Goal: Information Seeking & Learning: Learn about a topic

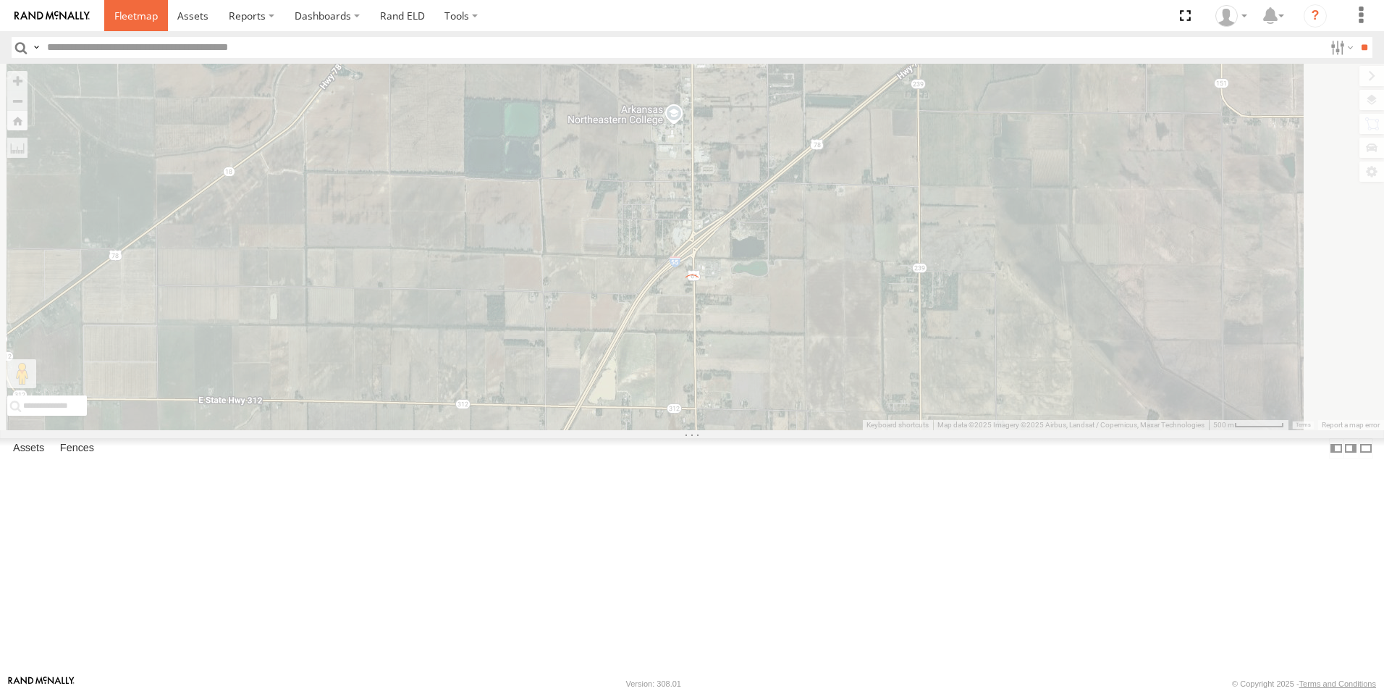
click at [145, 15] on span at bounding box center [135, 16] width 43 height 14
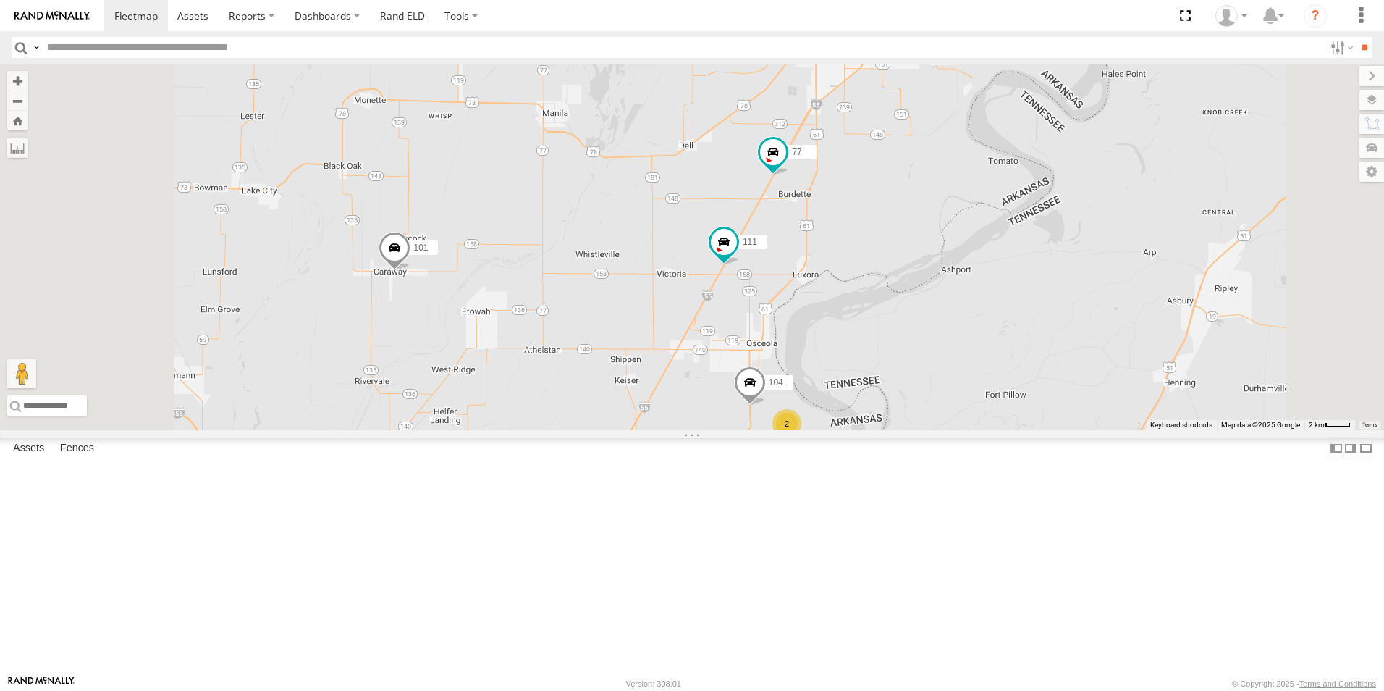
click at [1380, 97] on label at bounding box center [1372, 100] width 25 height 20
click at [0, 0] on div "Basemaps" at bounding box center [0, 0] width 0 height 0
click at [0, 0] on span "Basemaps" at bounding box center [0, 0] width 0 height 0
click at [0, 0] on span "Satellite + Roadmap" at bounding box center [0, 0] width 0 height 0
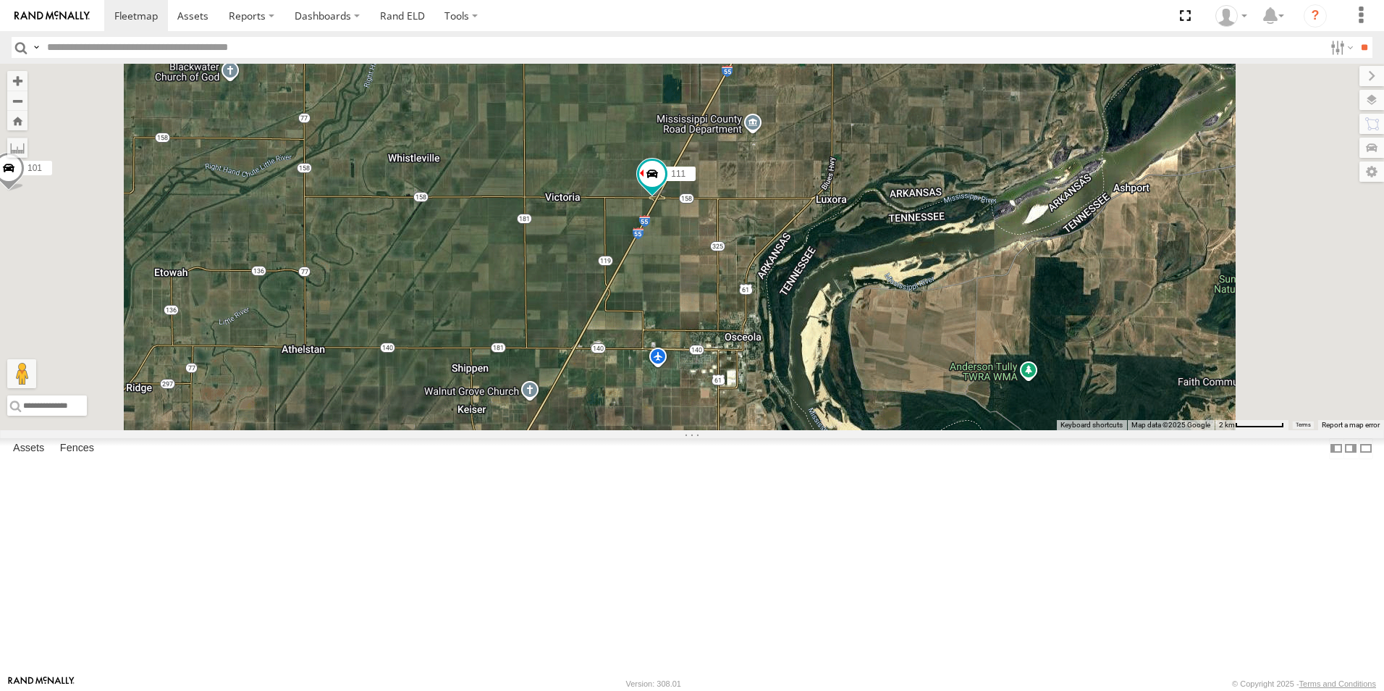
scroll to position [96, 0]
click at [0, 0] on span at bounding box center [0, 0] width 0 height 0
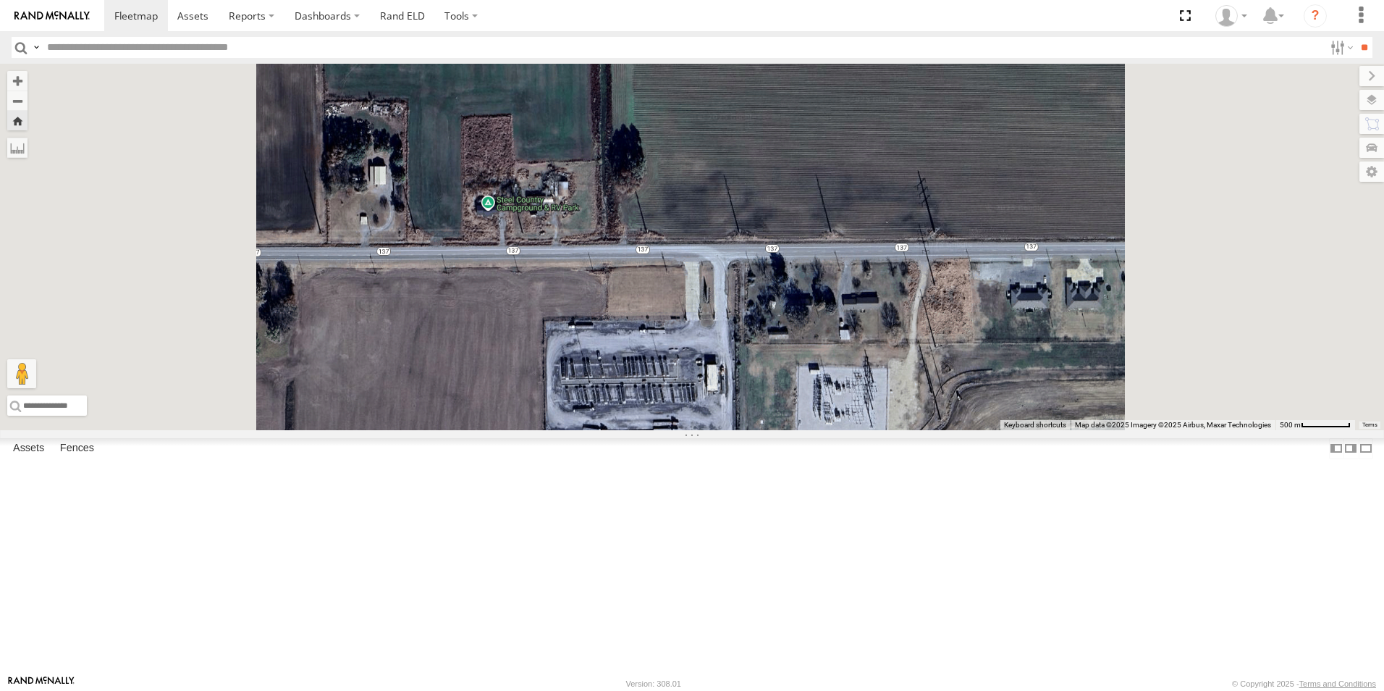
scroll to position [0, 0]
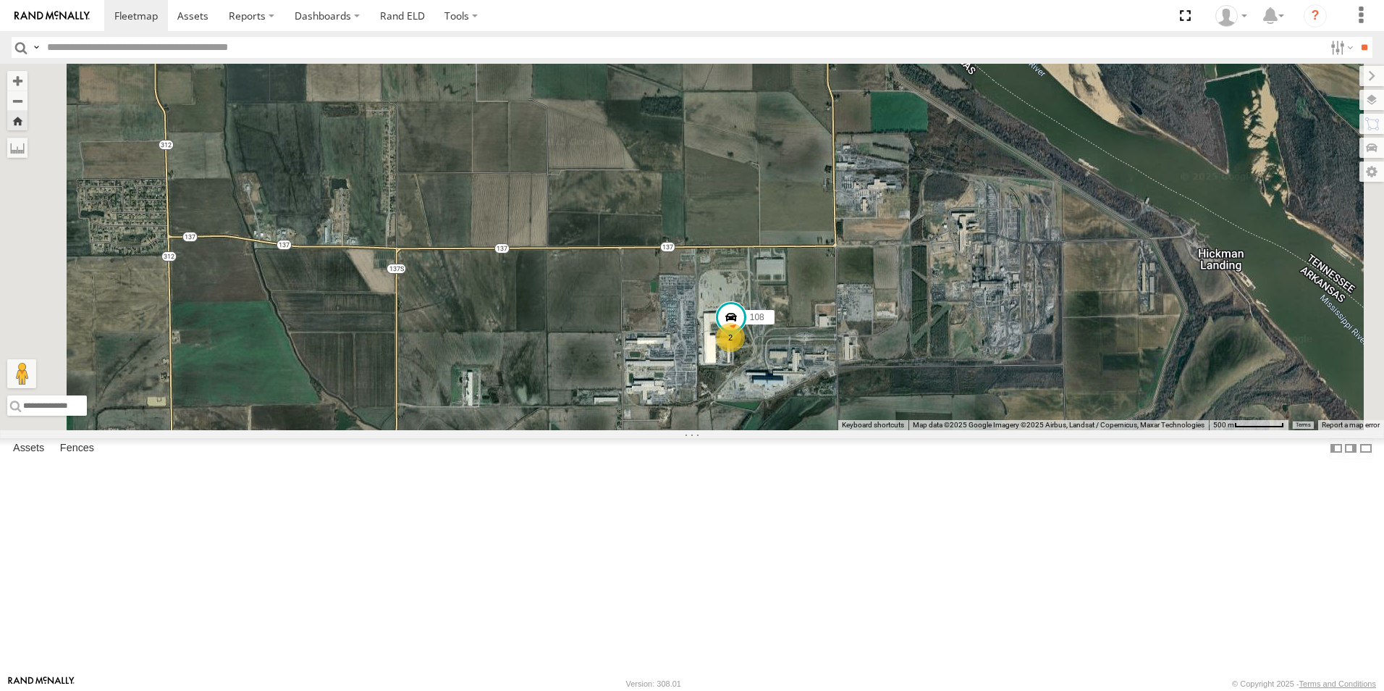
click at [0, 0] on span at bounding box center [0, 0] width 0 height 0
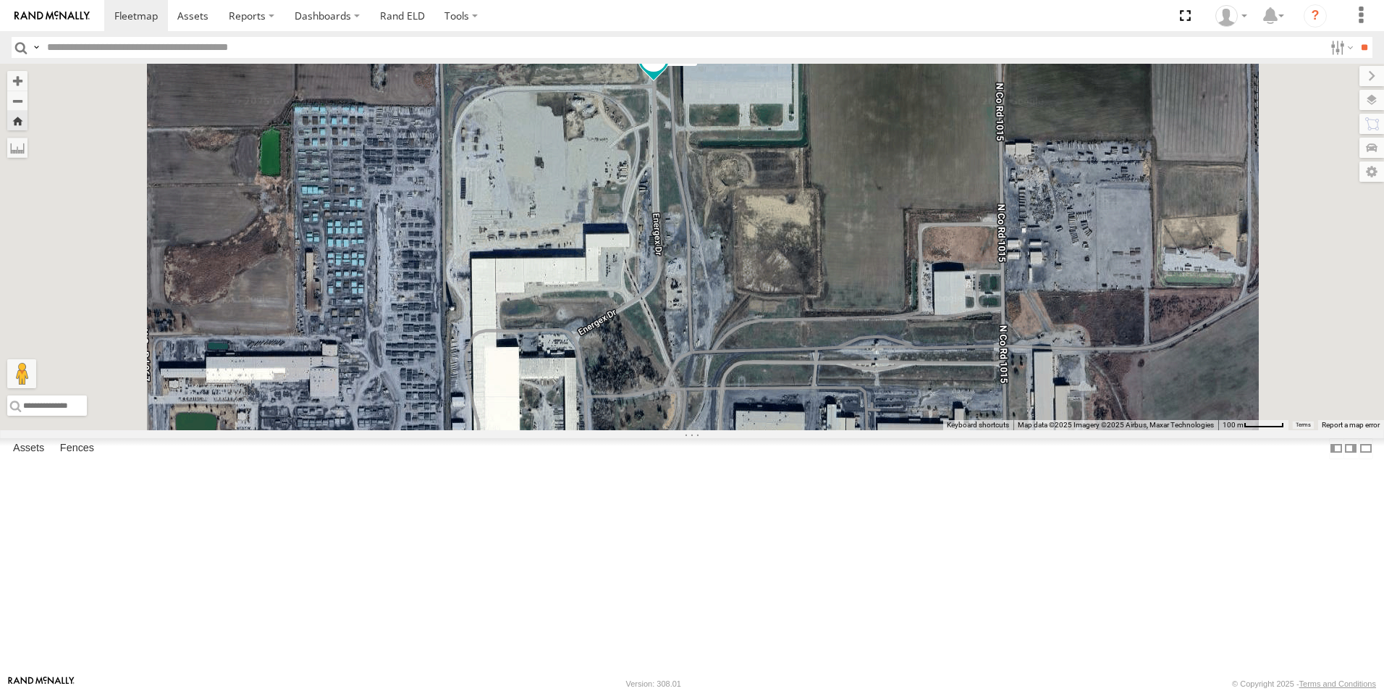
drag, startPoint x: 817, startPoint y: 266, endPoint x: 825, endPoint y: 321, distance: 54.8
click at [824, 317] on div "103" at bounding box center [692, 247] width 1384 height 366
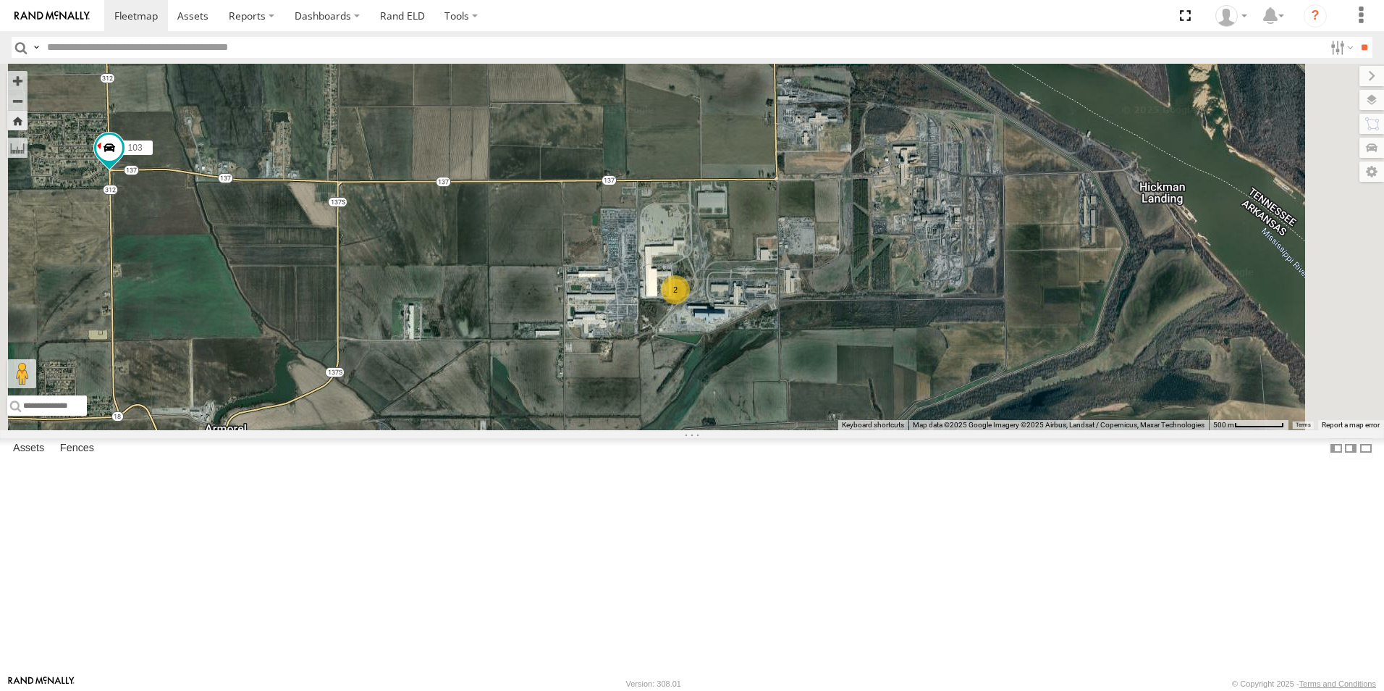
click at [0, 0] on span at bounding box center [0, 0] width 0 height 0
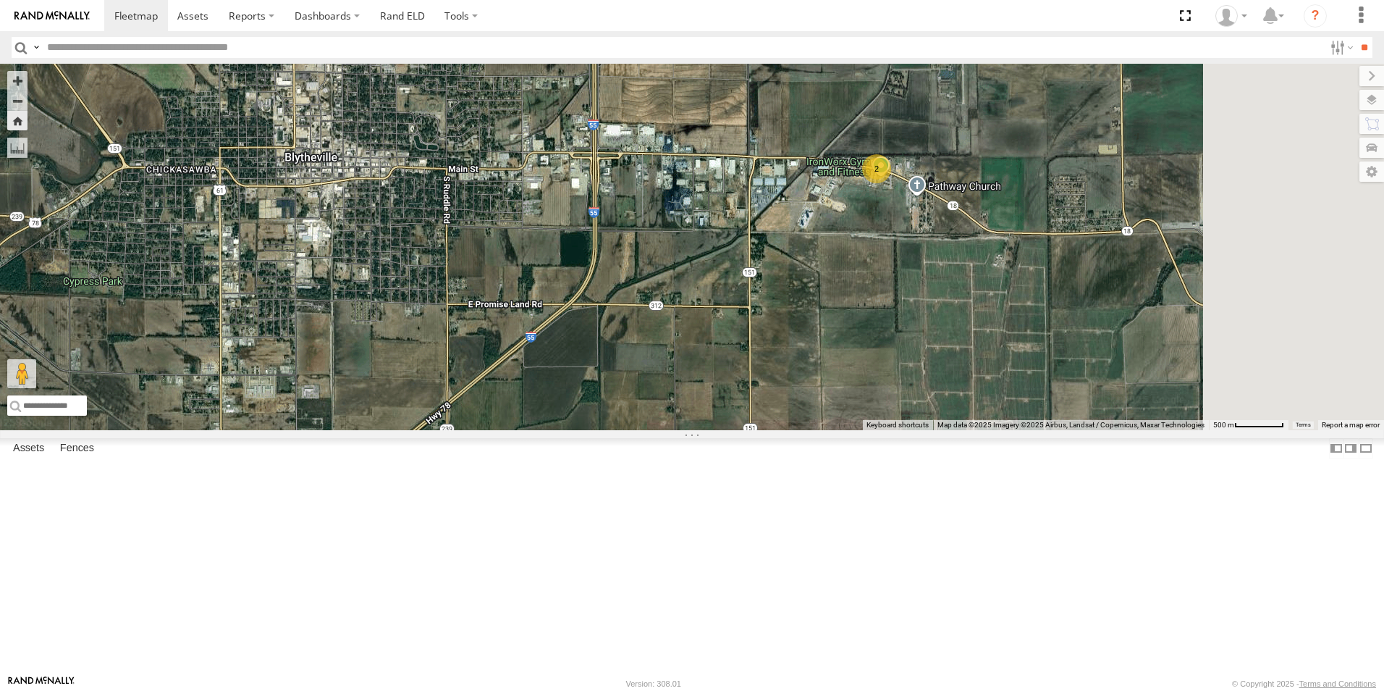
drag, startPoint x: 1172, startPoint y: 319, endPoint x: 935, endPoint y: 371, distance: 243.1
click at [936, 371] on div "107 2" at bounding box center [692, 247] width 1384 height 366
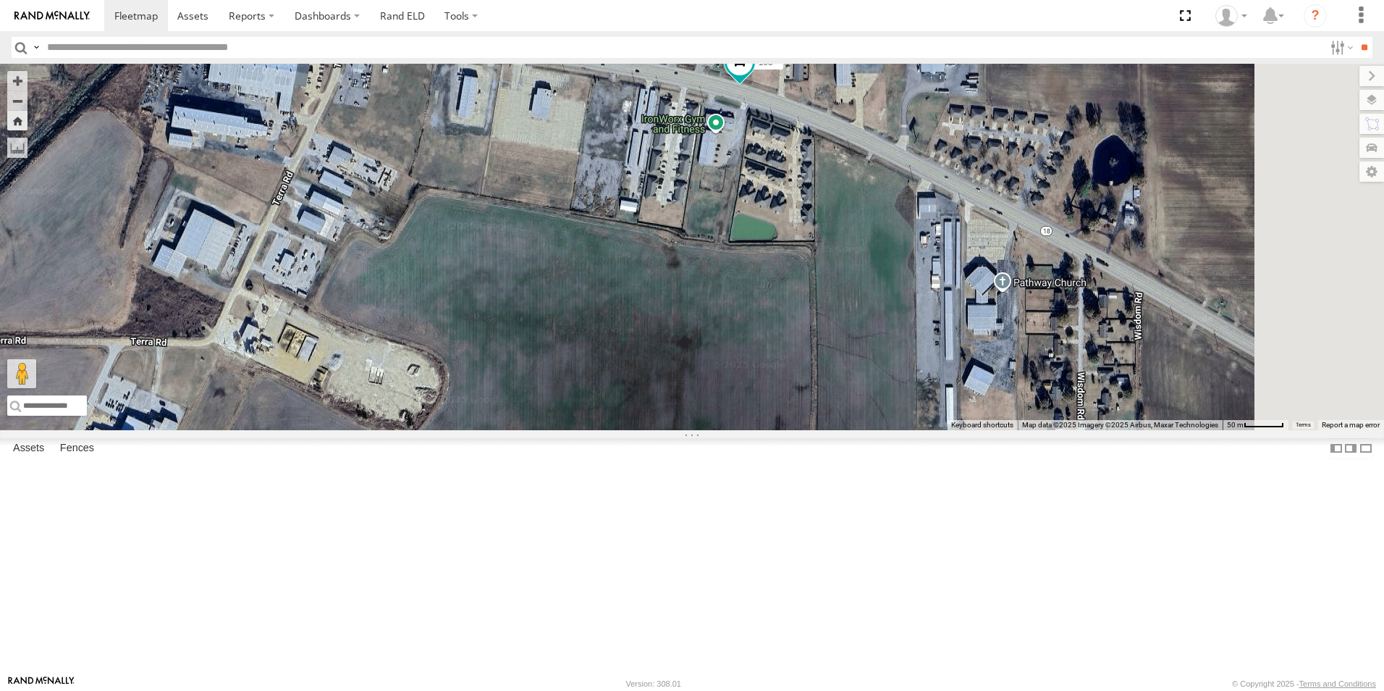
drag, startPoint x: 1024, startPoint y: 264, endPoint x: 636, endPoint y: 728, distance: 604.5
click at [636, 690] on html at bounding box center [692, 345] width 1384 height 691
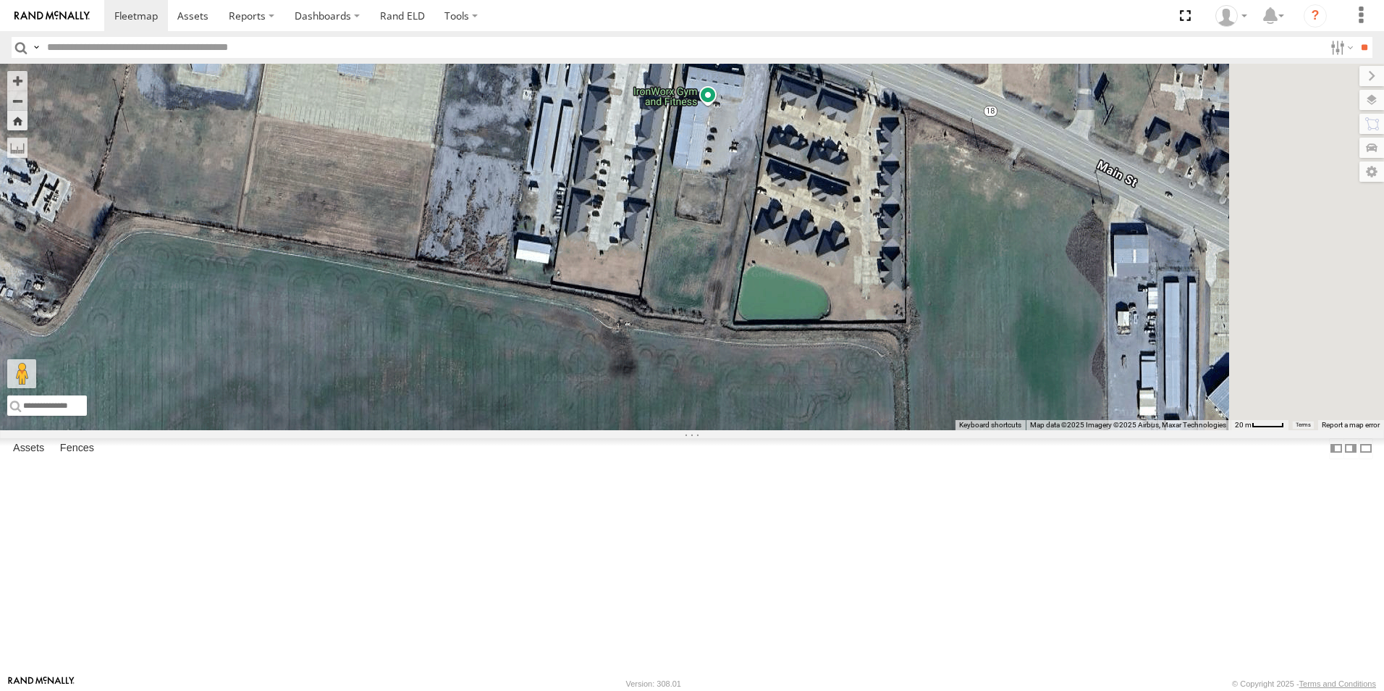
drag, startPoint x: 823, startPoint y: 443, endPoint x: 575, endPoint y: 728, distance: 377.2
click at [575, 690] on html at bounding box center [692, 345] width 1384 height 691
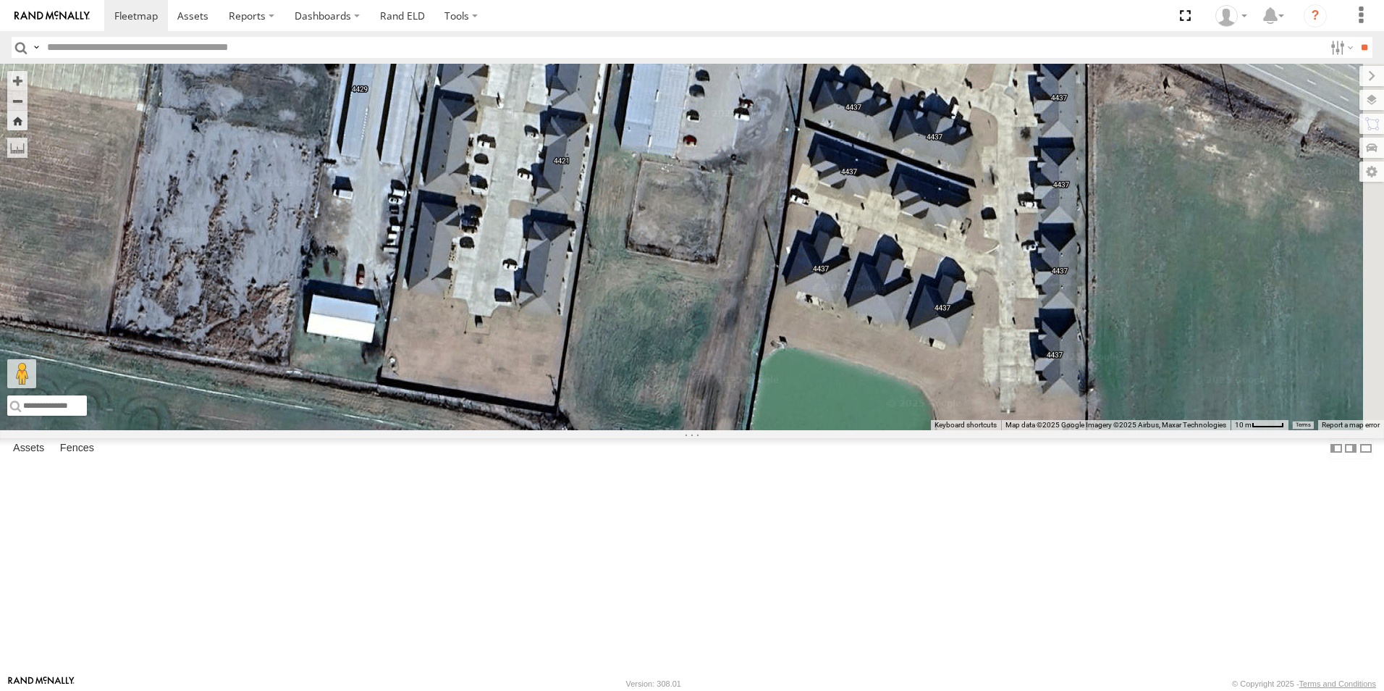
drag, startPoint x: 681, startPoint y: 633, endPoint x: 521, endPoint y: 725, distance: 184.3
click at [521, 690] on html at bounding box center [692, 345] width 1384 height 691
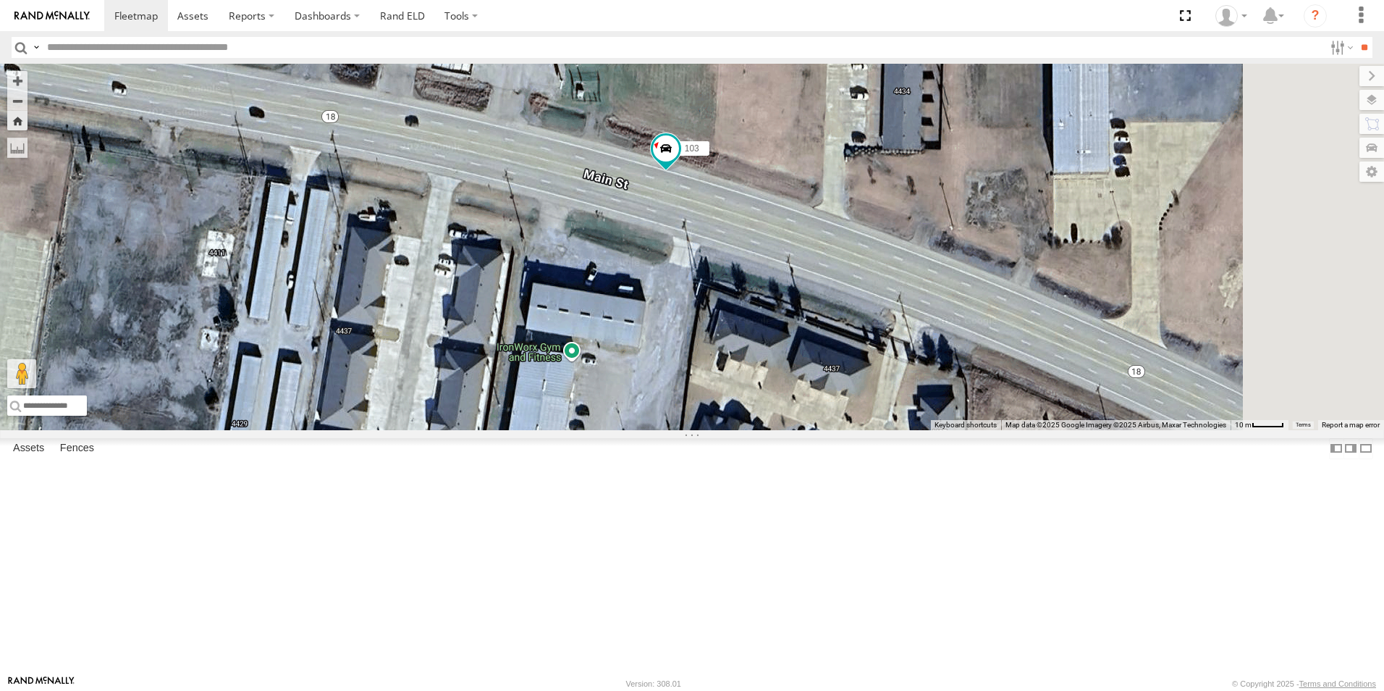
drag, startPoint x: 655, startPoint y: 390, endPoint x: 535, endPoint y: 728, distance: 357.9
click at [535, 690] on html at bounding box center [692, 345] width 1384 height 691
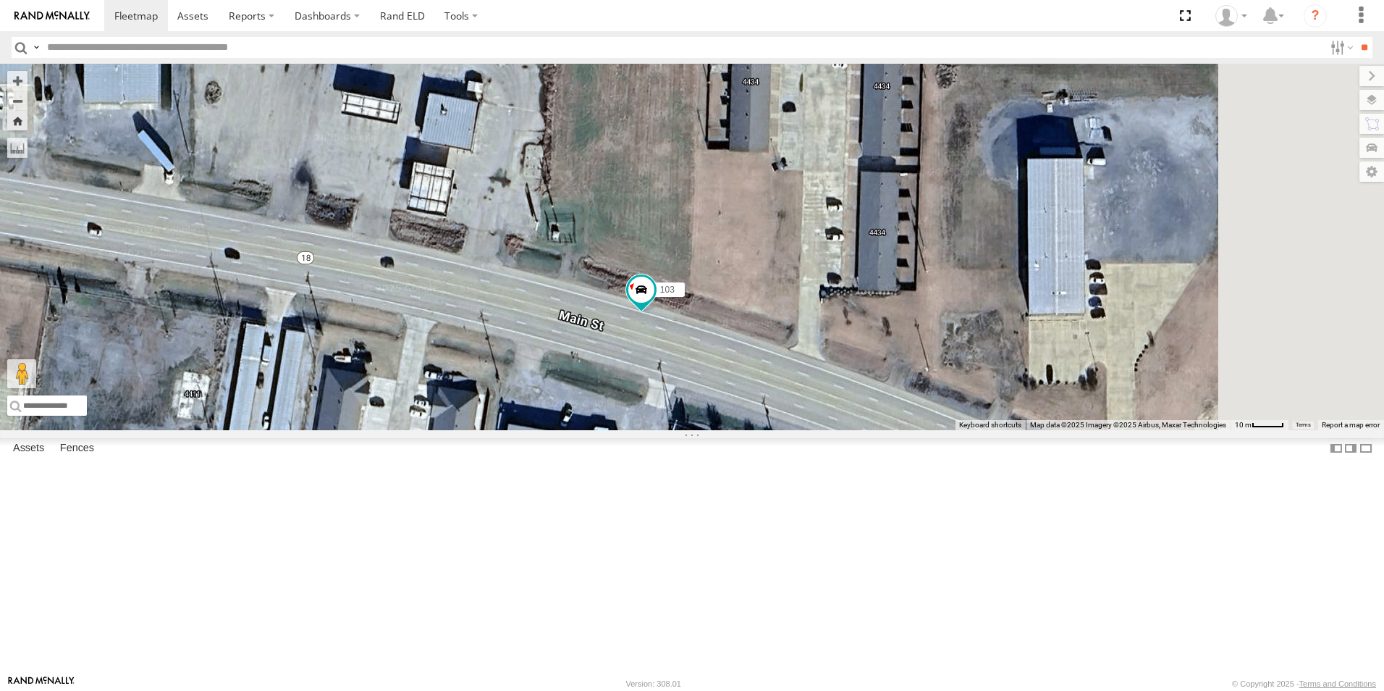
drag, startPoint x: 607, startPoint y: 529, endPoint x: 594, endPoint y: 652, distance: 123.1
click at [592, 430] on div "107 105 103" at bounding box center [692, 247] width 1384 height 366
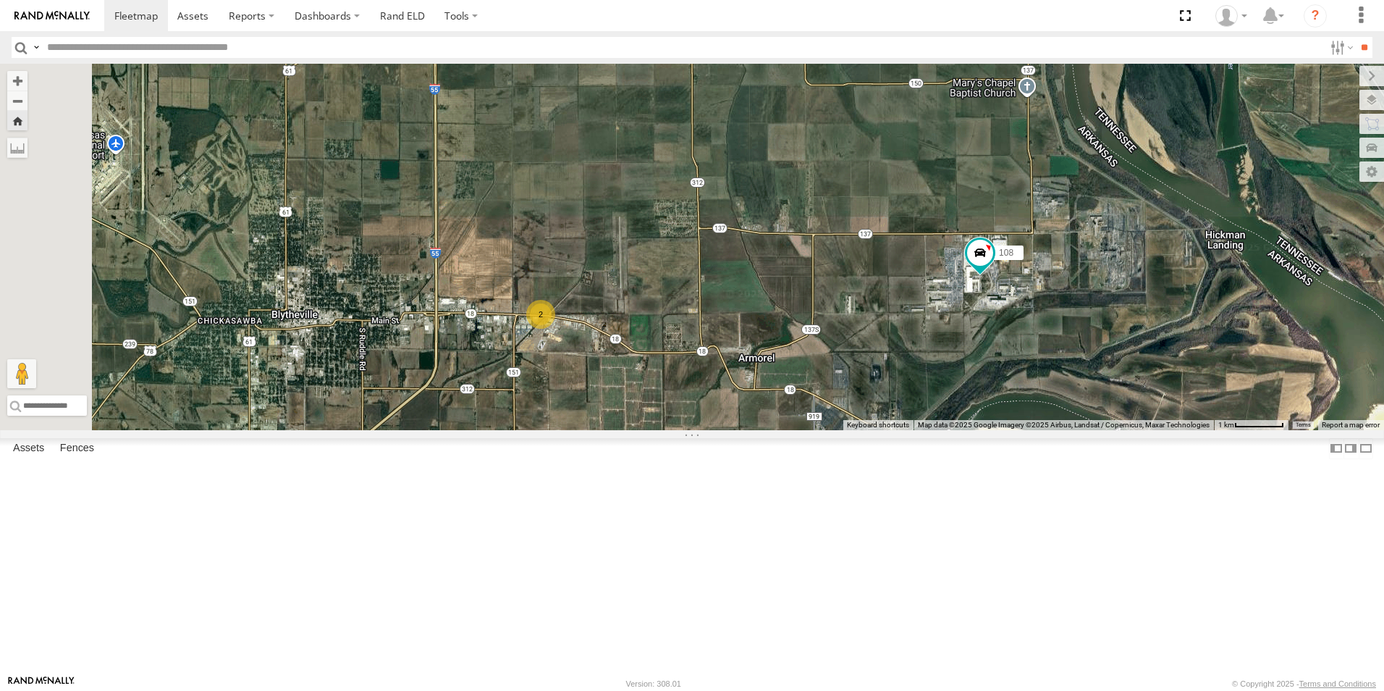
drag, startPoint x: 521, startPoint y: 575, endPoint x: 857, endPoint y: 426, distance: 367.3
click at [864, 429] on div "107 108 2" at bounding box center [692, 247] width 1384 height 366
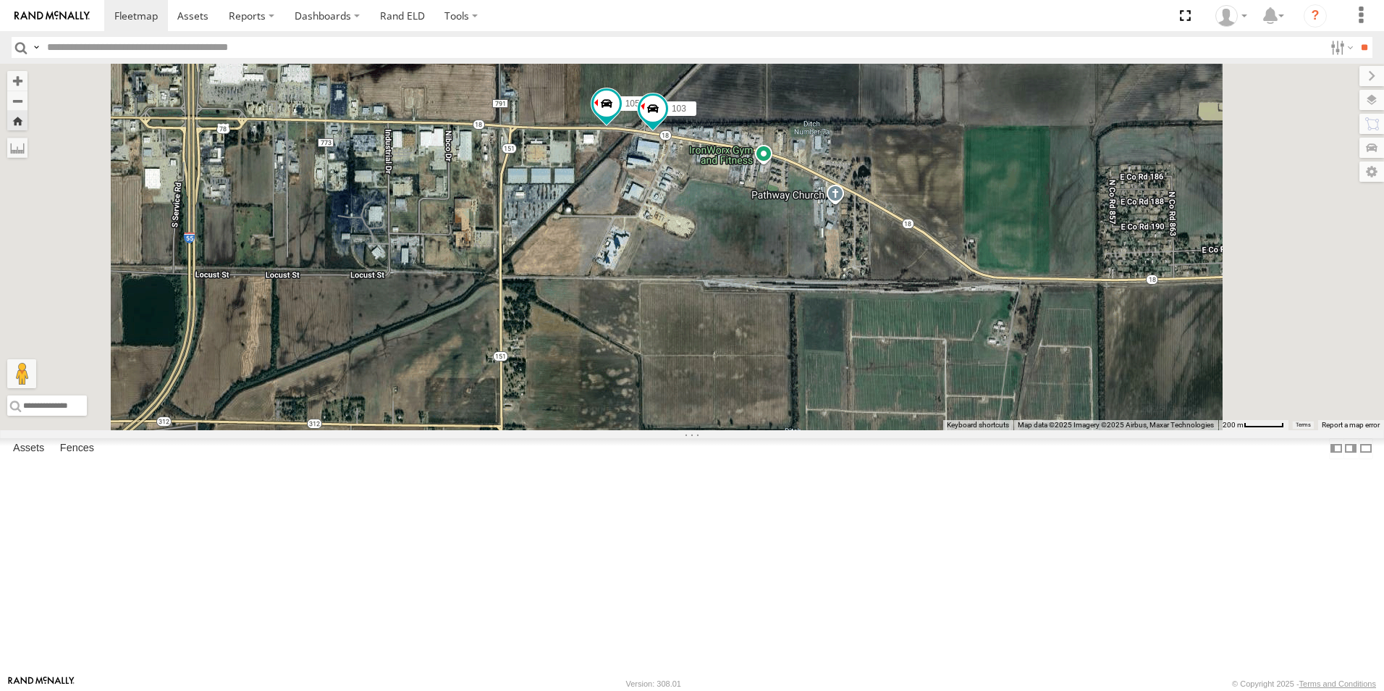
drag, startPoint x: 782, startPoint y: 329, endPoint x: 787, endPoint y: 413, distance: 84.1
click at [787, 412] on div "107 108 105 103" at bounding box center [692, 247] width 1384 height 366
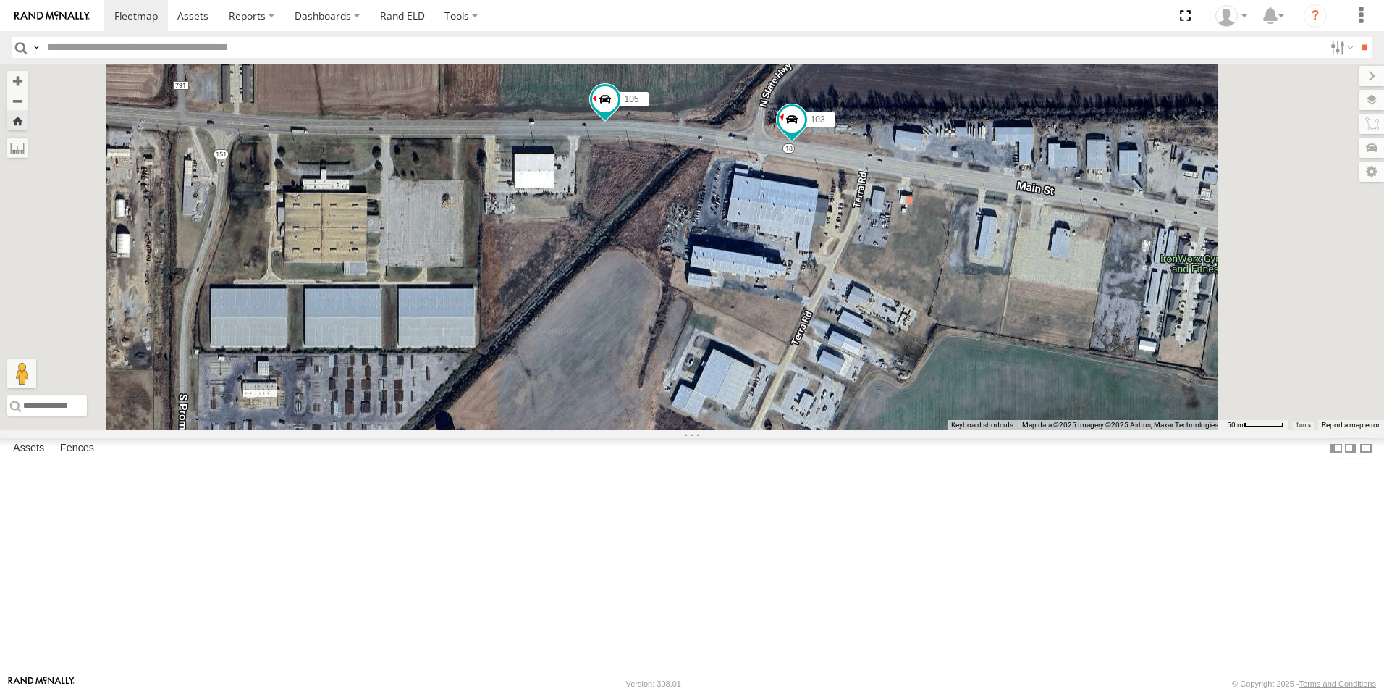
drag, startPoint x: 824, startPoint y: 361, endPoint x: 797, endPoint y: 603, distance: 244.0
click at [797, 430] on div "107 108 105 103" at bounding box center [692, 247] width 1384 height 366
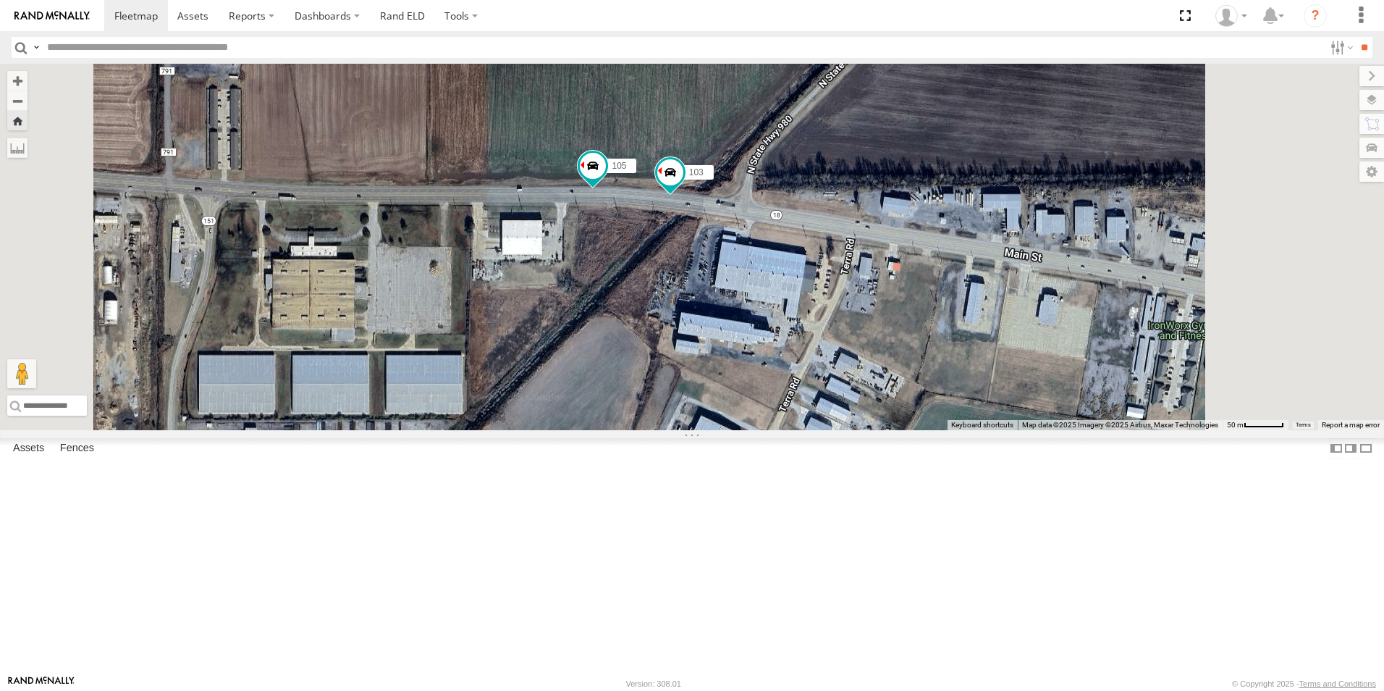
drag, startPoint x: 817, startPoint y: 461, endPoint x: 809, endPoint y: 489, distance: 29.3
click at [812, 430] on div "107 108 105 103" at bounding box center [692, 247] width 1384 height 366
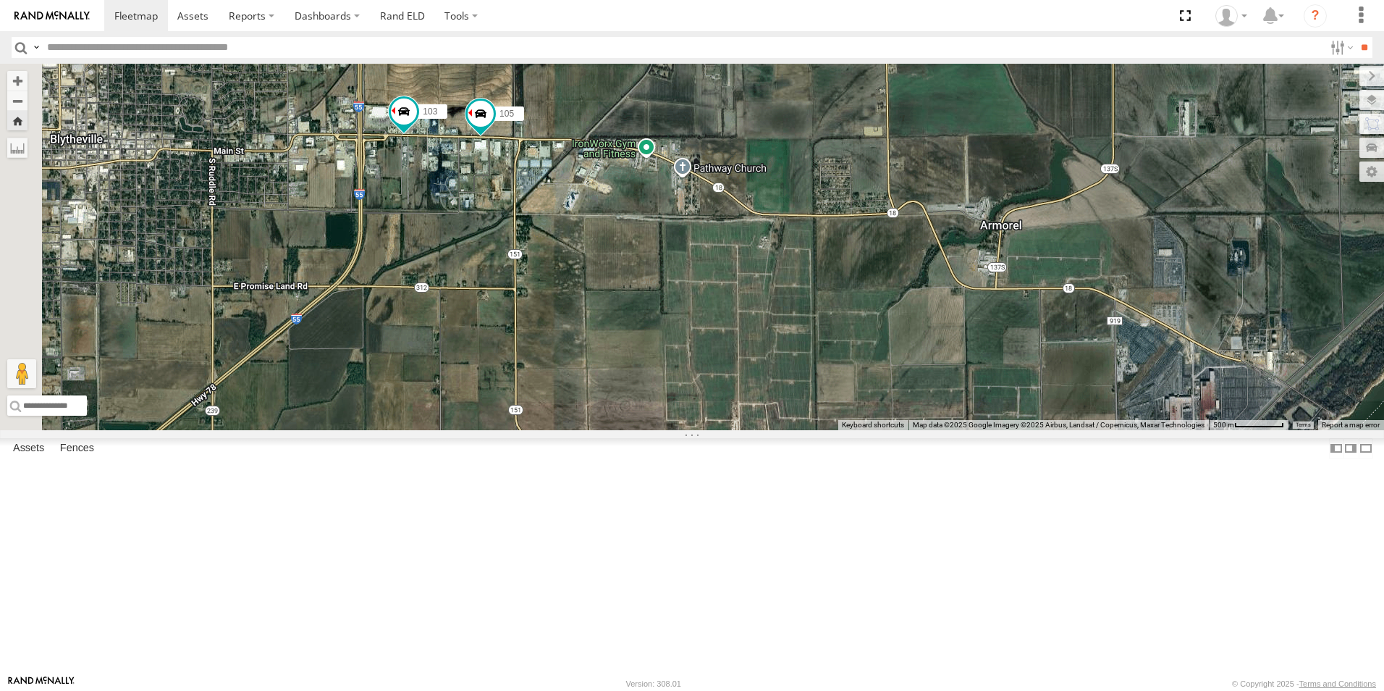
drag, startPoint x: 498, startPoint y: 279, endPoint x: 620, endPoint y: 355, distance: 143.4
click at [619, 356] on div "106 102 108 107 105 103" at bounding box center [692, 247] width 1384 height 366
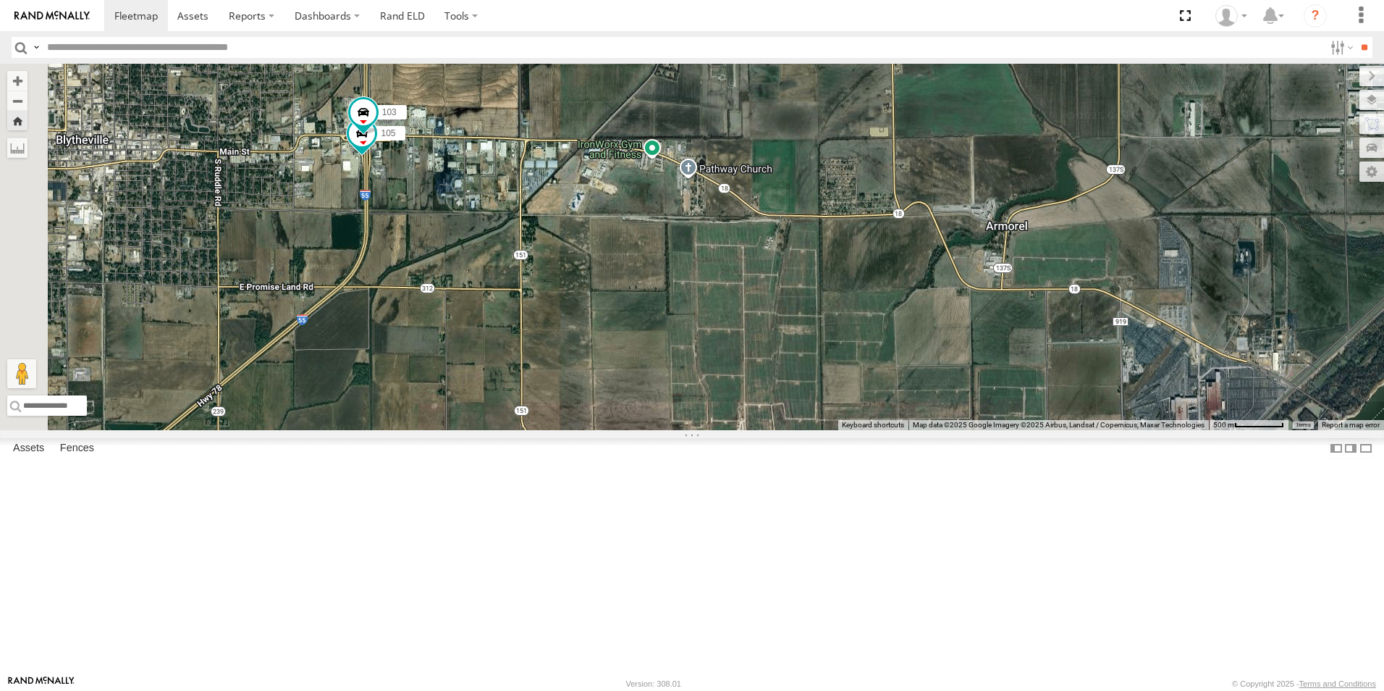
click at [0, 0] on span at bounding box center [0, 0] width 0 height 0
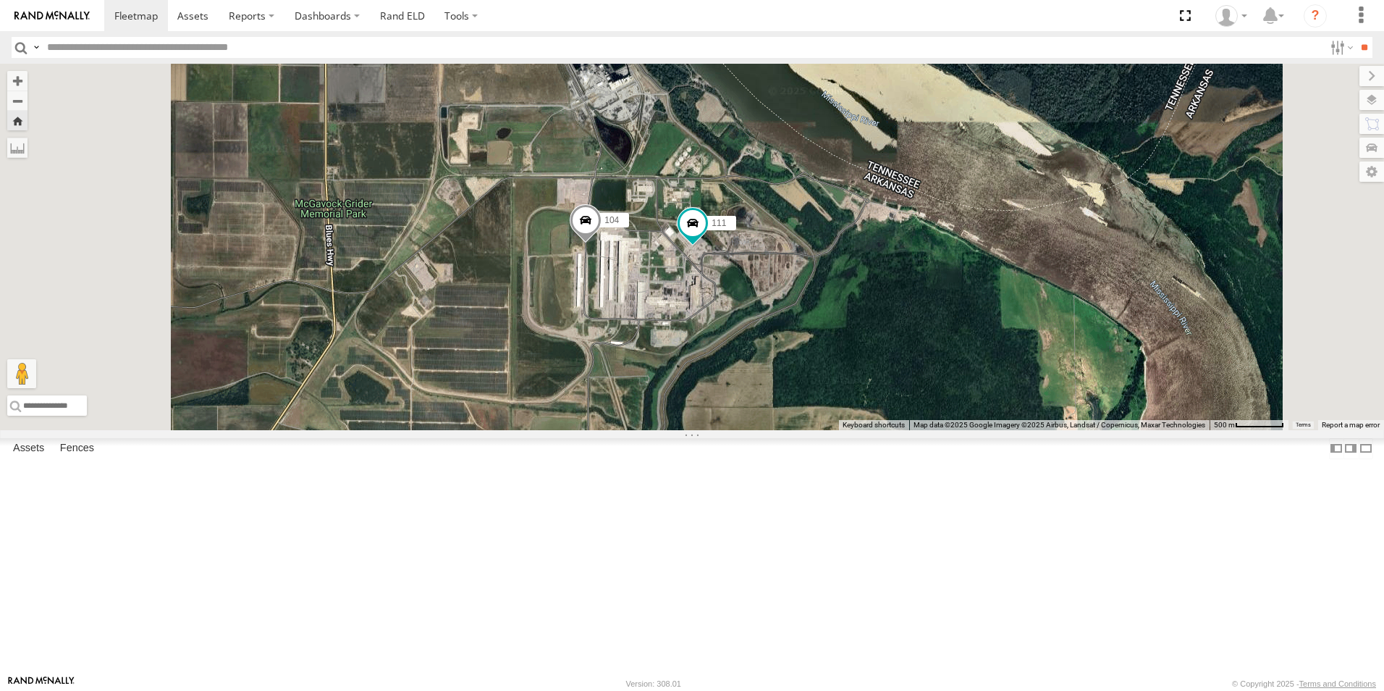
click at [0, 0] on span at bounding box center [0, 0] width 0 height 0
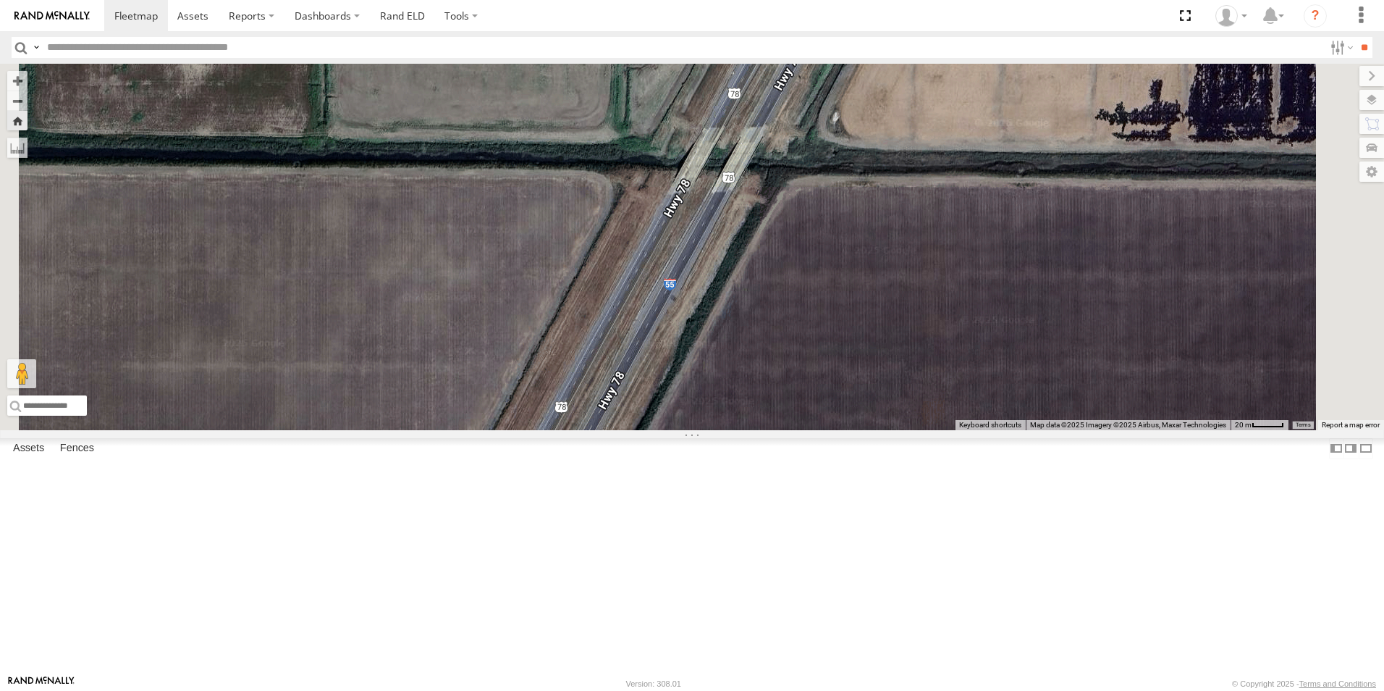
click at [0, 0] on span at bounding box center [0, 0] width 0 height 0
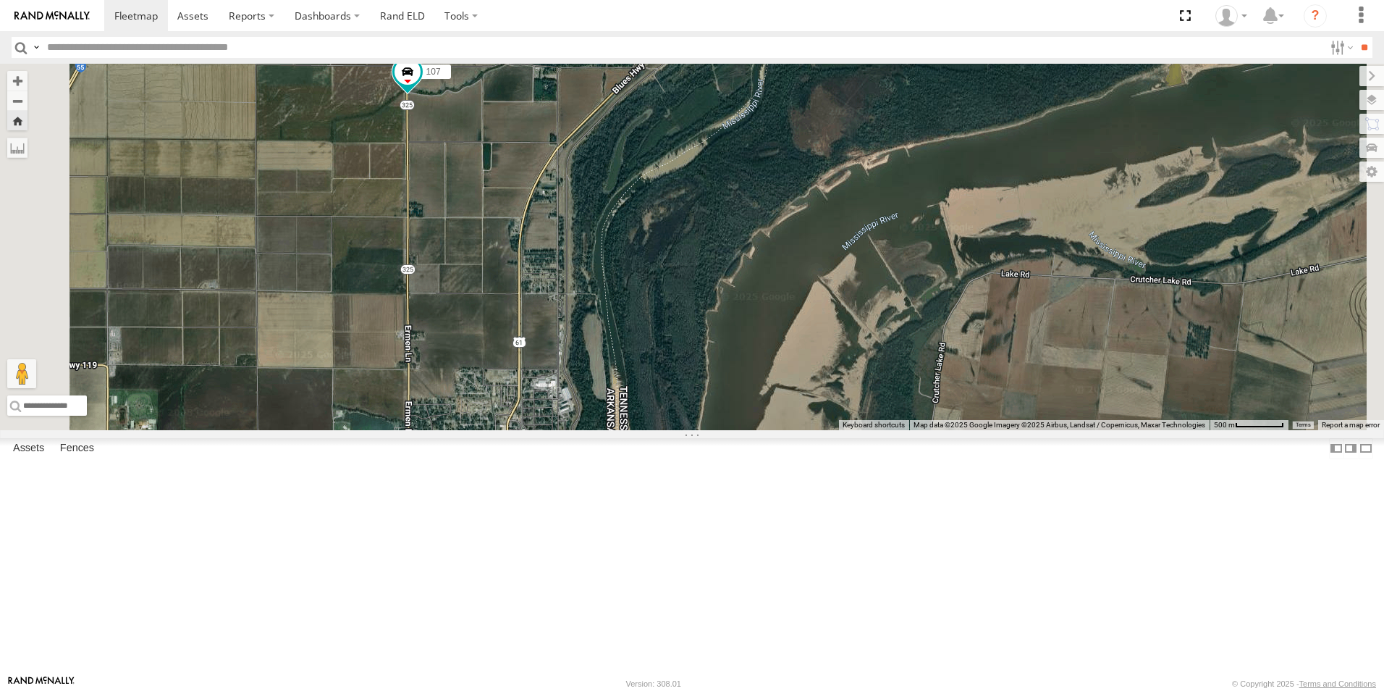
drag, startPoint x: 591, startPoint y: 512, endPoint x: 563, endPoint y: 201, distance: 312.5
click at [563, 201] on div "107" at bounding box center [692, 247] width 1384 height 366
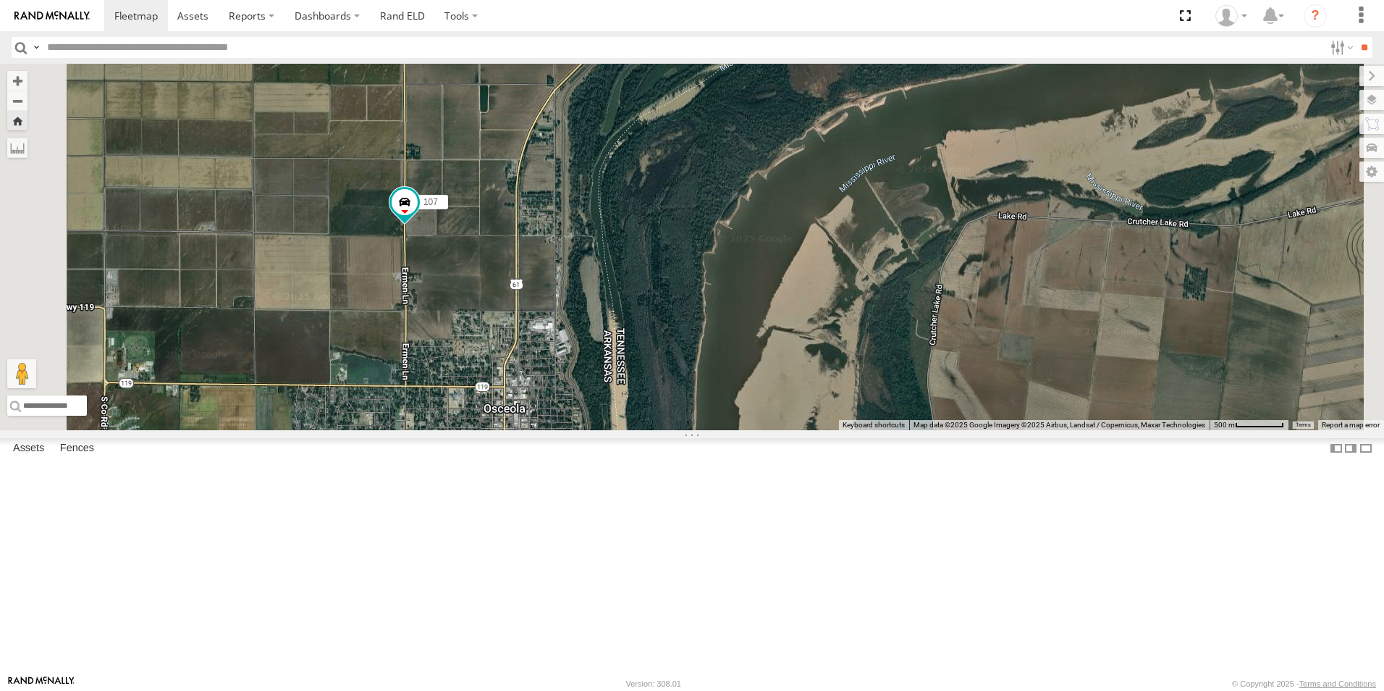
click at [0, 0] on span at bounding box center [0, 0] width 0 height 0
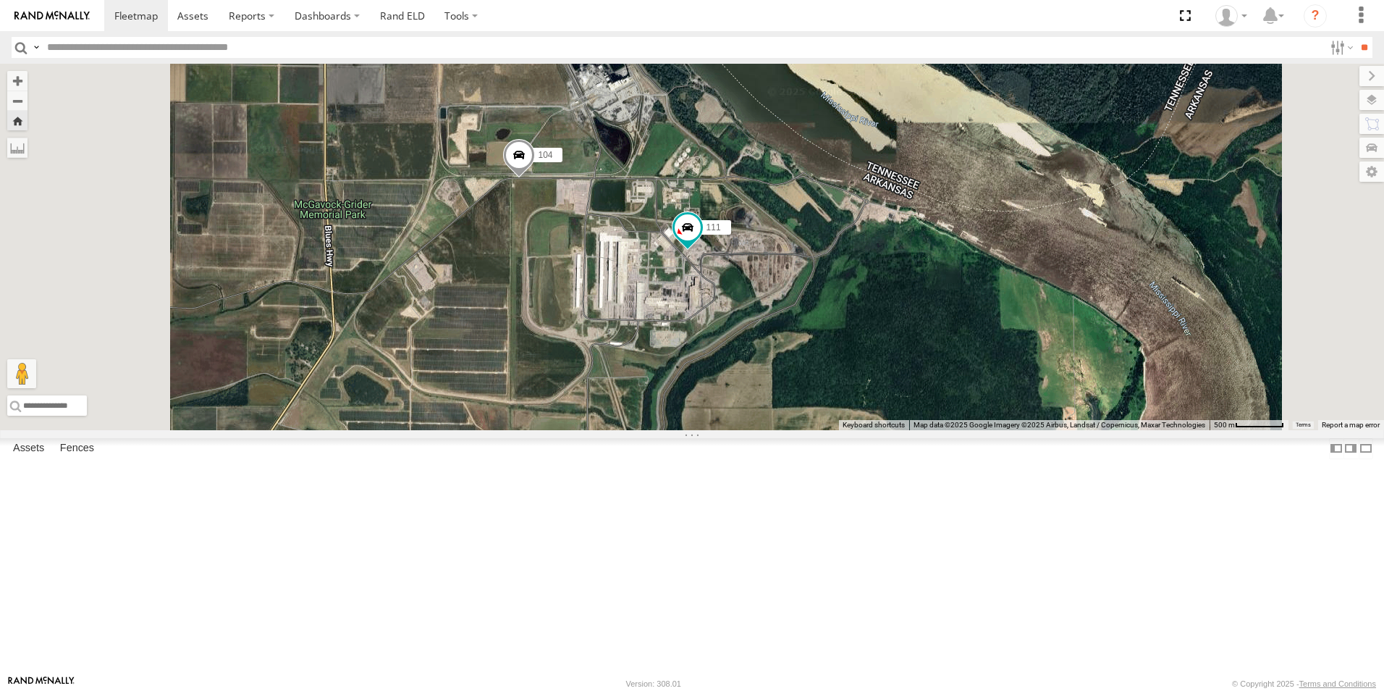
click at [0, 0] on span at bounding box center [0, 0] width 0 height 0
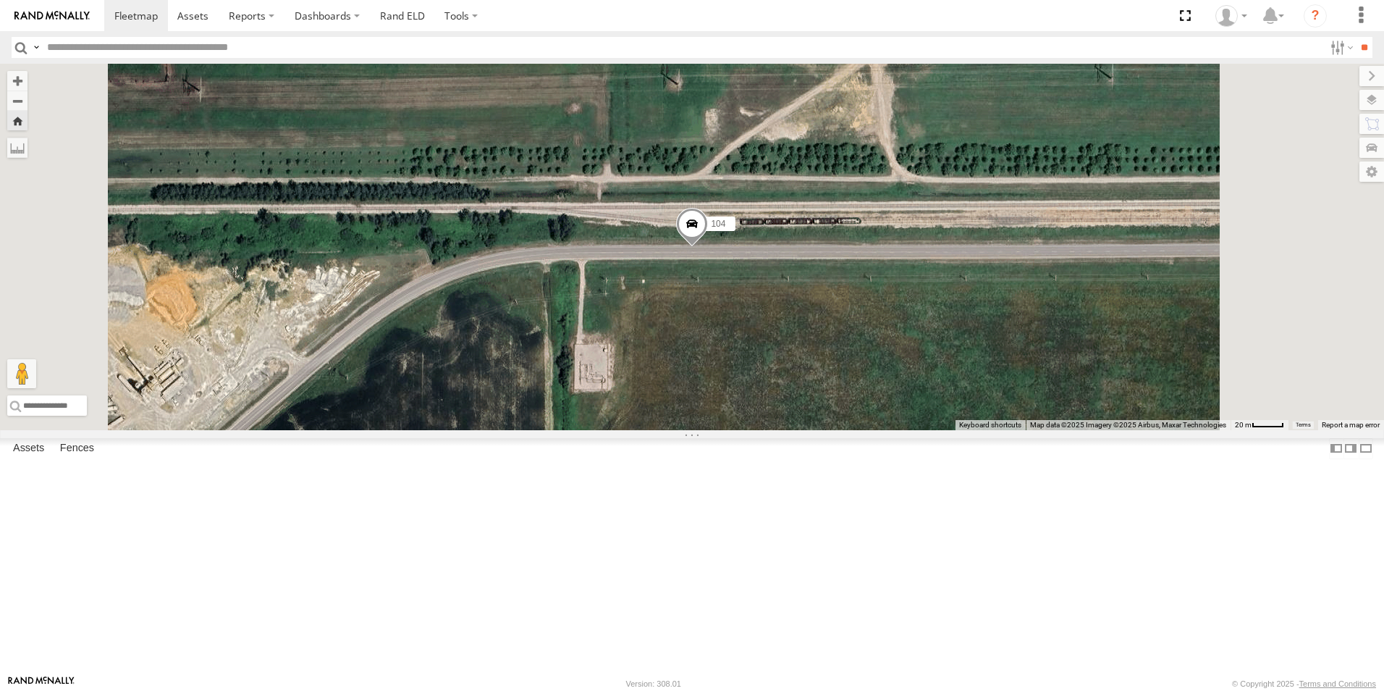
click at [708, 247] on span at bounding box center [692, 227] width 32 height 39
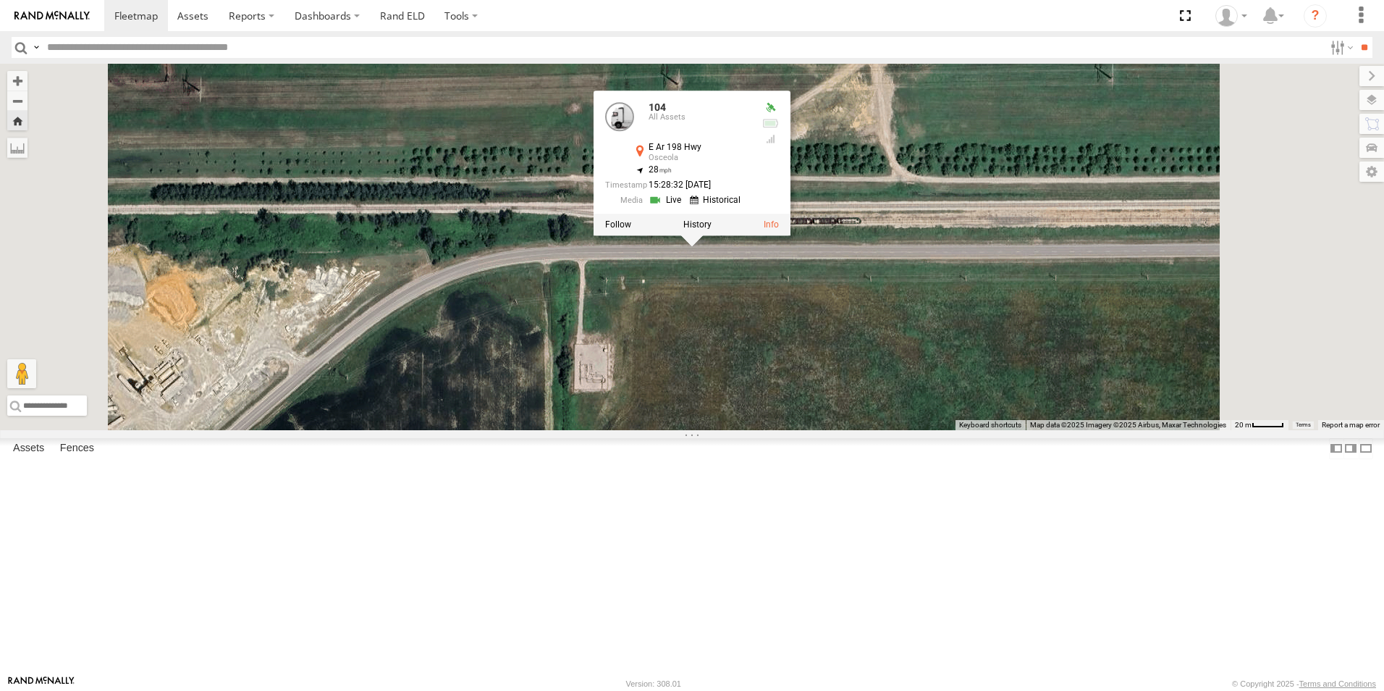
click at [638, 250] on div "104 104 All Assets E Ar 198 Hwy Osceola 35.65402 , -89.95859 28 15:28:32 09/22/…" at bounding box center [692, 247] width 1384 height 366
click at [760, 376] on div "104 104 All Assets E Ar 198 Hwy Osceola 35.65402 , -89.95859 28 15:28:32 09/22/…" at bounding box center [692, 247] width 1384 height 366
click at [775, 430] on div "104 104 All Assets E Ar 198 Hwy Osceola 35.65402 , -89.95859 28 15:28:32 09/22/…" at bounding box center [692, 247] width 1384 height 366
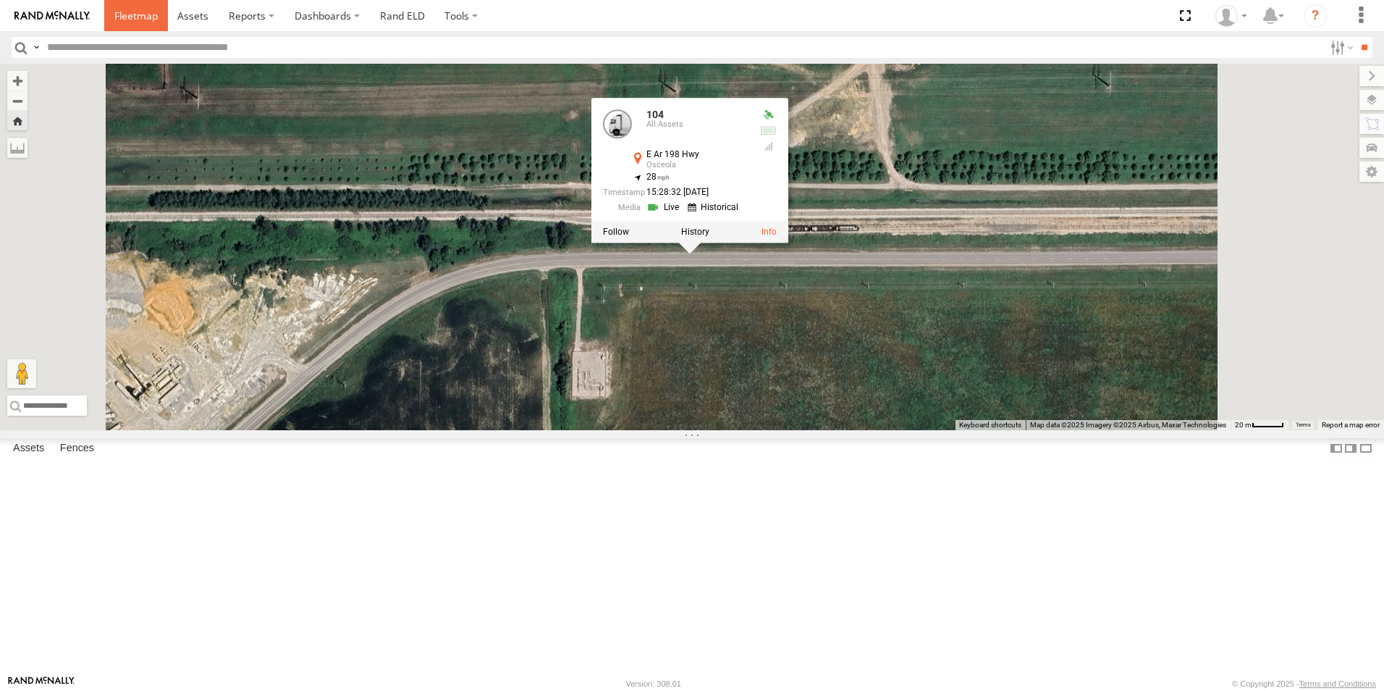
click at [133, 22] on span at bounding box center [135, 16] width 43 height 14
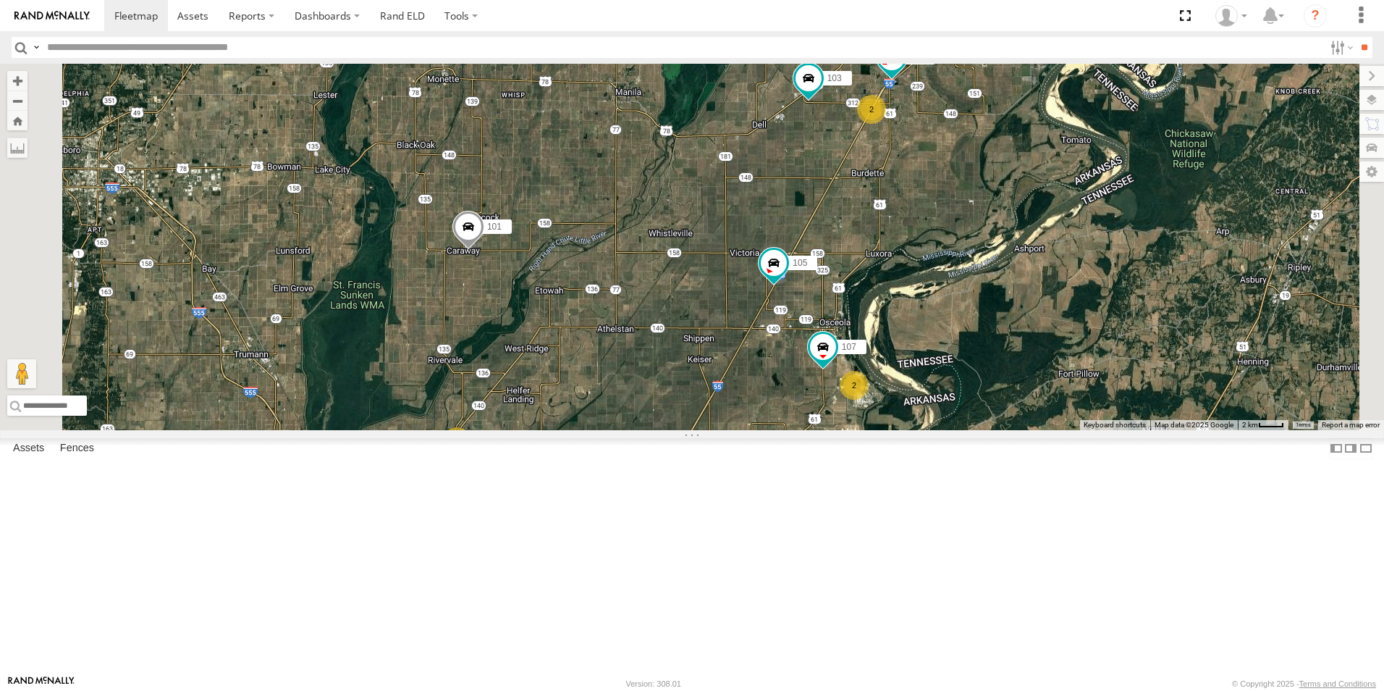
click at [0, 0] on span at bounding box center [0, 0] width 0 height 0
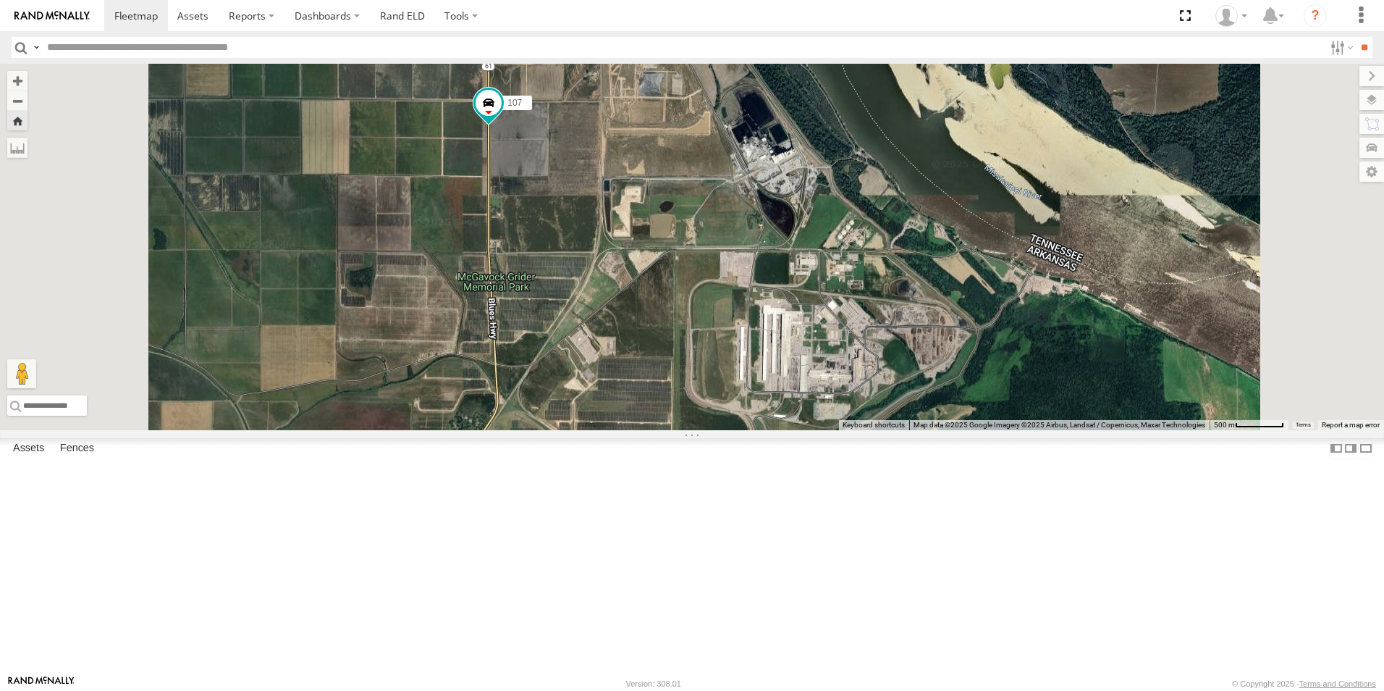
drag, startPoint x: 712, startPoint y: 361, endPoint x: 709, endPoint y: 316, distance: 45.0
click at [709, 316] on div "107" at bounding box center [692, 247] width 1384 height 366
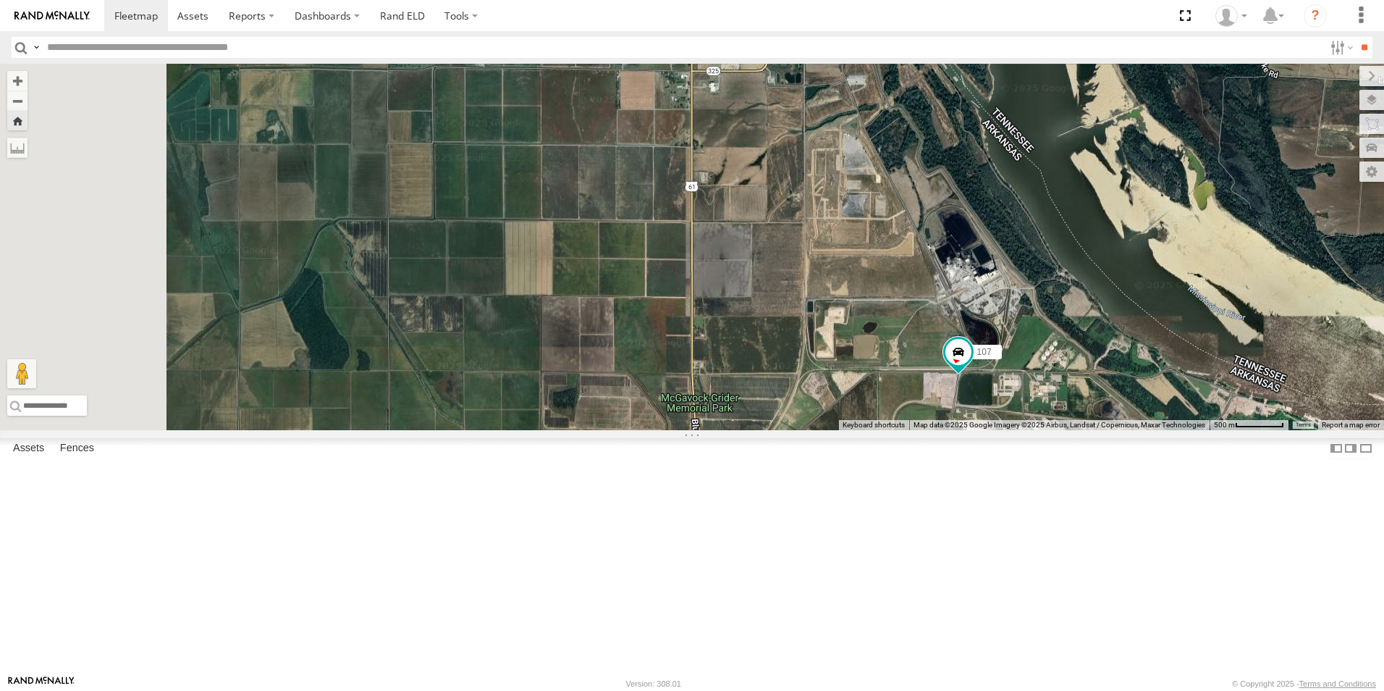
click at [0, 0] on span at bounding box center [0, 0] width 0 height 0
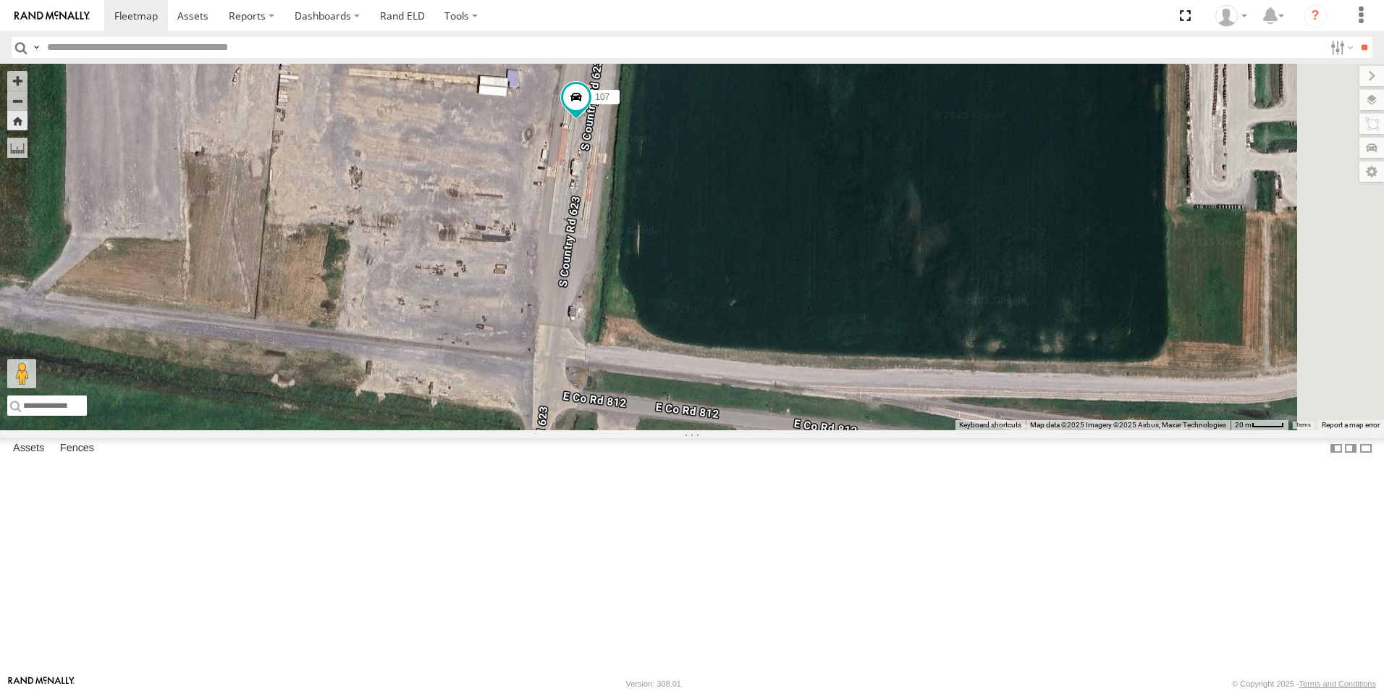
drag, startPoint x: 773, startPoint y: 502, endPoint x: 704, endPoint y: 130, distance: 377.7
click at [704, 130] on div "107" at bounding box center [692, 247] width 1384 height 366
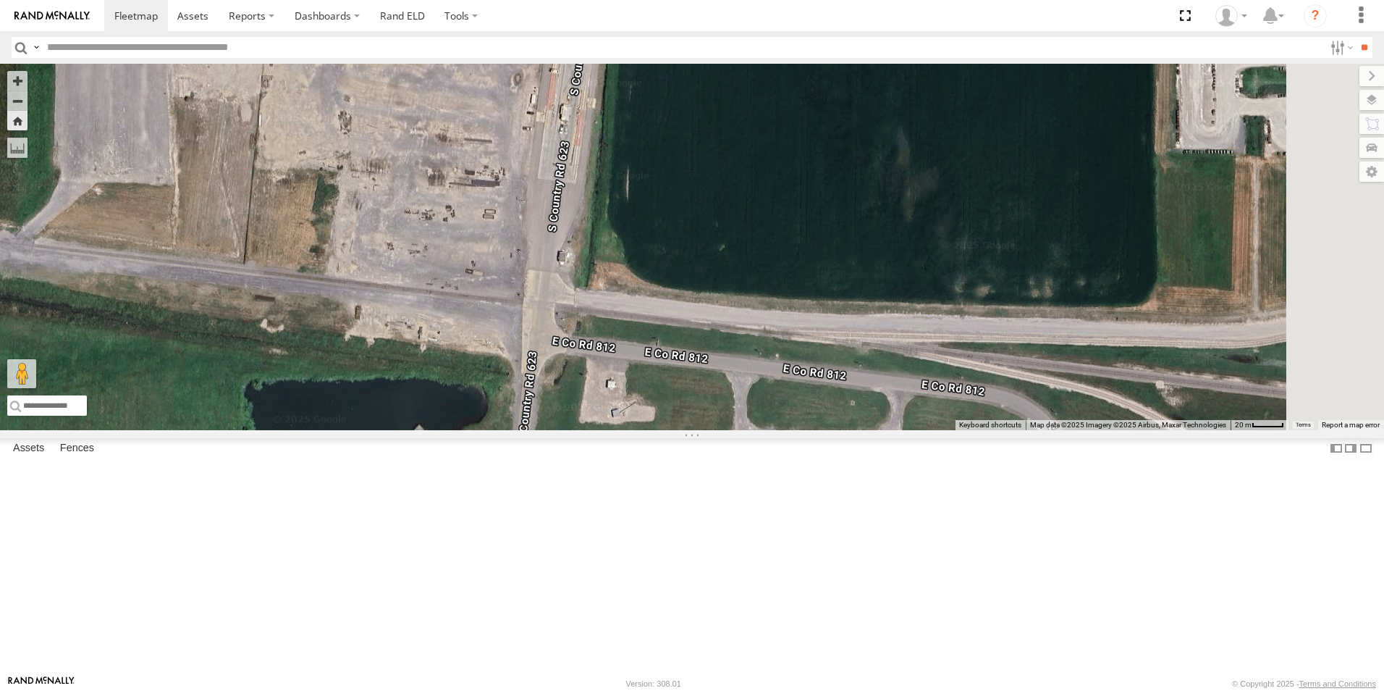
click at [676, 185] on div "107" at bounding box center [692, 247] width 1384 height 366
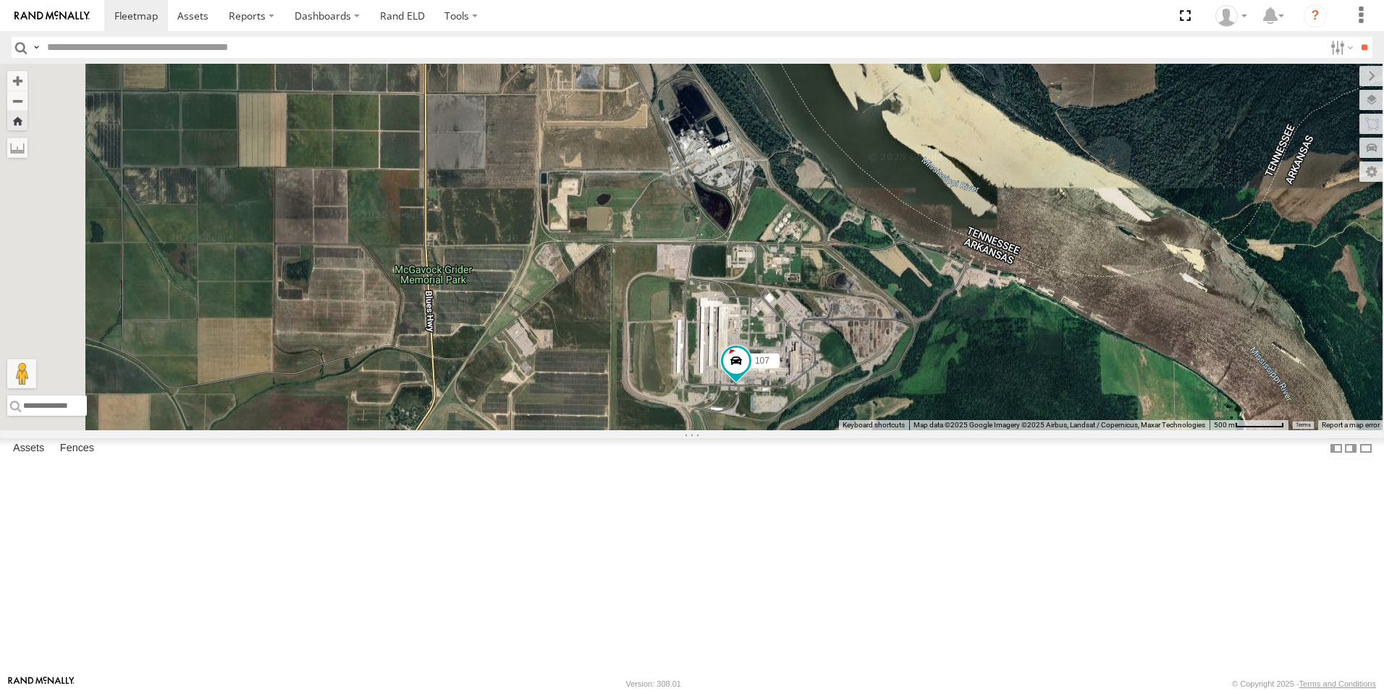
click at [0, 0] on span at bounding box center [0, 0] width 0 height 0
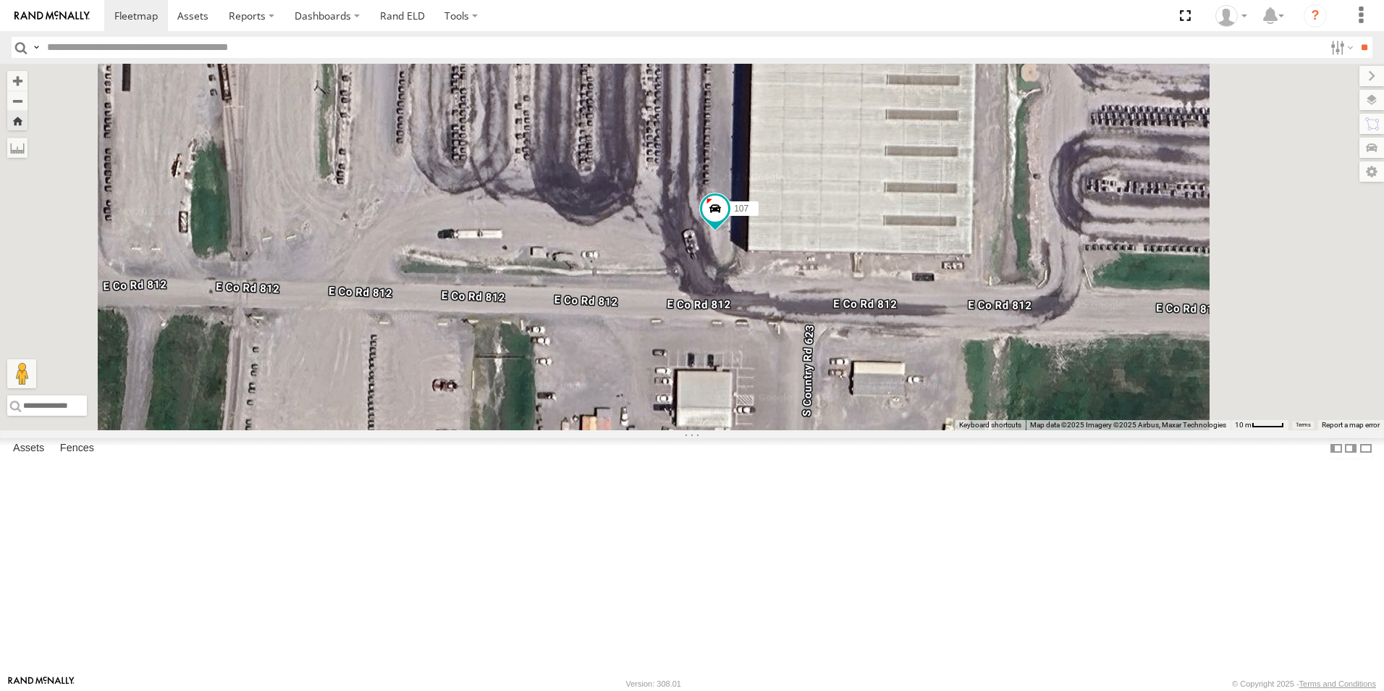
click at [0, 0] on link at bounding box center [0, 0] width 0 height 0
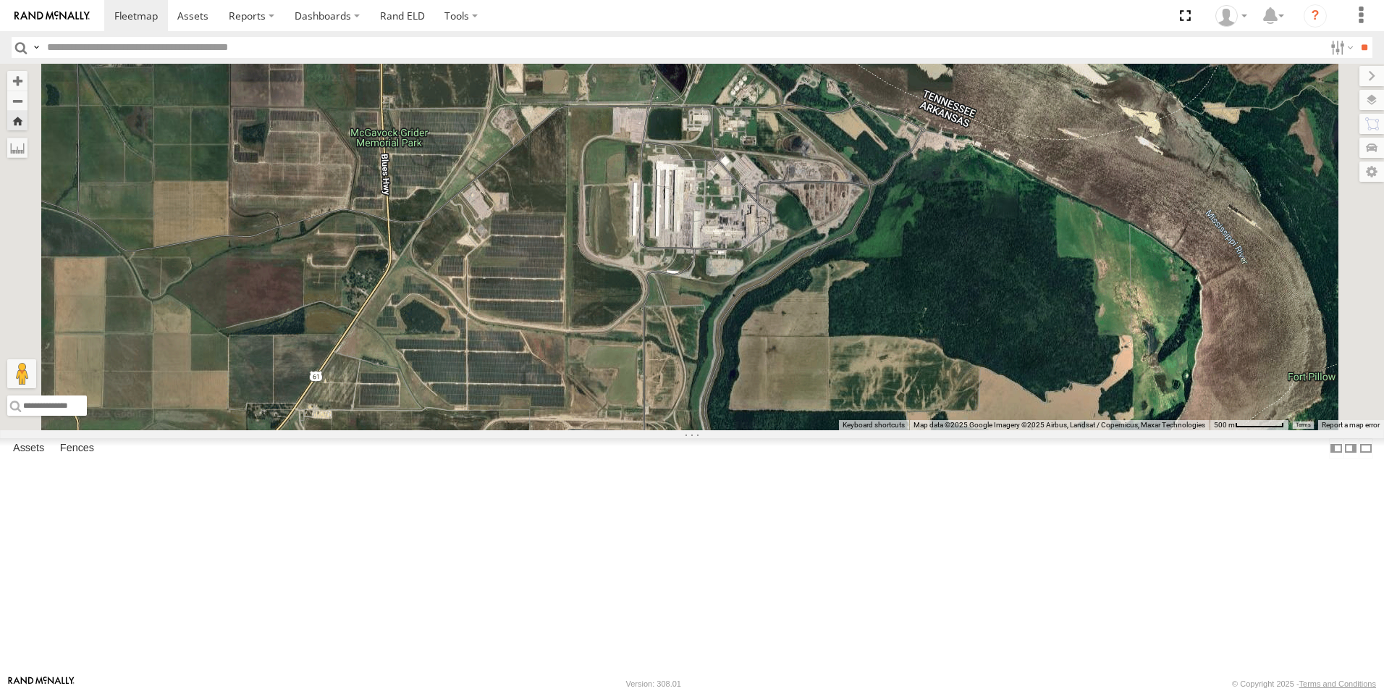
click at [0, 0] on span at bounding box center [0, 0] width 0 height 0
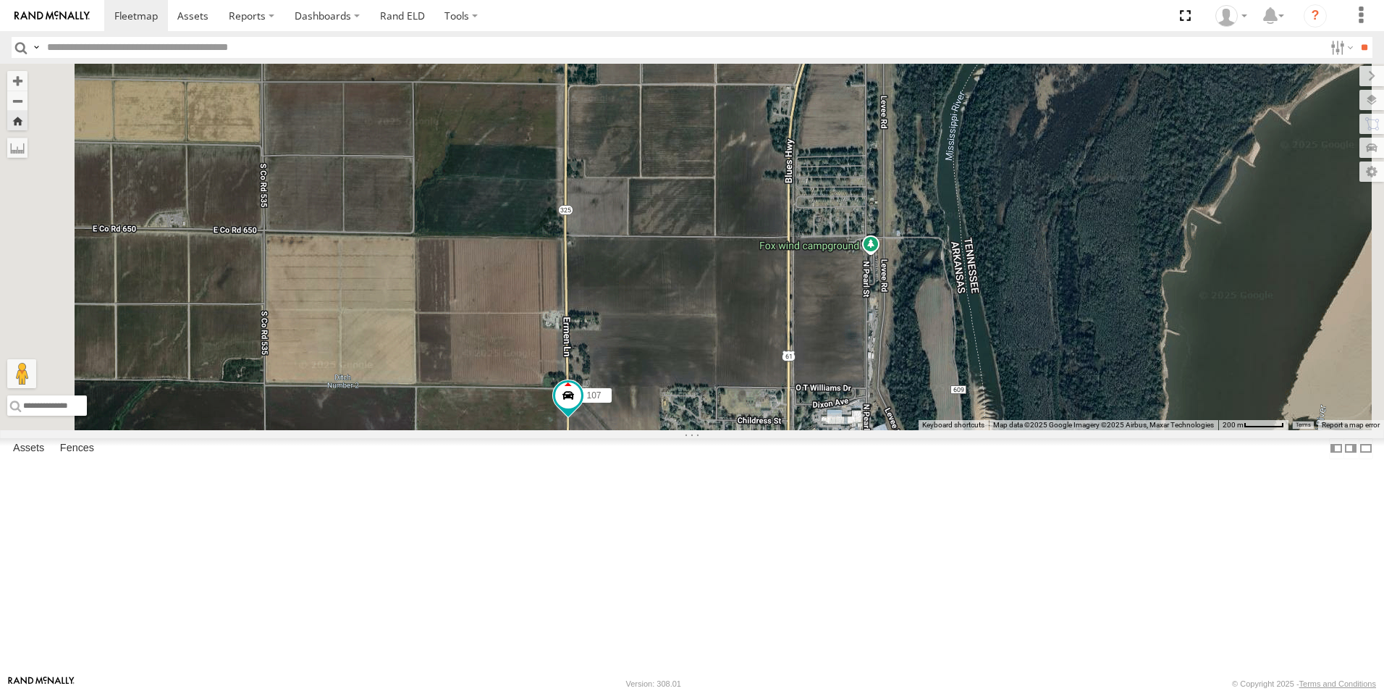
drag, startPoint x: 673, startPoint y: 271, endPoint x: 641, endPoint y: 436, distance: 168.1
click at [647, 430] on div "107" at bounding box center [692, 247] width 1384 height 366
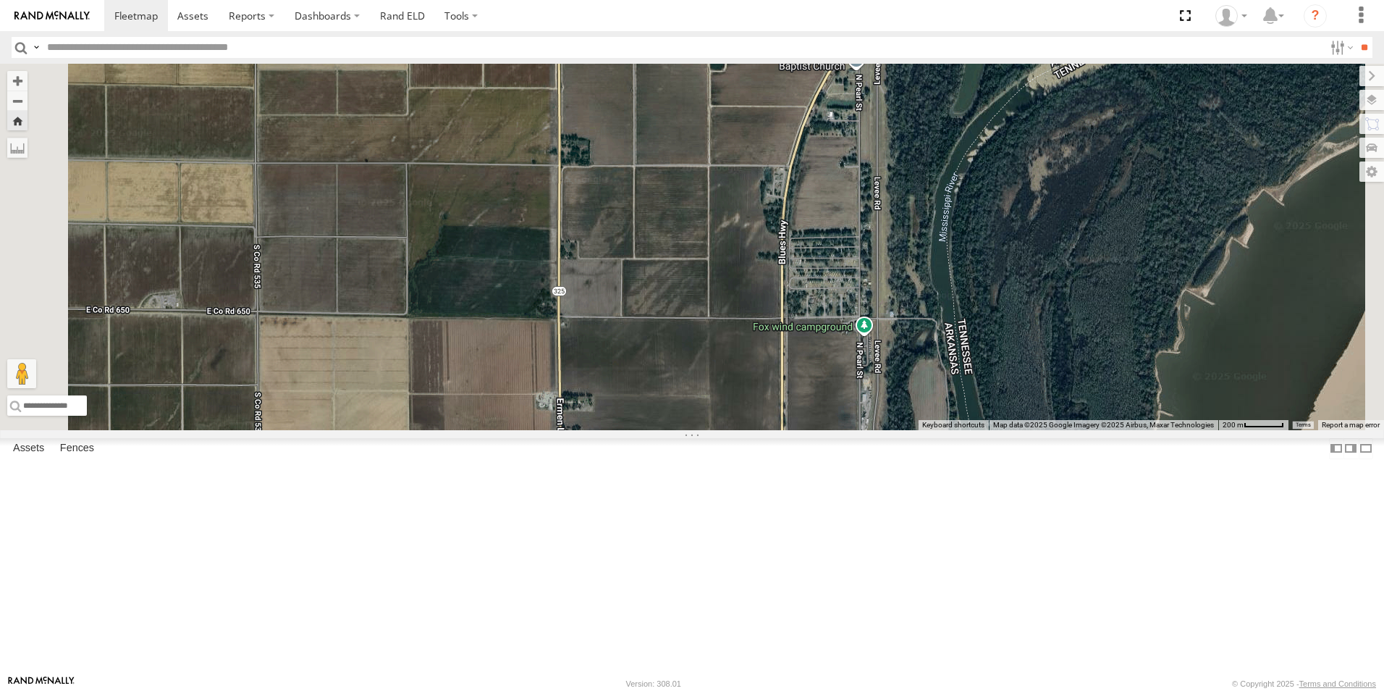
click at [629, 390] on div "107" at bounding box center [692, 247] width 1384 height 366
click at [0, 0] on span at bounding box center [0, 0] width 0 height 0
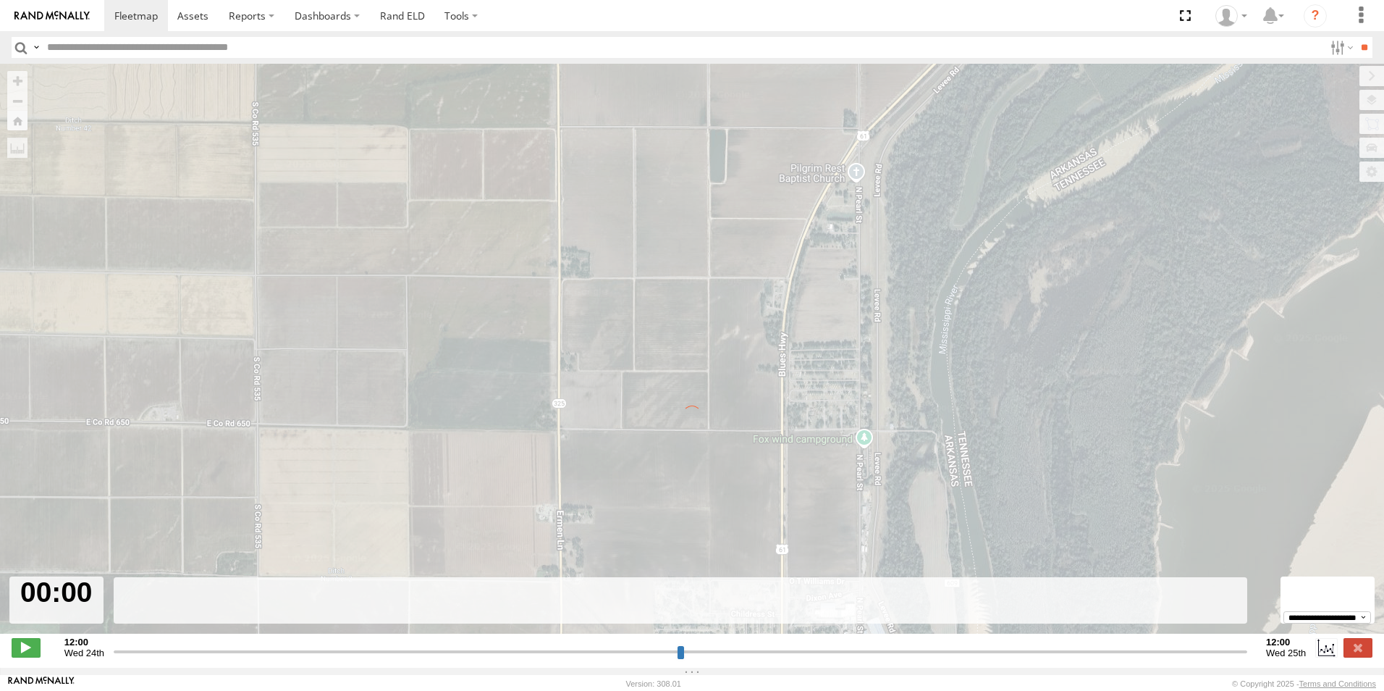
type input "**********"
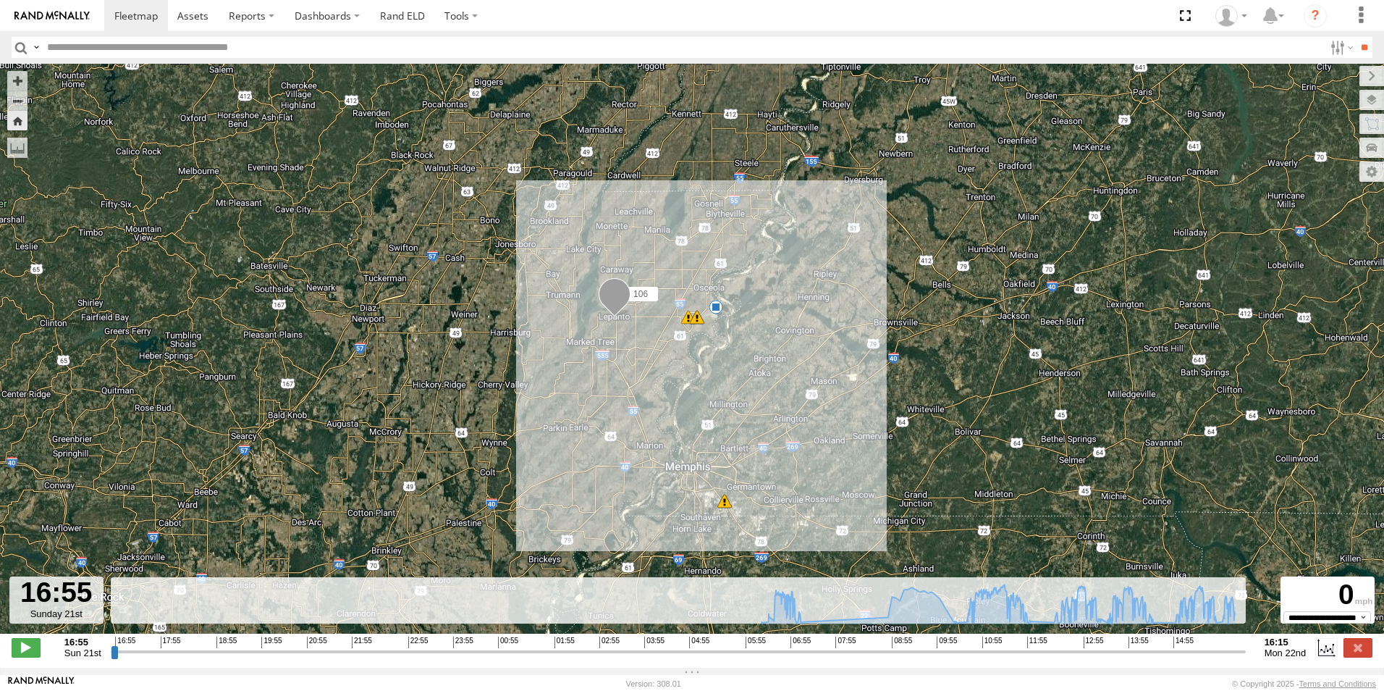
click at [684, 322] on span at bounding box center [688, 317] width 14 height 14
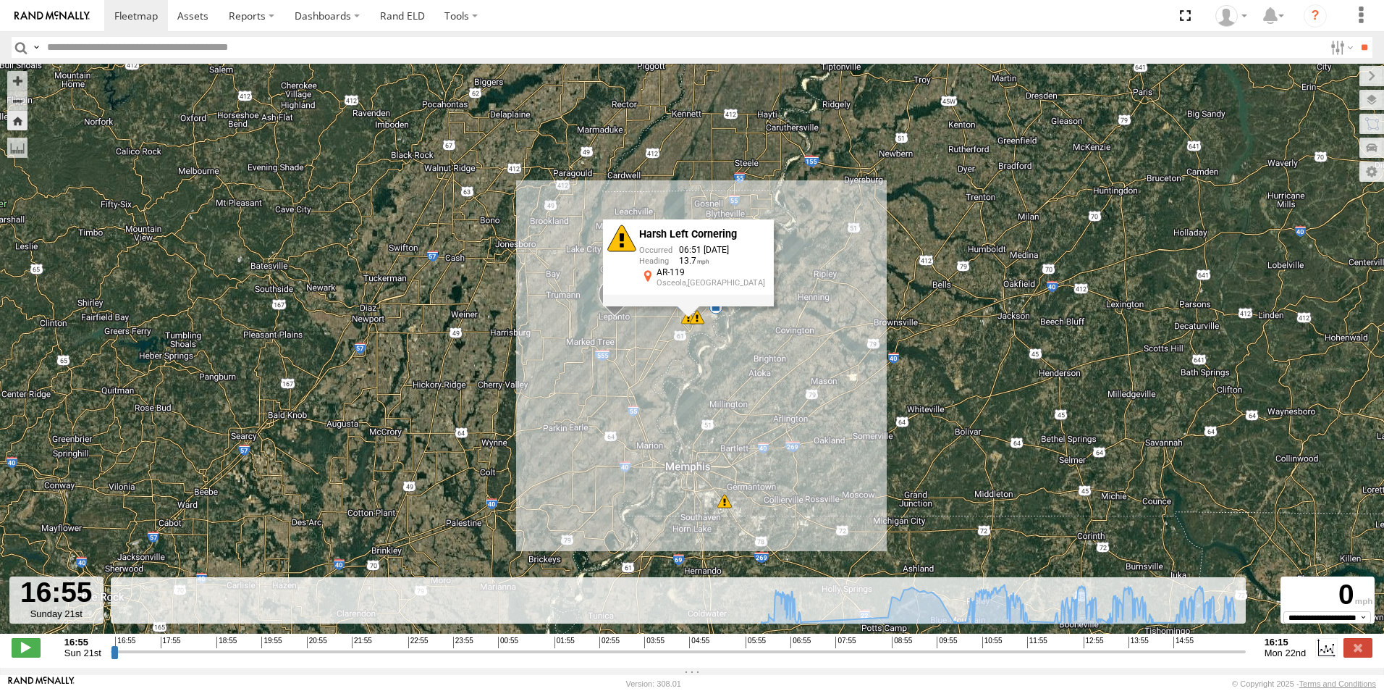
click at [699, 306] on div "Harsh Left Cornering 06:51 09/22/2025 13.7 AR-119 Osceola,AR" at bounding box center [688, 262] width 171 height 87
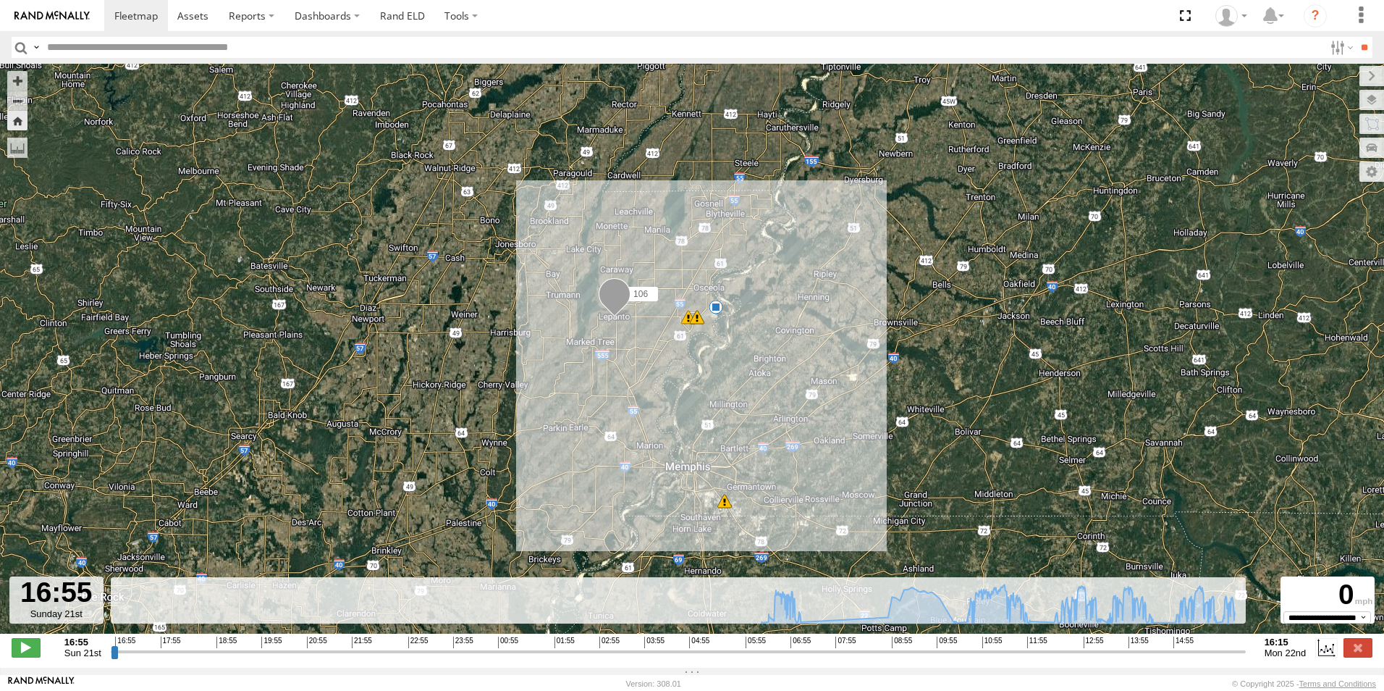
click at [694, 319] on span at bounding box center [697, 317] width 14 height 14
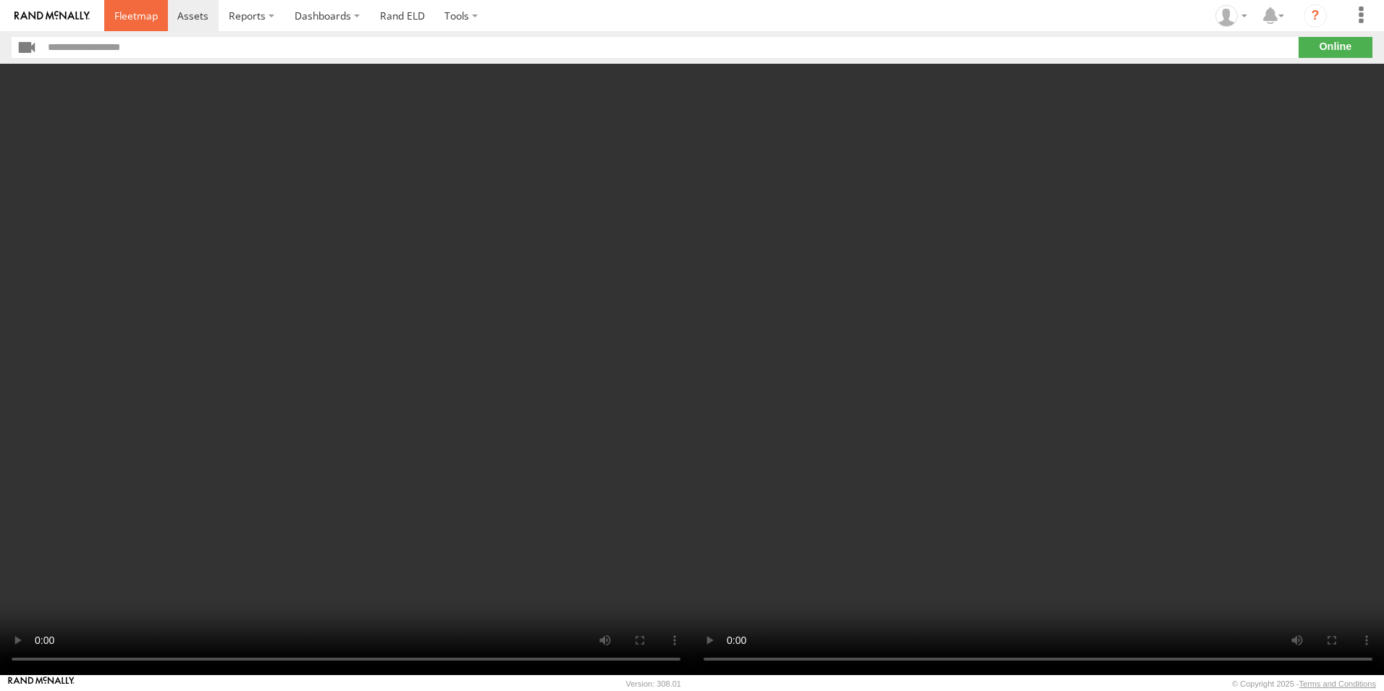
click at [121, 15] on span at bounding box center [135, 16] width 43 height 14
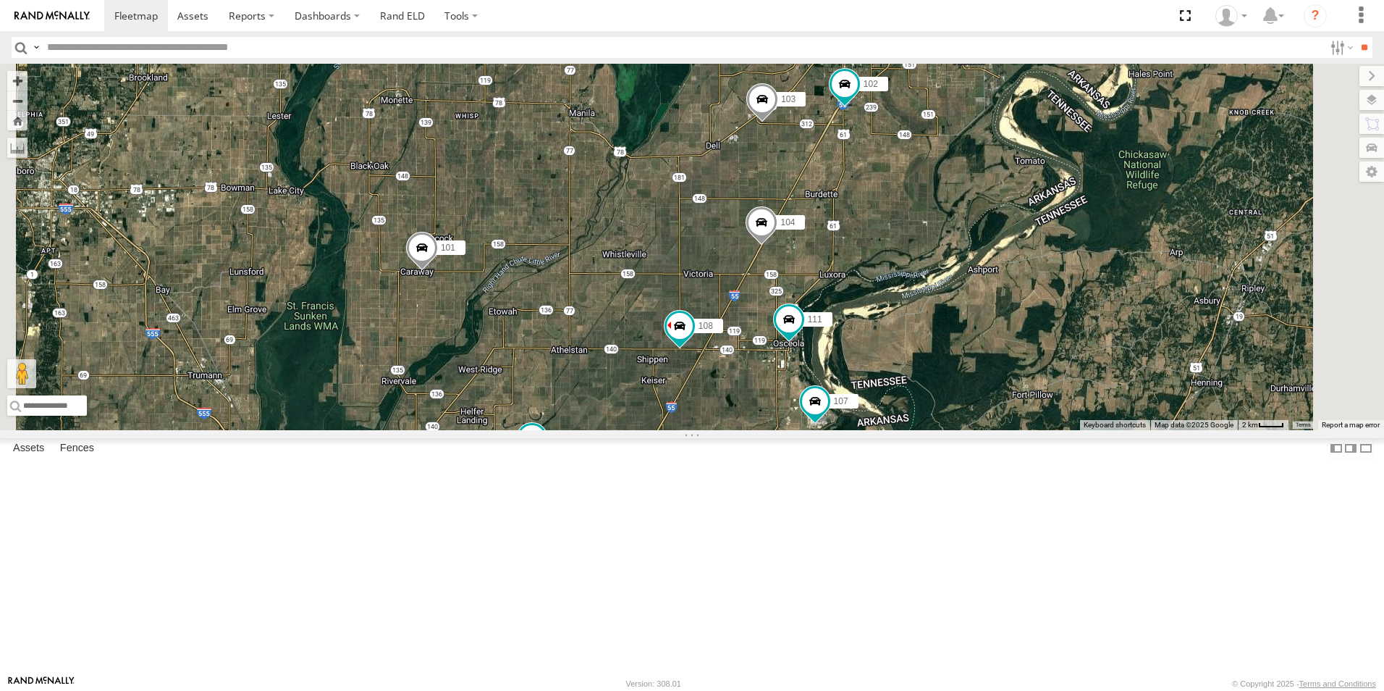
click at [0, 0] on span at bounding box center [0, 0] width 0 height 0
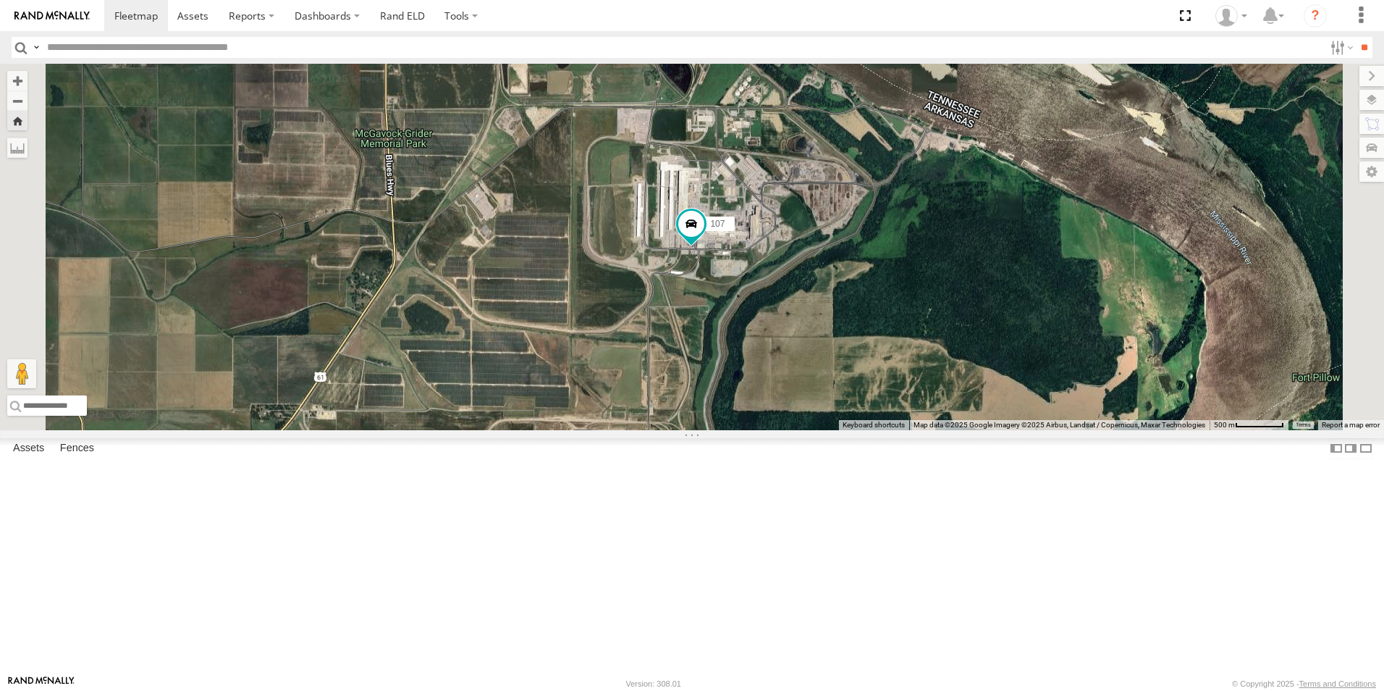
click at [0, 0] on span at bounding box center [0, 0] width 0 height 0
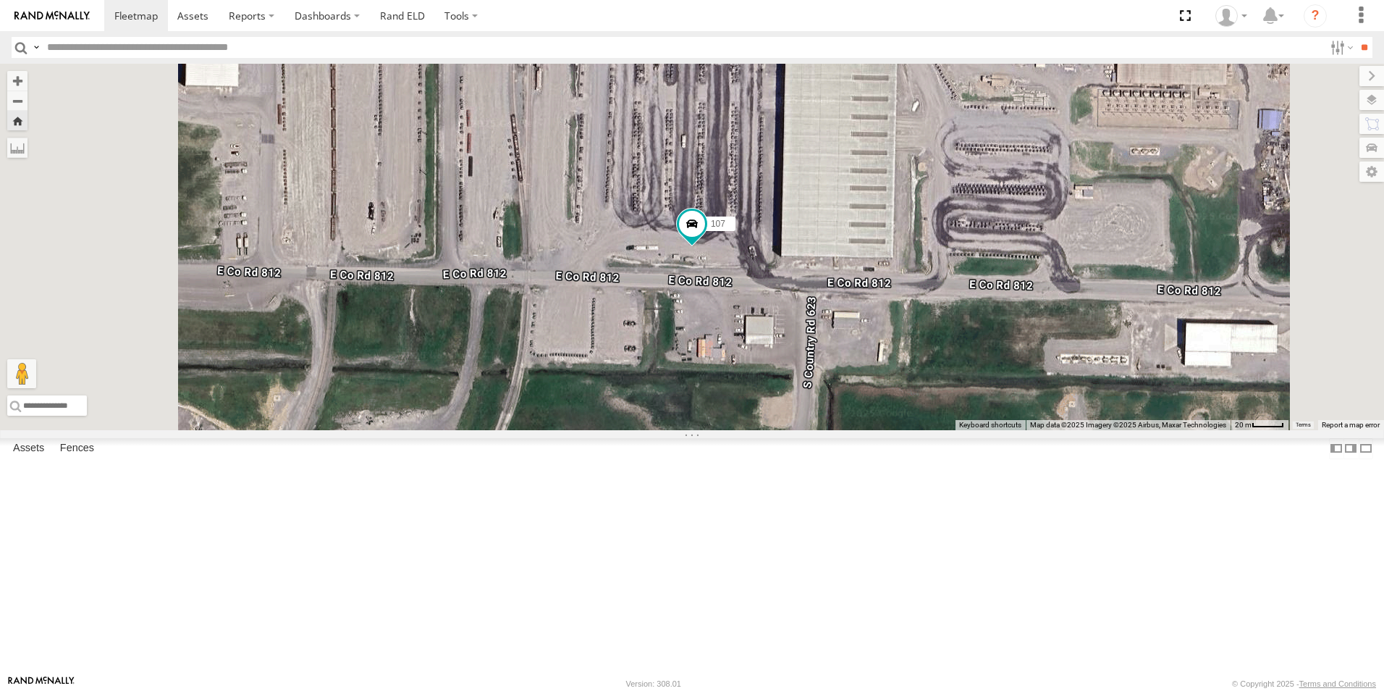
click at [0, 0] on link at bounding box center [0, 0] width 0 height 0
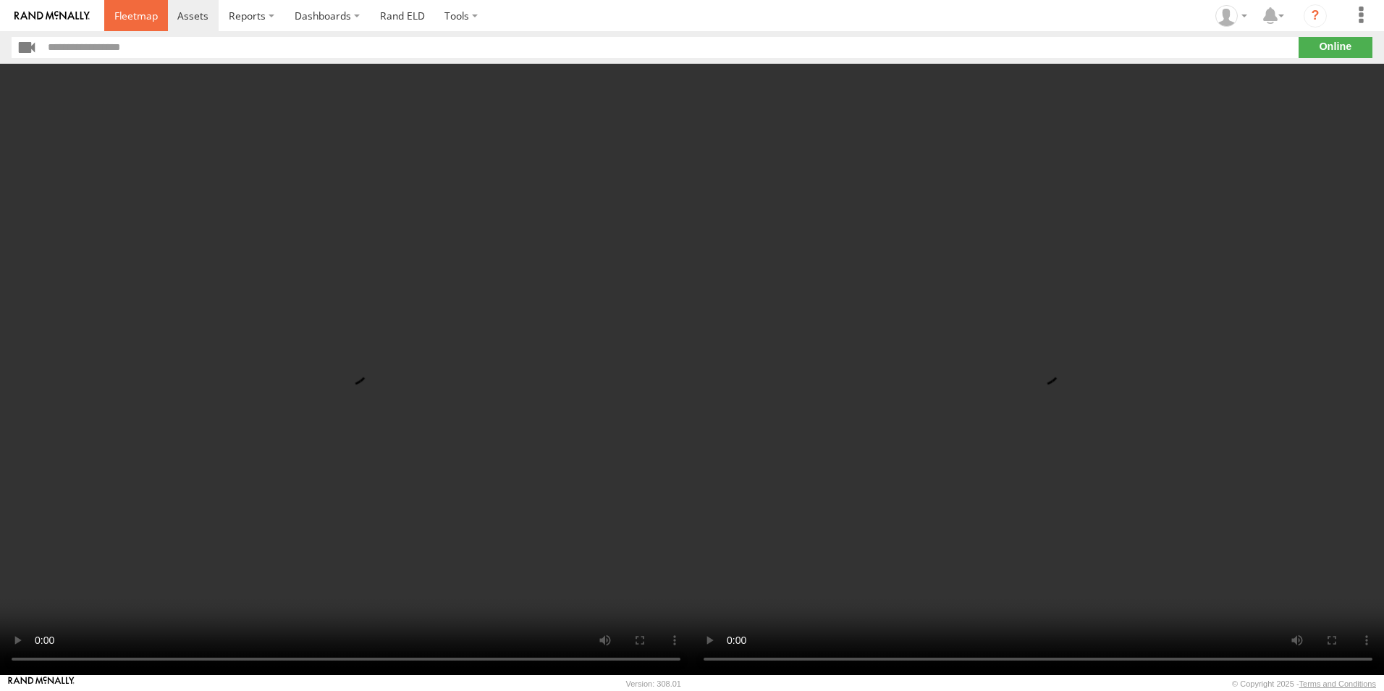
click at [133, 21] on span at bounding box center [135, 16] width 43 height 14
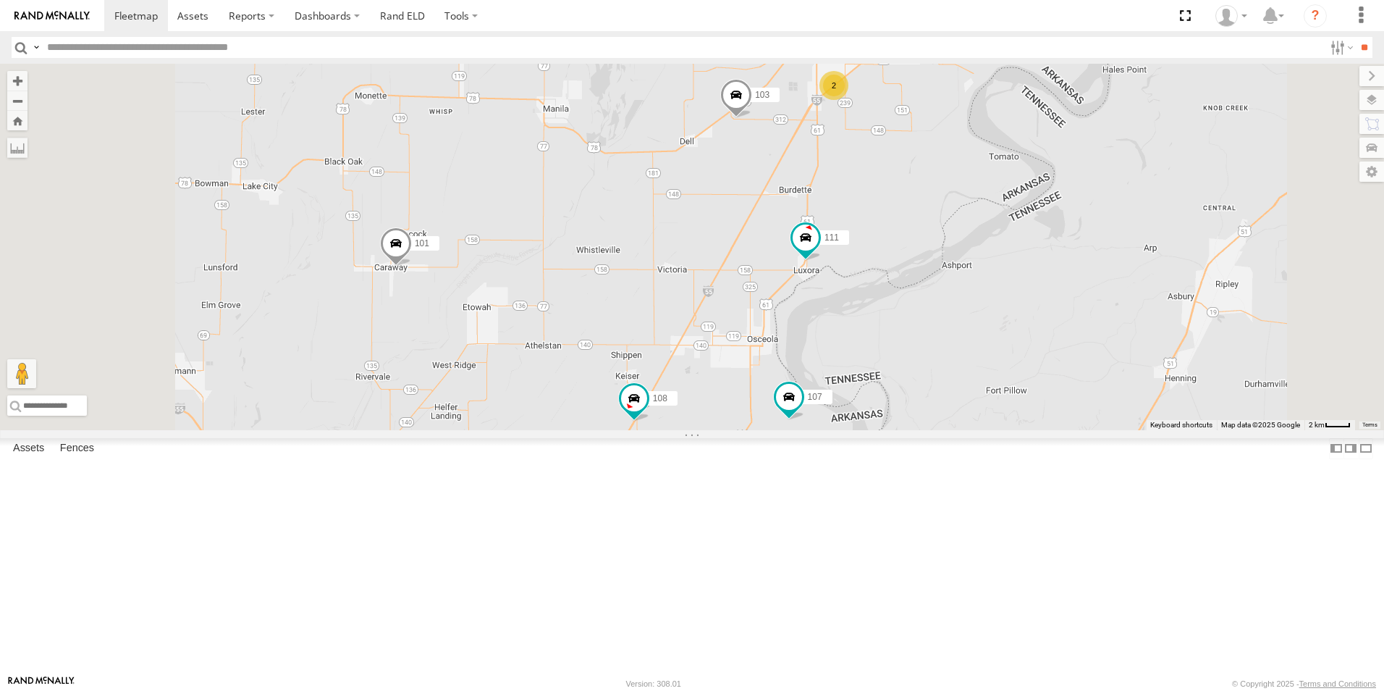
click at [0, 0] on span at bounding box center [0, 0] width 0 height 0
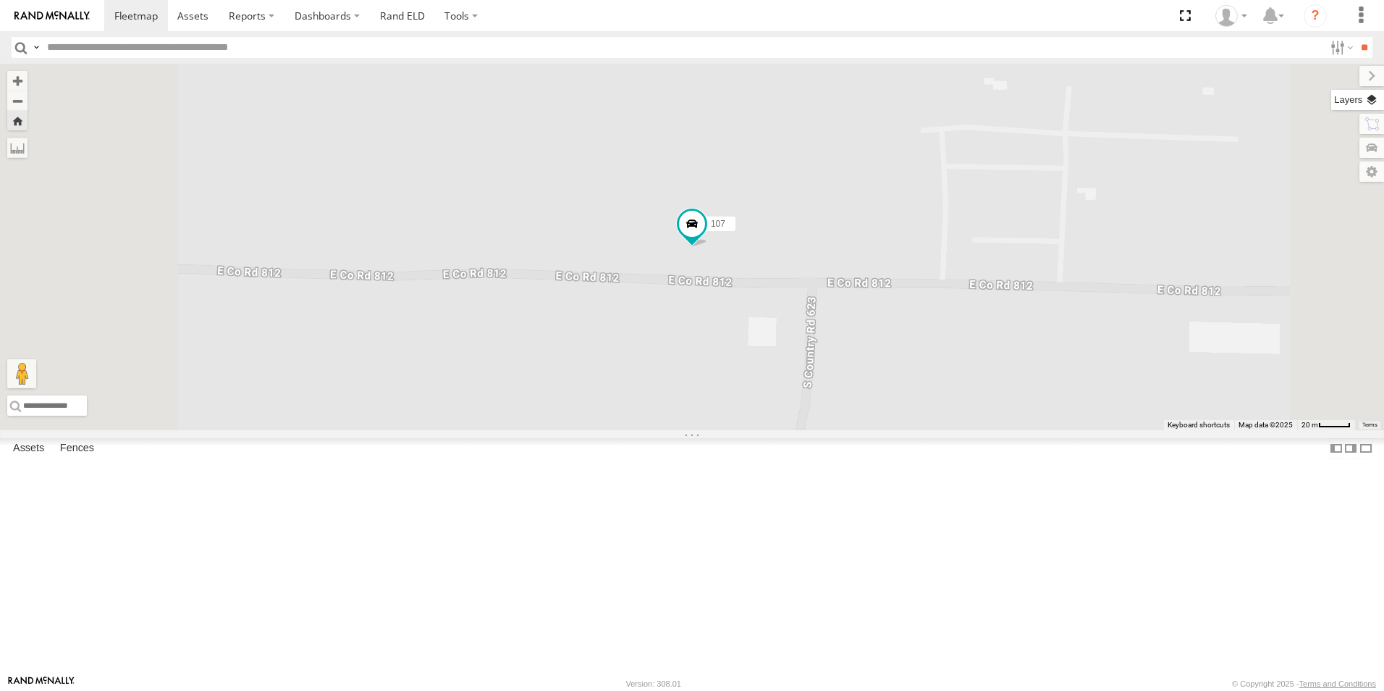
click at [1378, 106] on label at bounding box center [1357, 100] width 53 height 20
click at [0, 0] on span "Basemaps" at bounding box center [0, 0] width 0 height 0
click at [0, 0] on span "Satellite + Roadmap" at bounding box center [0, 0] width 0 height 0
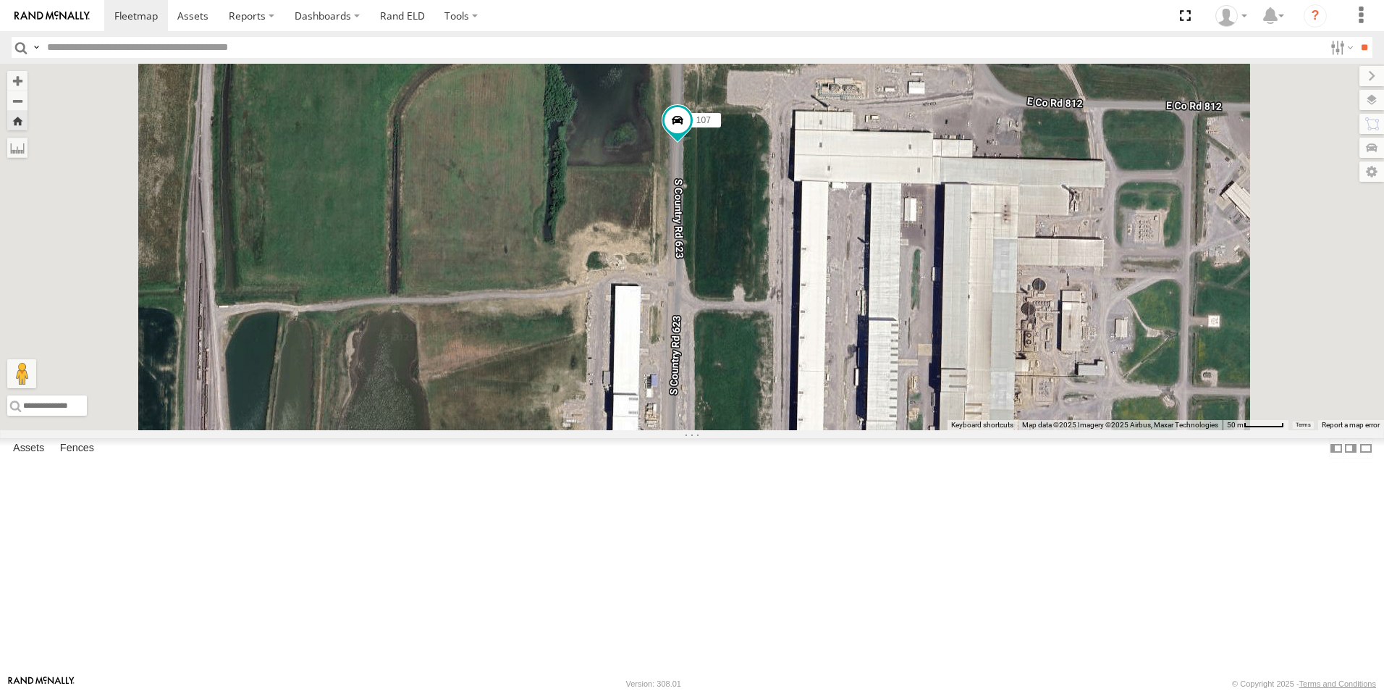
drag, startPoint x: 880, startPoint y: 153, endPoint x: 872, endPoint y: 340, distance: 187.7
click at [878, 340] on div "107" at bounding box center [692, 247] width 1384 height 366
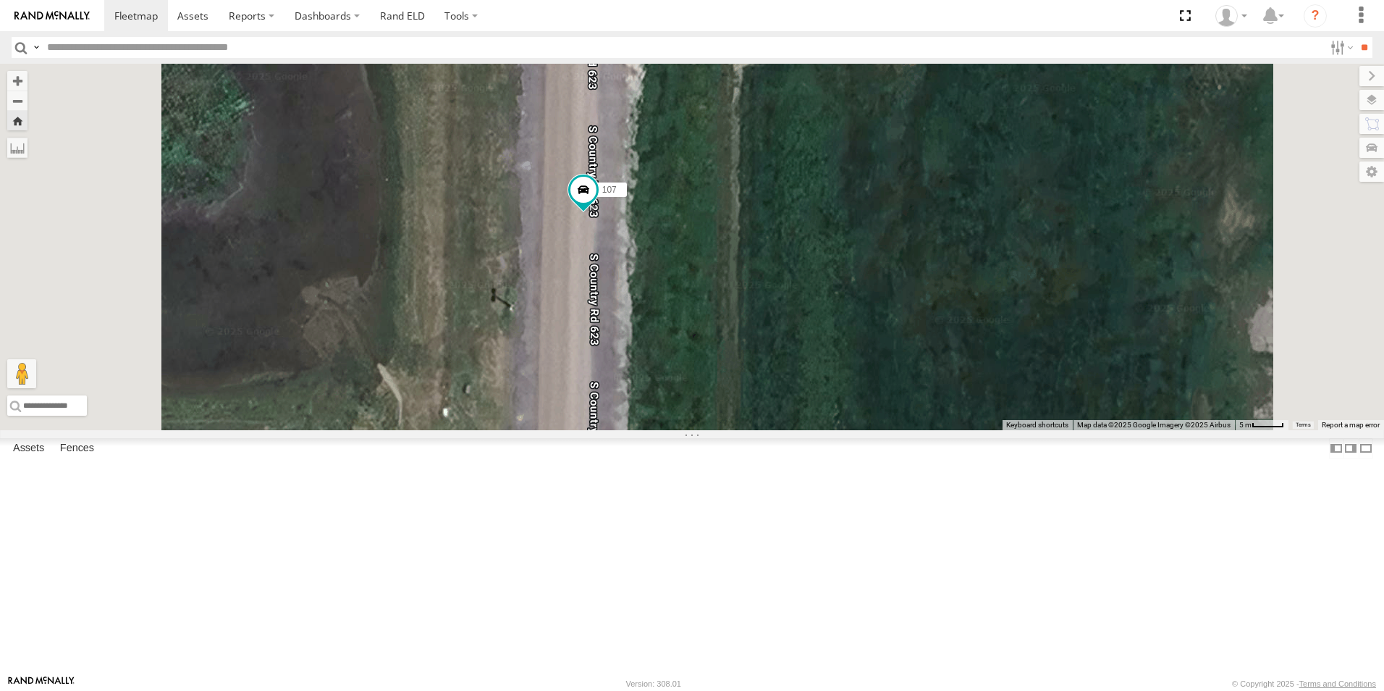
drag, startPoint x: 802, startPoint y: 196, endPoint x: 809, endPoint y: 440, distance: 244.1
click at [809, 430] on div "107" at bounding box center [692, 247] width 1384 height 366
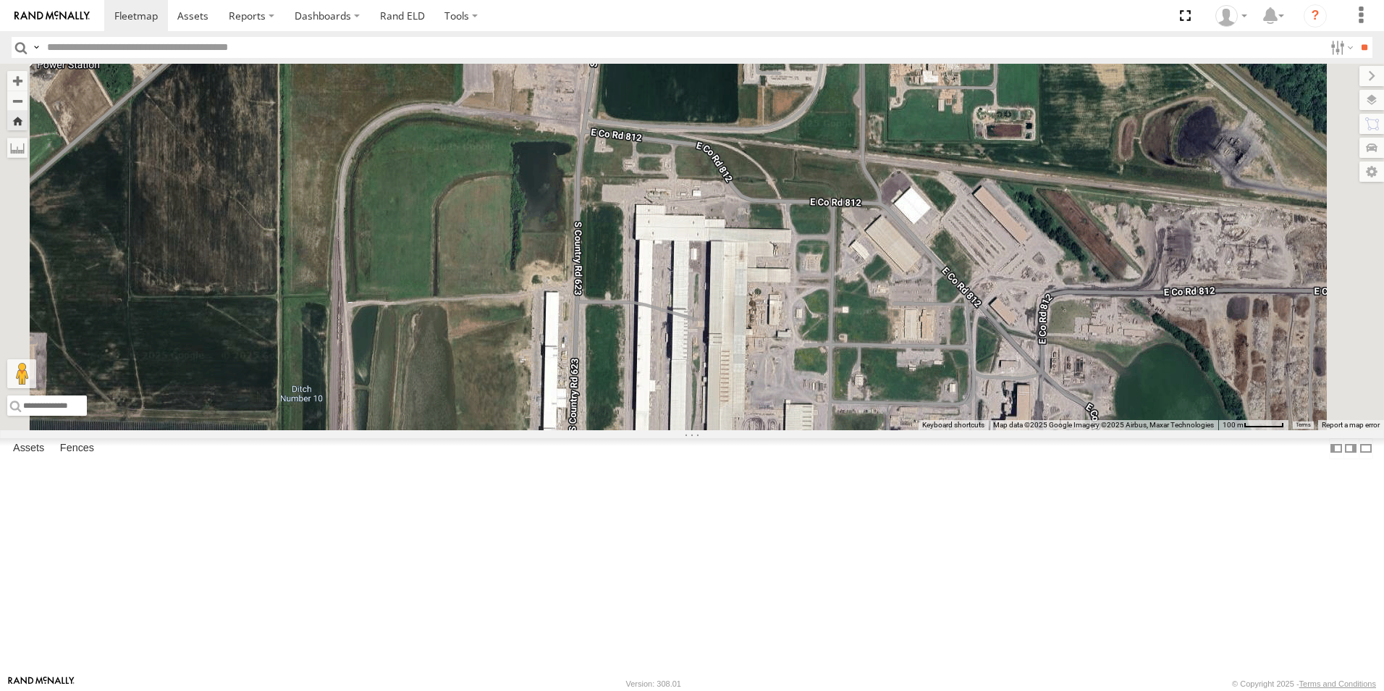
click at [0, 0] on span at bounding box center [0, 0] width 0 height 0
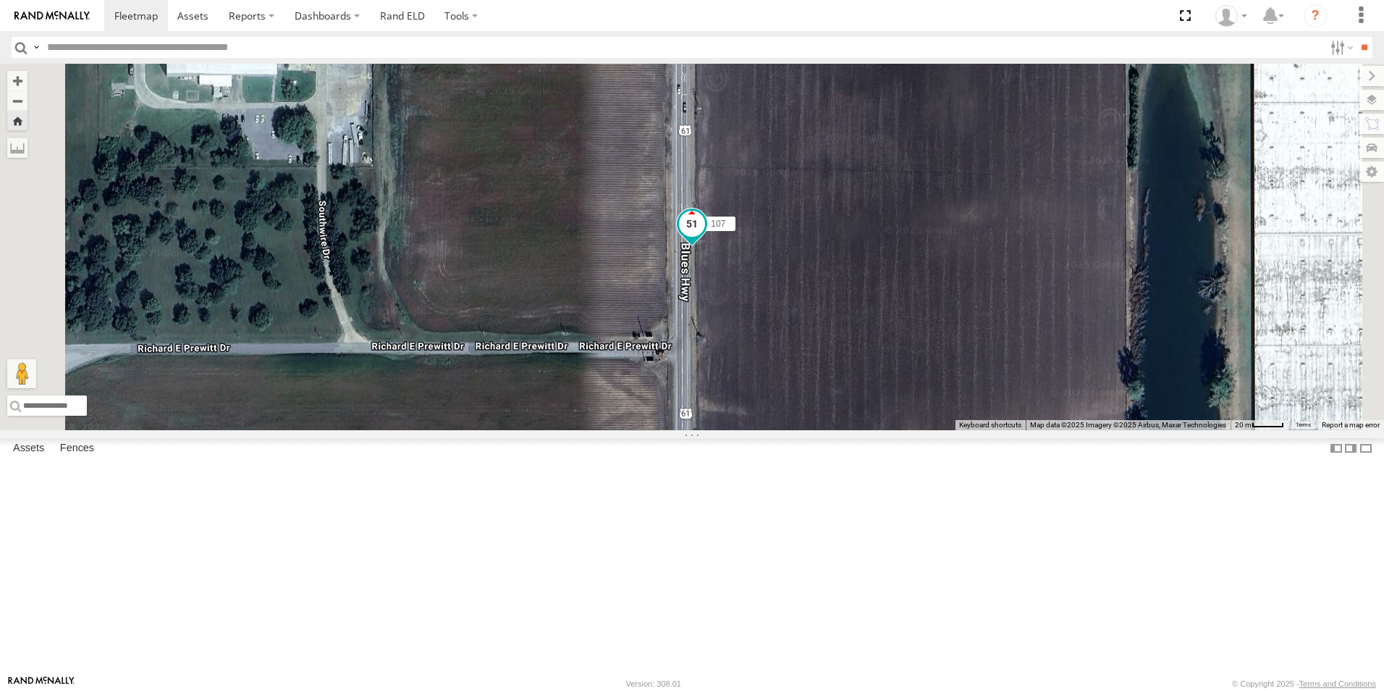
click at [705, 237] on span at bounding box center [692, 224] width 26 height 26
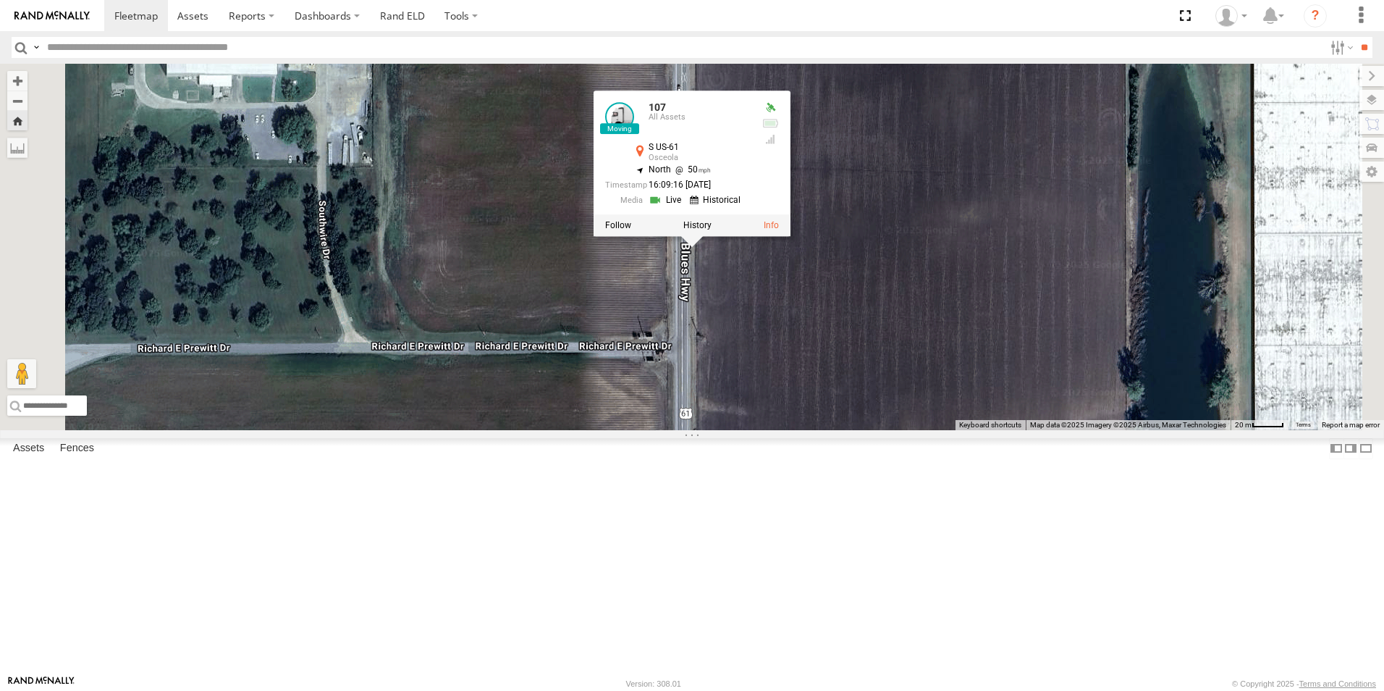
click at [791, 236] on div at bounding box center [692, 225] width 197 height 22
click at [631, 230] on label at bounding box center [618, 225] width 26 height 10
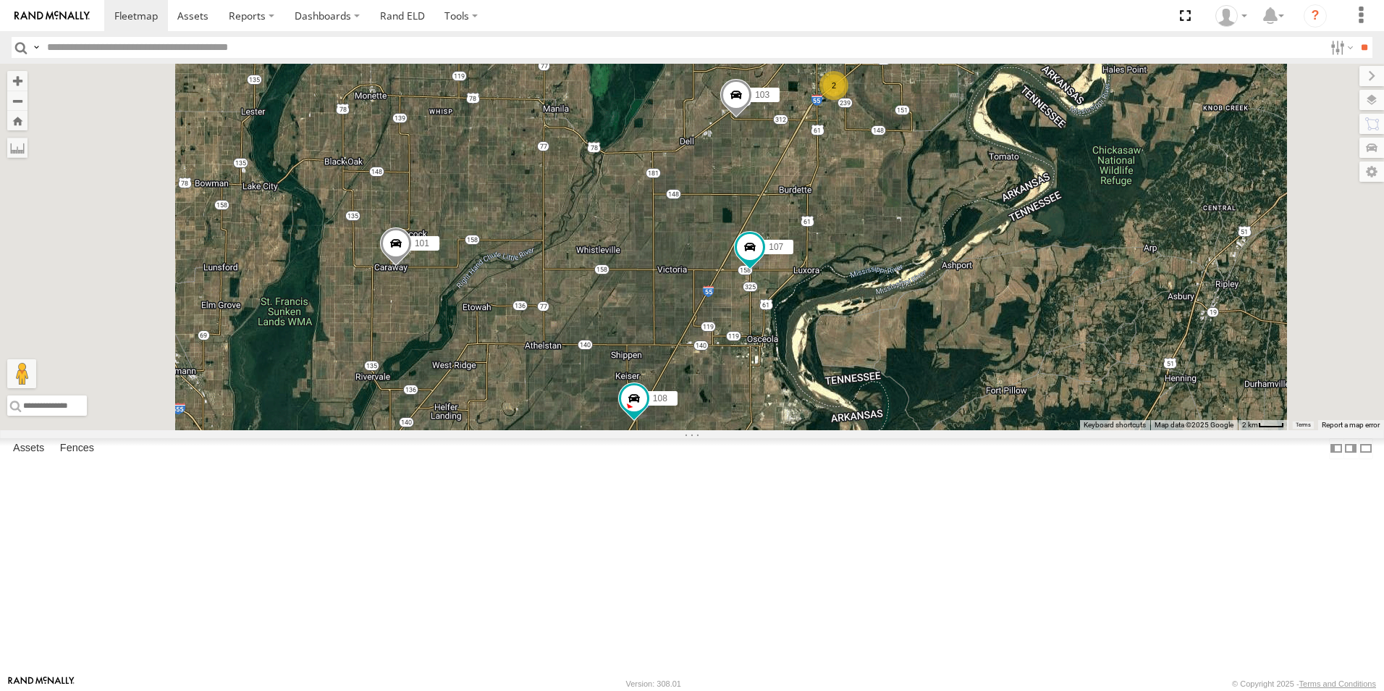
click at [0, 0] on span at bounding box center [0, 0] width 0 height 0
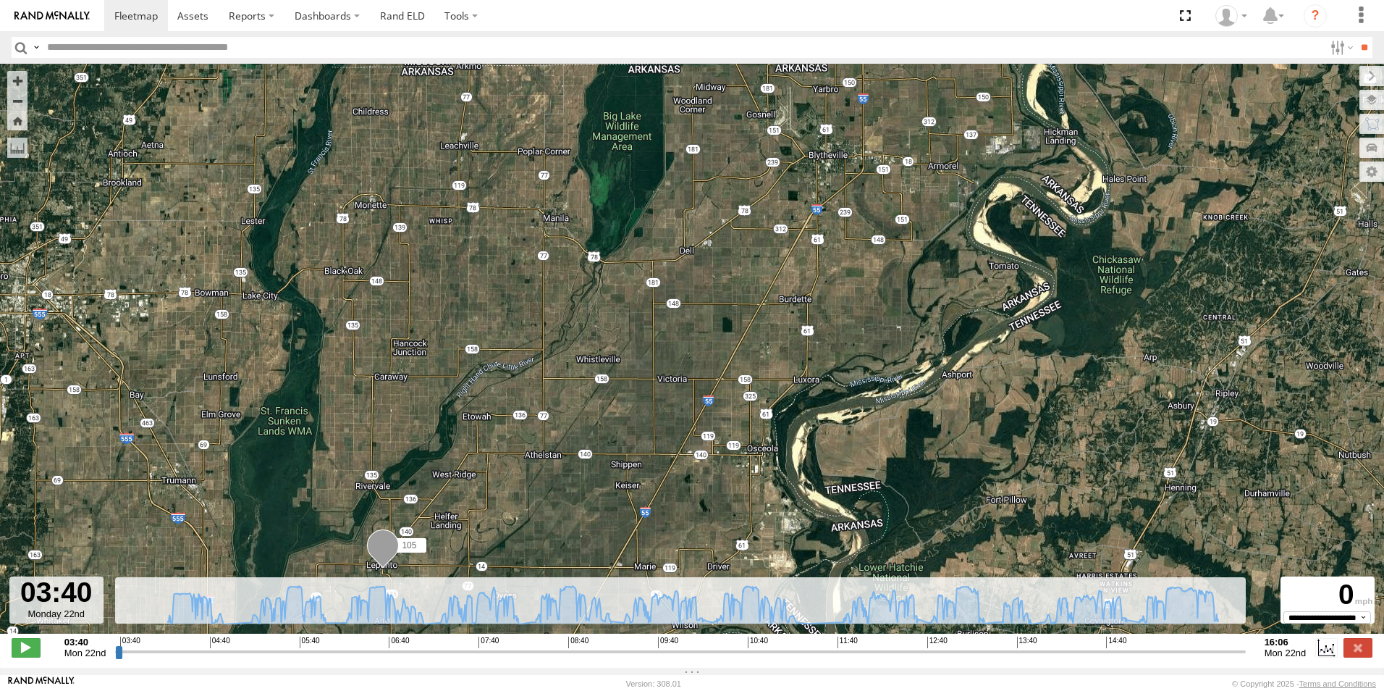
type input "**********"
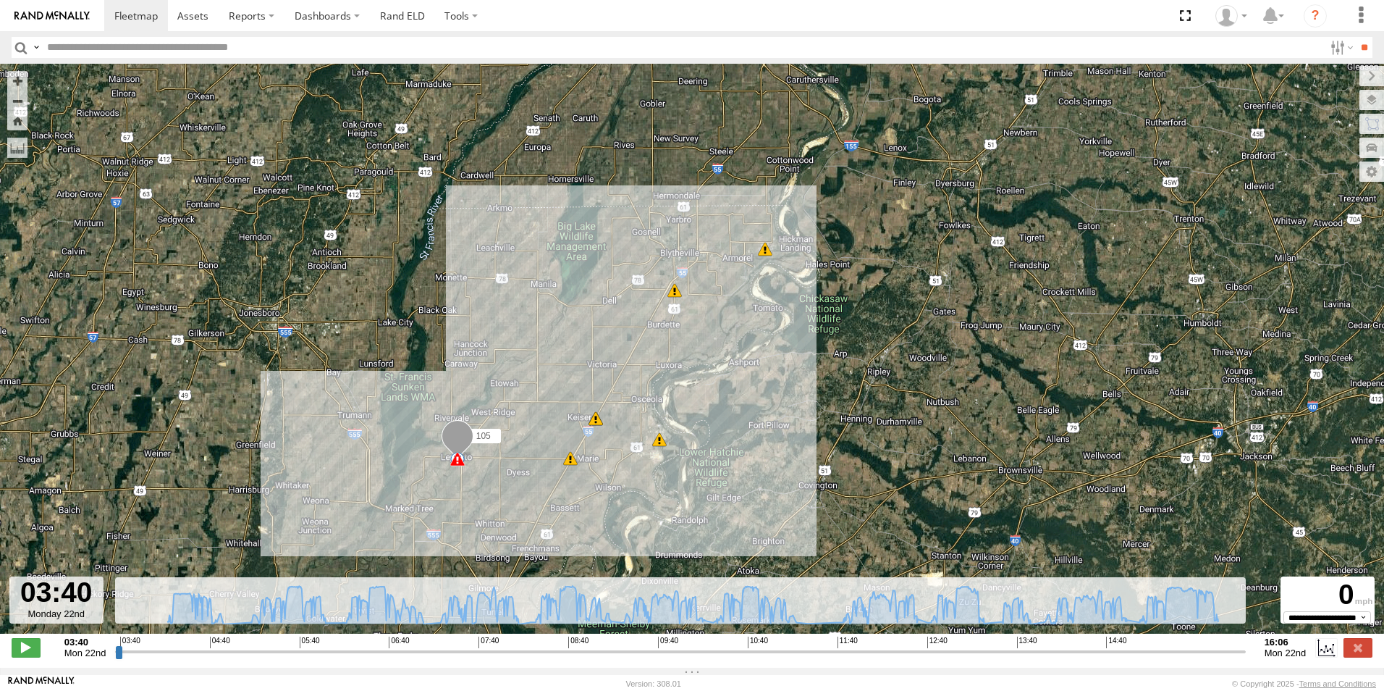
click at [571, 463] on span at bounding box center [570, 458] width 14 height 14
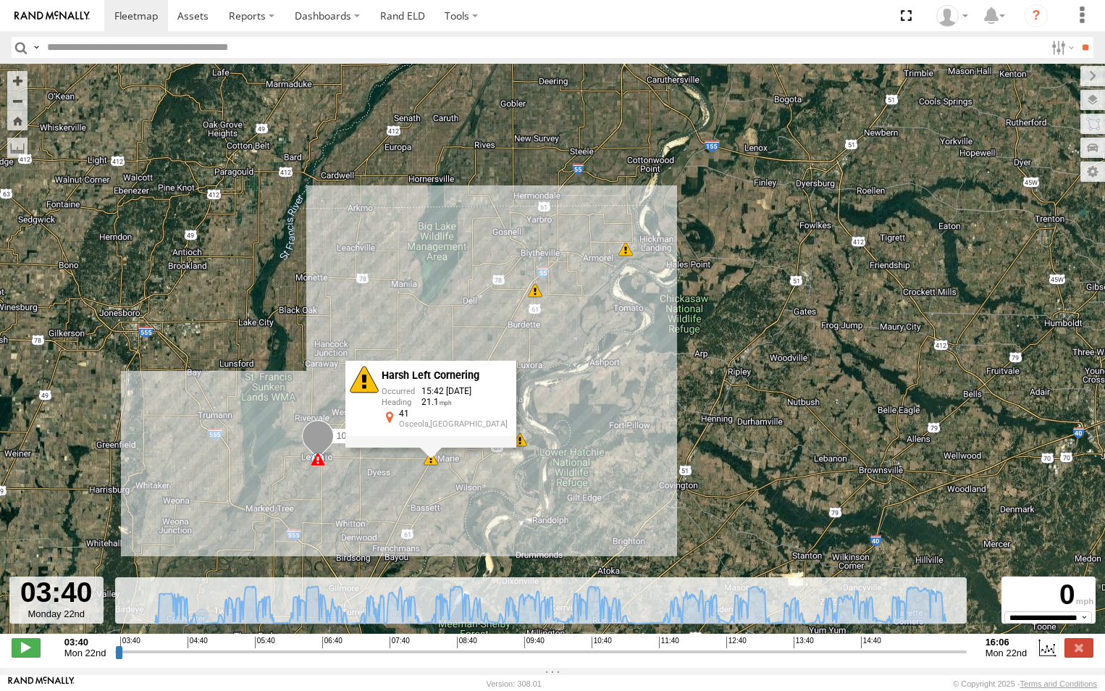
click at [491, 479] on div "105 03:40 Mon 03:42 Mon 03:42 Mon 03:55 Mon 15:37 Mon 15:37 Mon 15:42 Mon 5 11 …" at bounding box center [552, 356] width 1105 height 585
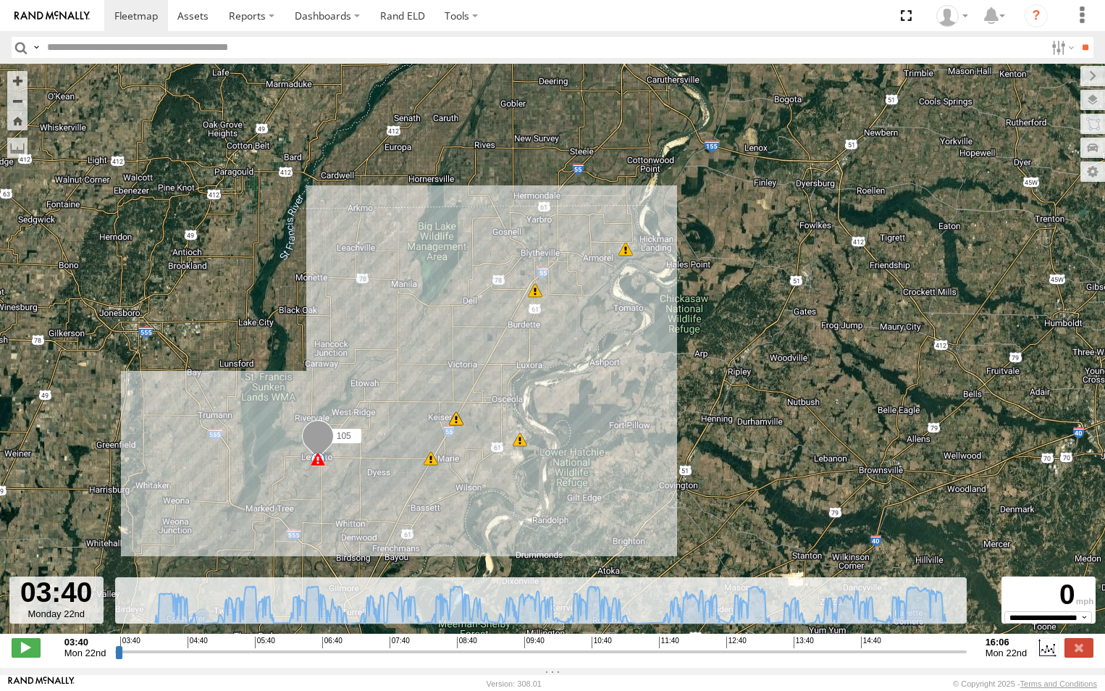
click at [456, 426] on span at bounding box center [456, 418] width 14 height 14
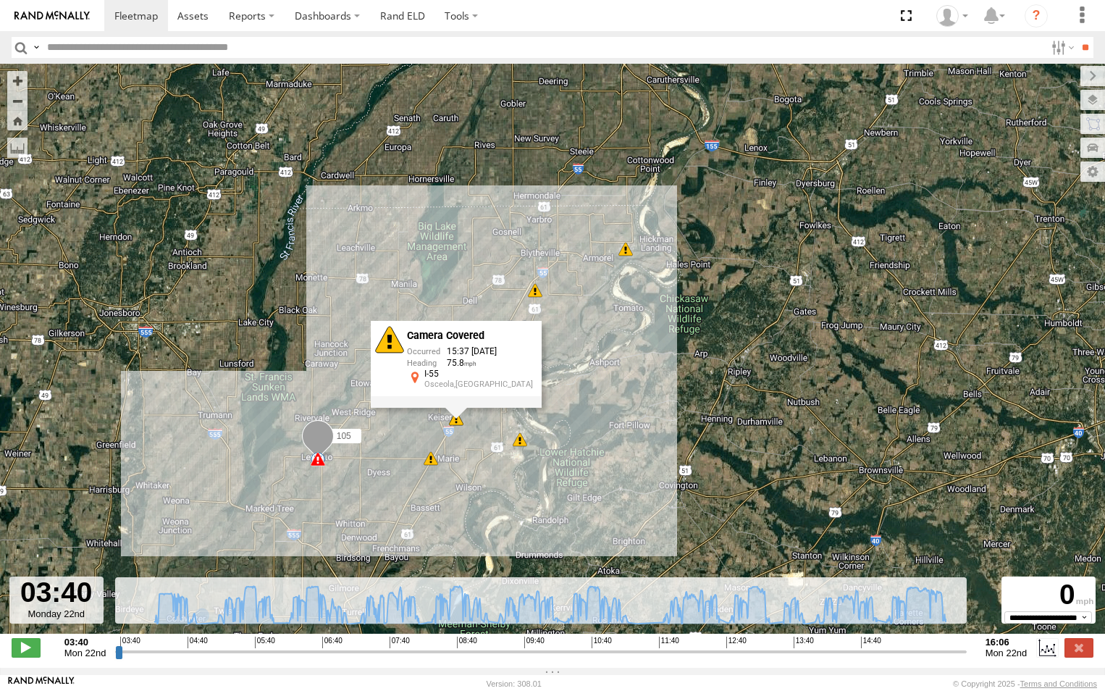
click at [520, 445] on div "10" at bounding box center [520, 439] width 14 height 14
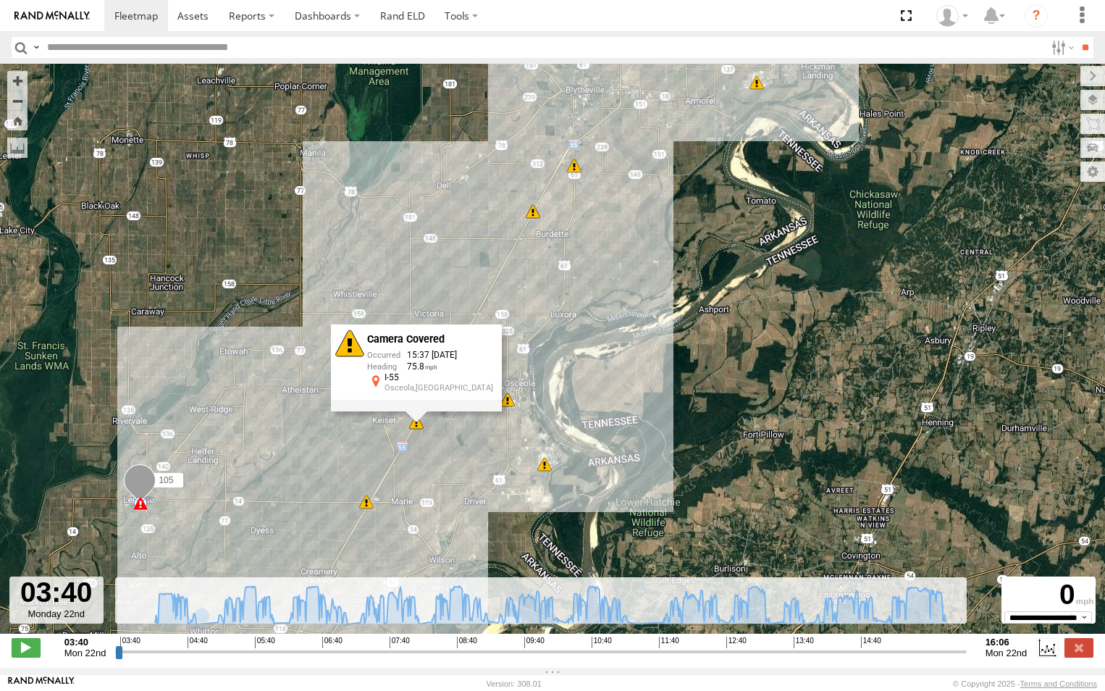
click at [544, 470] on div "8" at bounding box center [544, 464] width 14 height 14
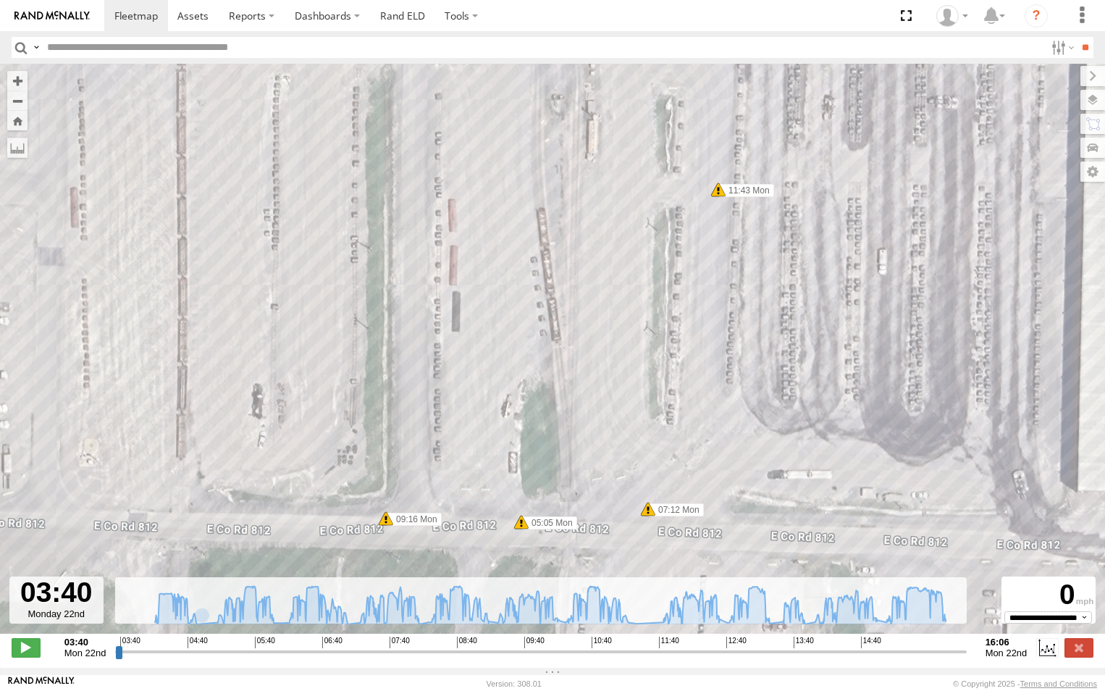
click at [523, 525] on span at bounding box center [521, 522] width 14 height 14
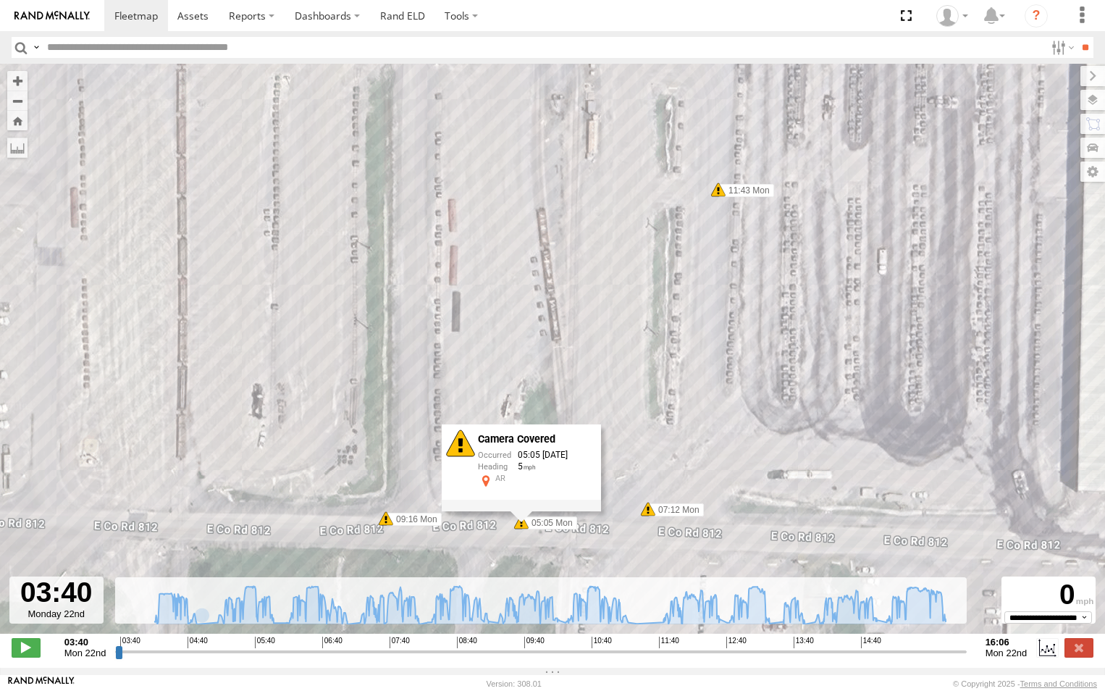
click at [385, 521] on span at bounding box center [386, 518] width 14 height 14
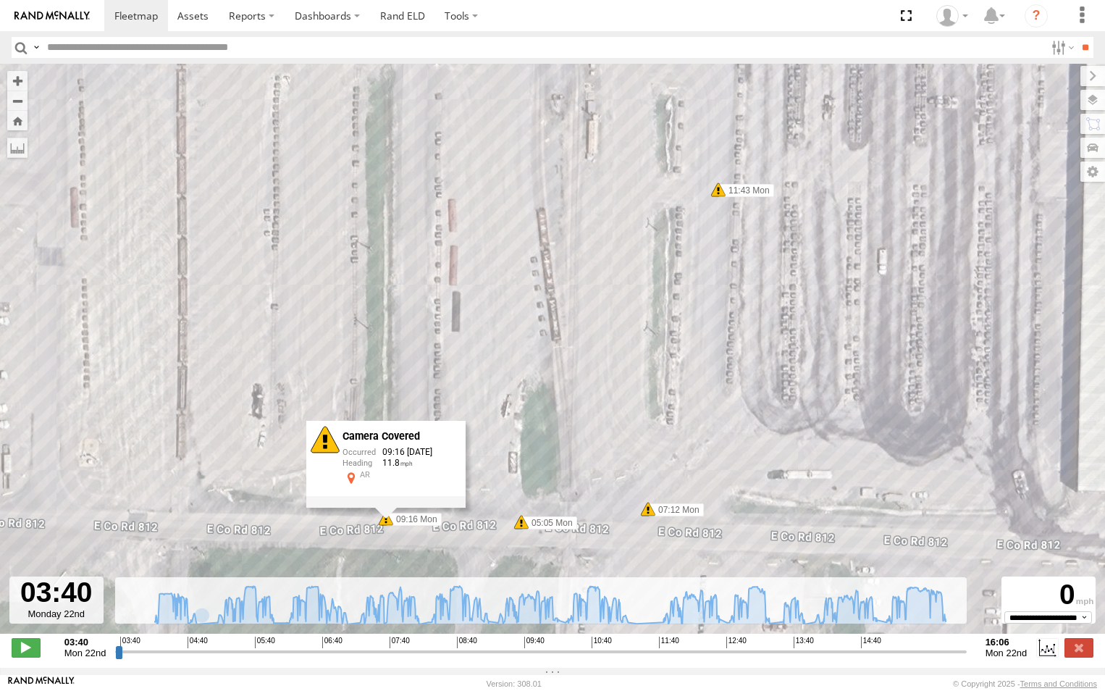
click at [647, 513] on span at bounding box center [648, 509] width 14 height 14
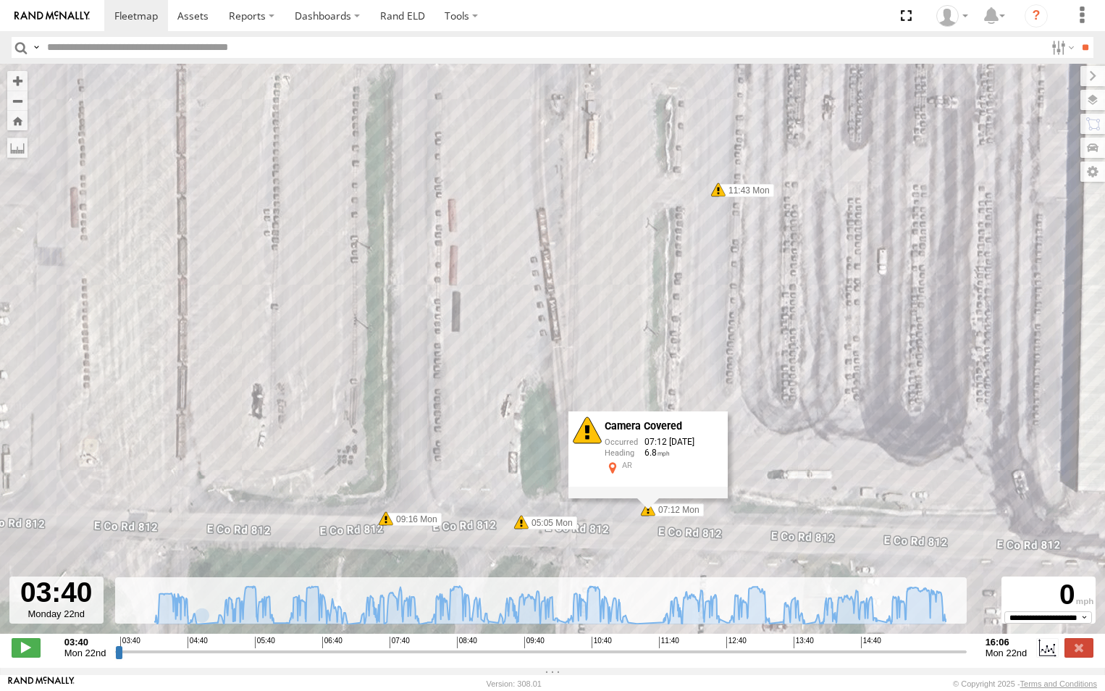
click at [719, 197] on span at bounding box center [718, 189] width 14 height 14
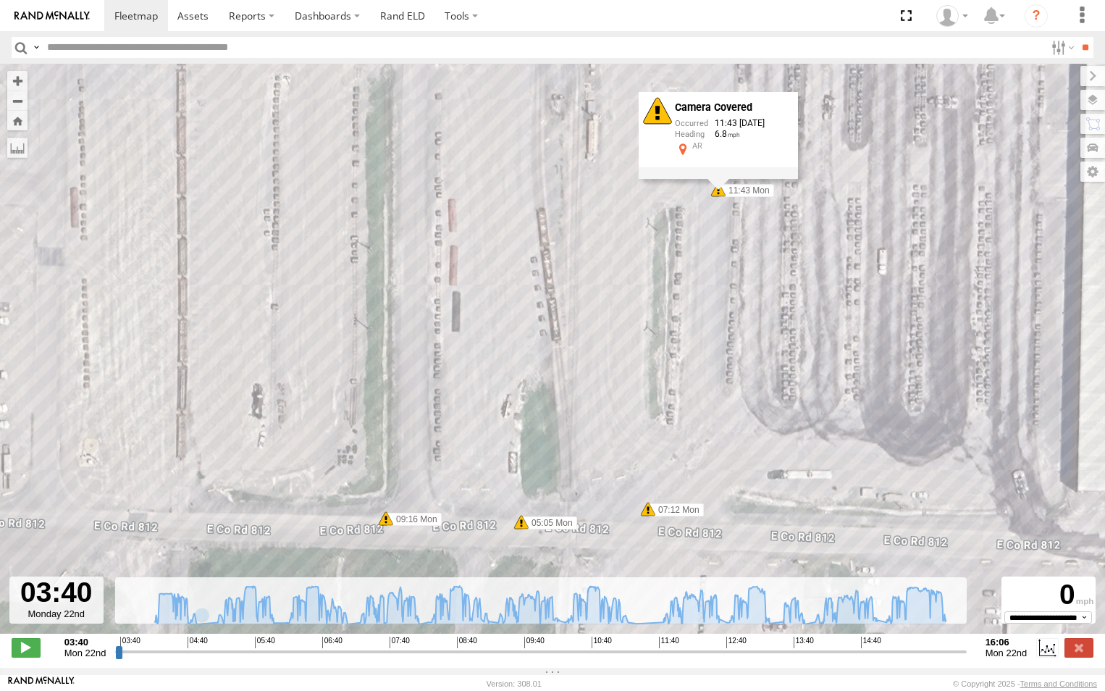
click at [589, 304] on div "105 03:40 Mon 03:42 Mon 03:42 Mon 03:55 Mon 15:37 Mon 15:37 Mon 15:42 Mon 13:38…" at bounding box center [552, 356] width 1105 height 585
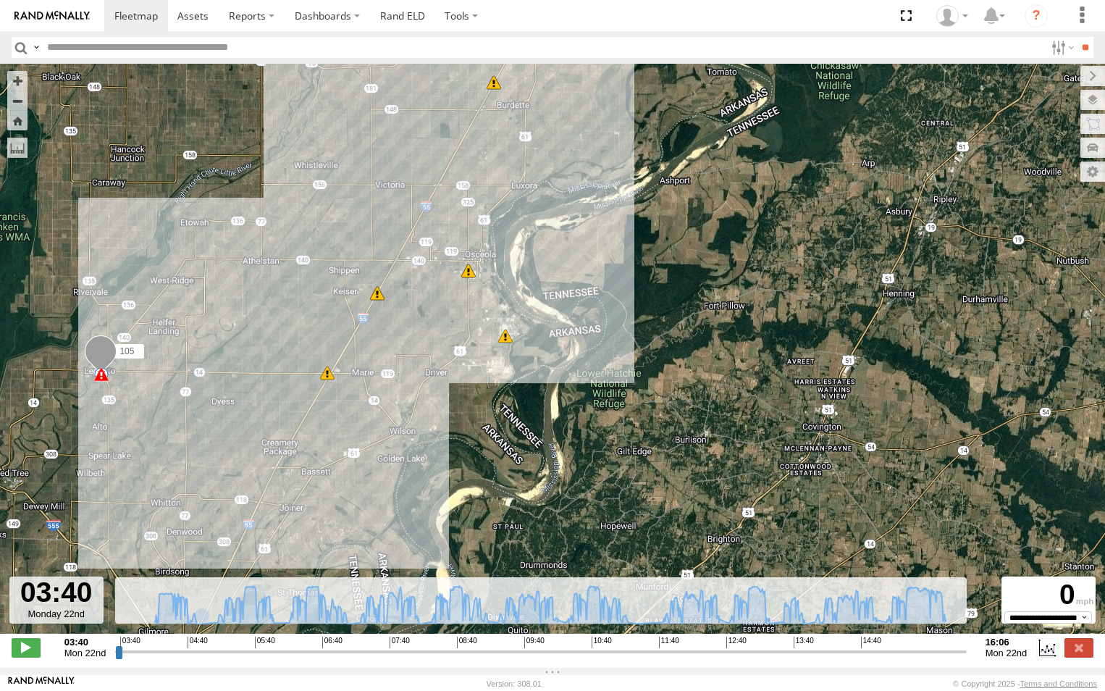
click at [468, 276] on span at bounding box center [468, 271] width 14 height 14
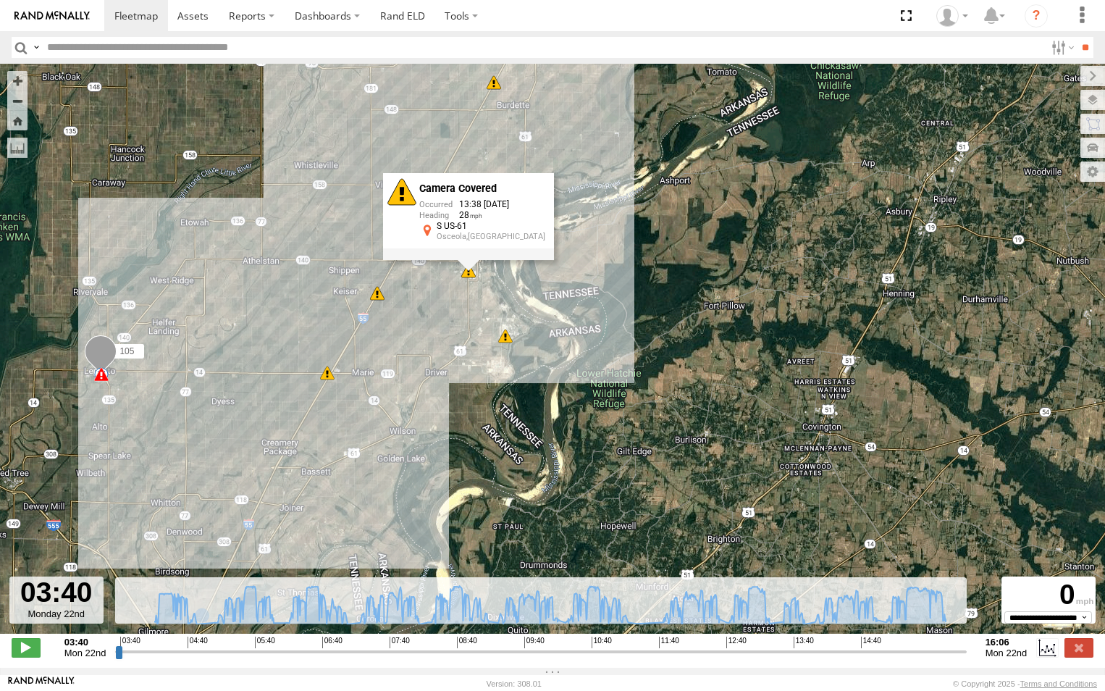
click at [376, 307] on div "105 03:40 Mon 03:42 Mon 03:42 Mon 03:55 Mon 15:37 Mon 15:37 Mon 15:42 Mon 13:38…" at bounding box center [552, 356] width 1105 height 585
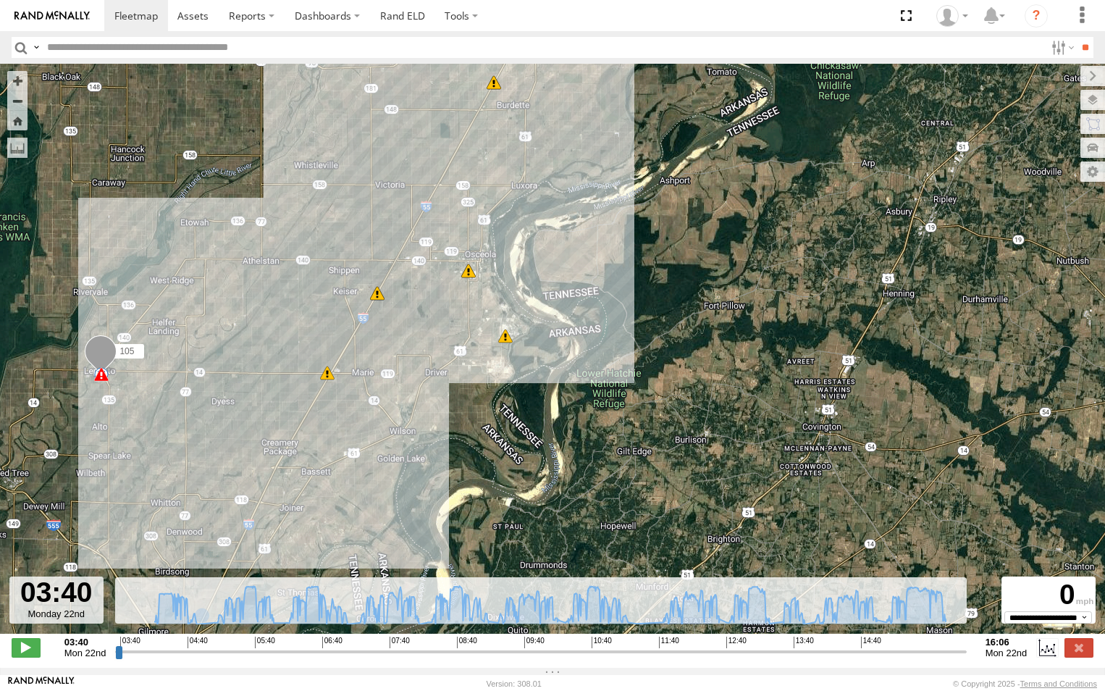
click at [378, 306] on div "105 03:40 Mon 03:42 Mon 03:42 Mon 03:55 Mon 15:37 Mon 15:37 Mon 15:42 Mon 13:38…" at bounding box center [552, 356] width 1105 height 585
click at [379, 304] on div "105 03:40 Mon 03:42 Mon 03:42 Mon 03:55 Mon 15:37 Mon 15:37 Mon 15:42 Mon 13:38…" at bounding box center [552, 356] width 1105 height 585
click at [377, 305] on div "105 03:40 Mon 03:42 Mon 03:42 Mon 03:55 Mon 15:37 Mon 15:37 Mon 15:42 Mon 13:38…" at bounding box center [552, 356] width 1105 height 585
click at [376, 306] on div "105 03:40 Mon 03:42 Mon 03:42 Mon 03:55 Mon 15:37 Mon 15:37 Mon 15:42 Mon 13:38…" at bounding box center [552, 356] width 1105 height 585
click at [380, 306] on div "105 03:40 Mon 03:42 Mon 03:42 Mon 03:55 Mon 15:37 Mon 15:37 Mon 15:42 Mon 13:38…" at bounding box center [552, 356] width 1105 height 585
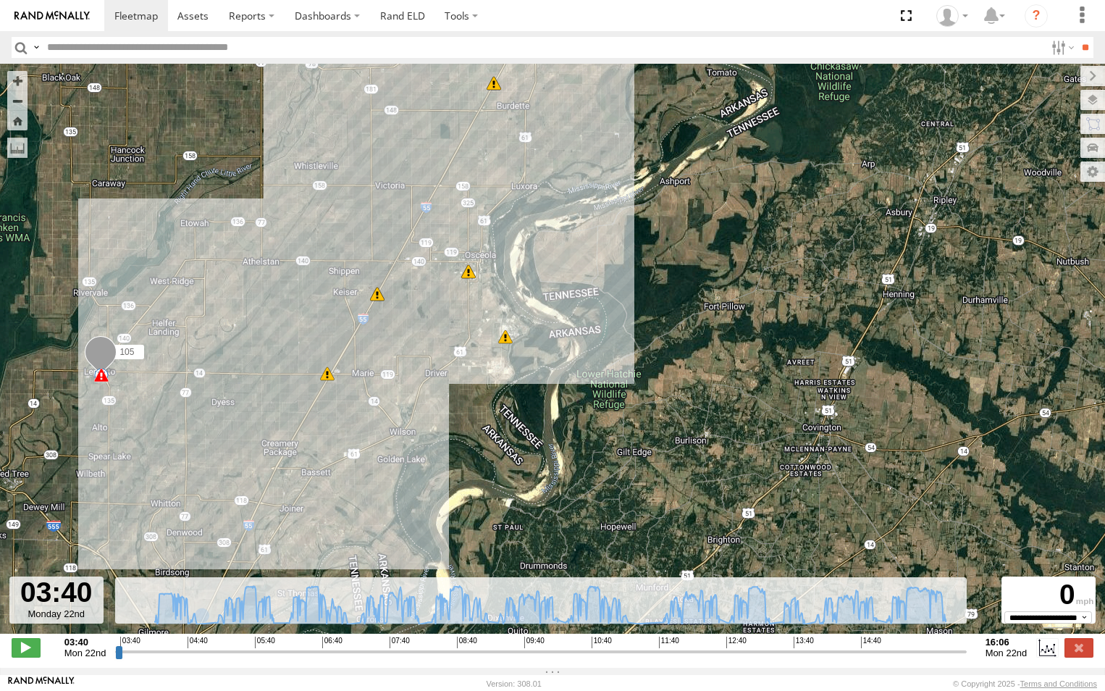
click at [495, 88] on span at bounding box center [494, 83] width 14 height 14
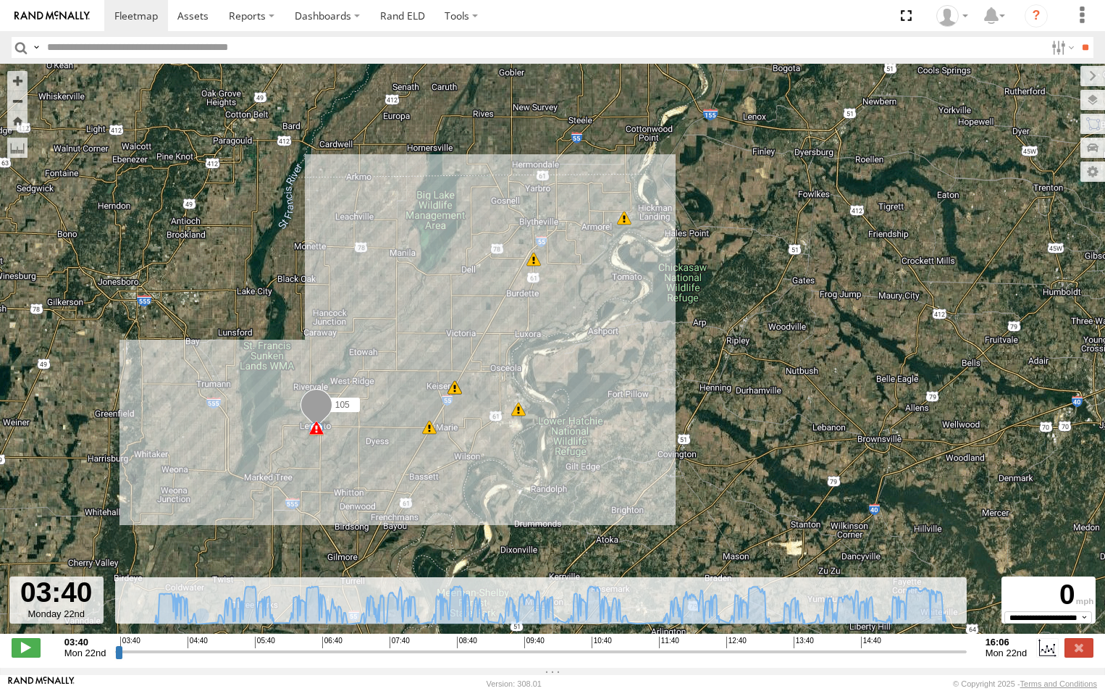
drag, startPoint x: 547, startPoint y: 132, endPoint x: 543, endPoint y: 320, distance: 187.6
click at [543, 320] on div "105 03:40 Mon 03:42 Mon 03:42 Mon 03:55 Mon 15:37 Mon 15:37 Mon 15:42 Mon 5 11 …" at bounding box center [552, 356] width 1105 height 585
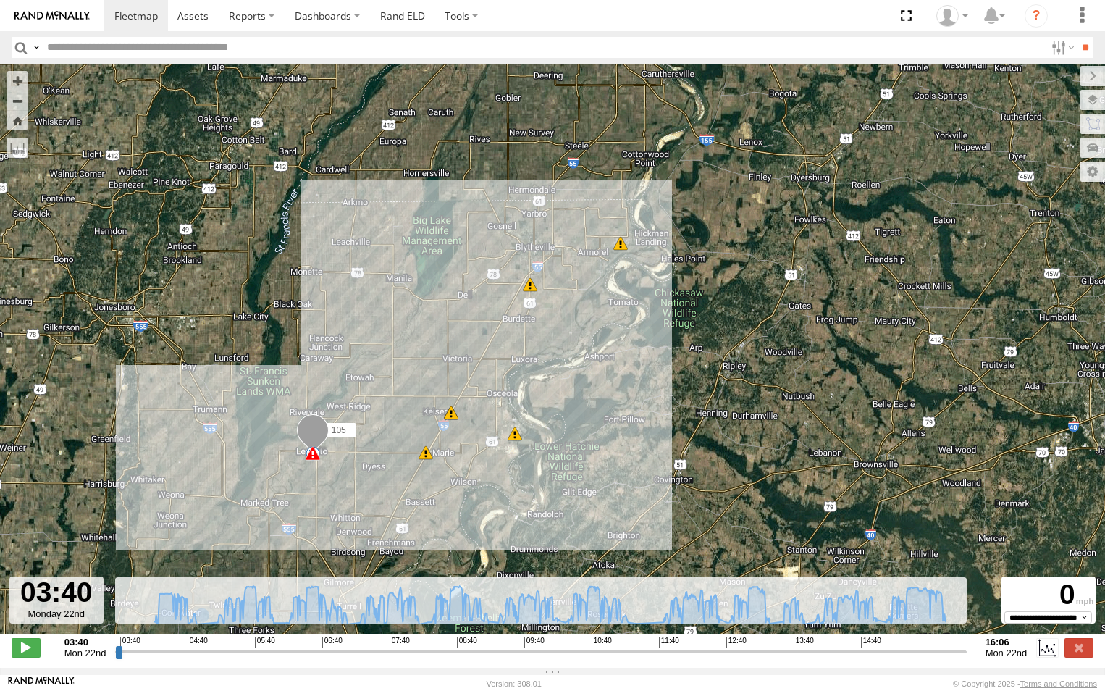
click at [529, 290] on div "9" at bounding box center [530, 284] width 14 height 14
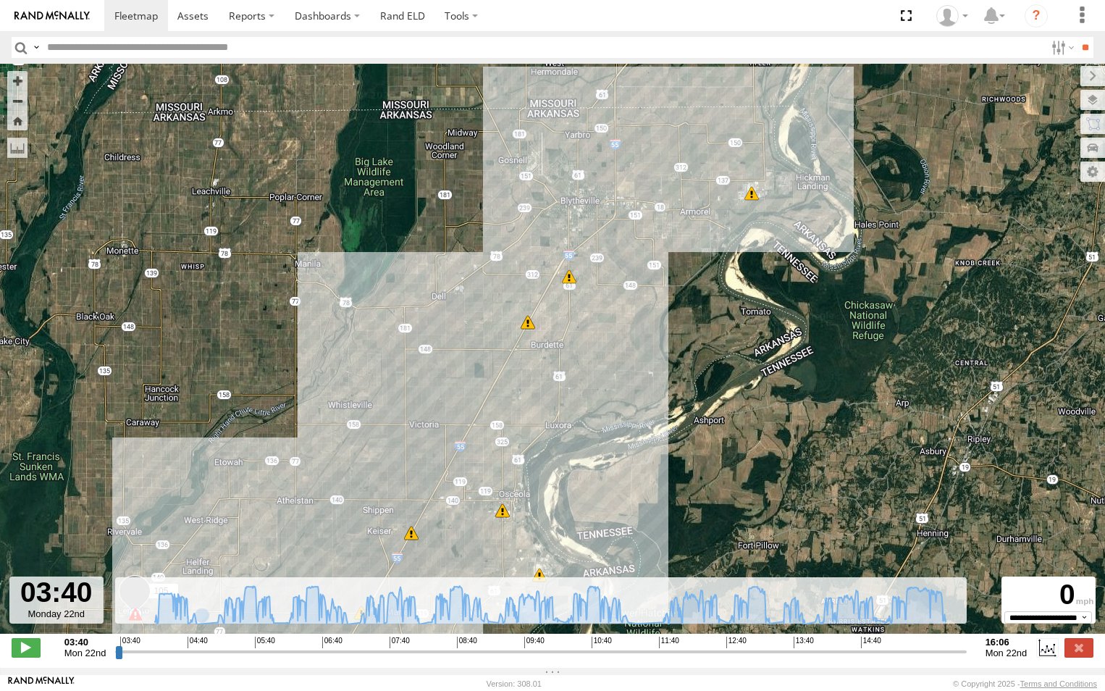
click at [569, 282] on div "7" at bounding box center [569, 276] width 14 height 14
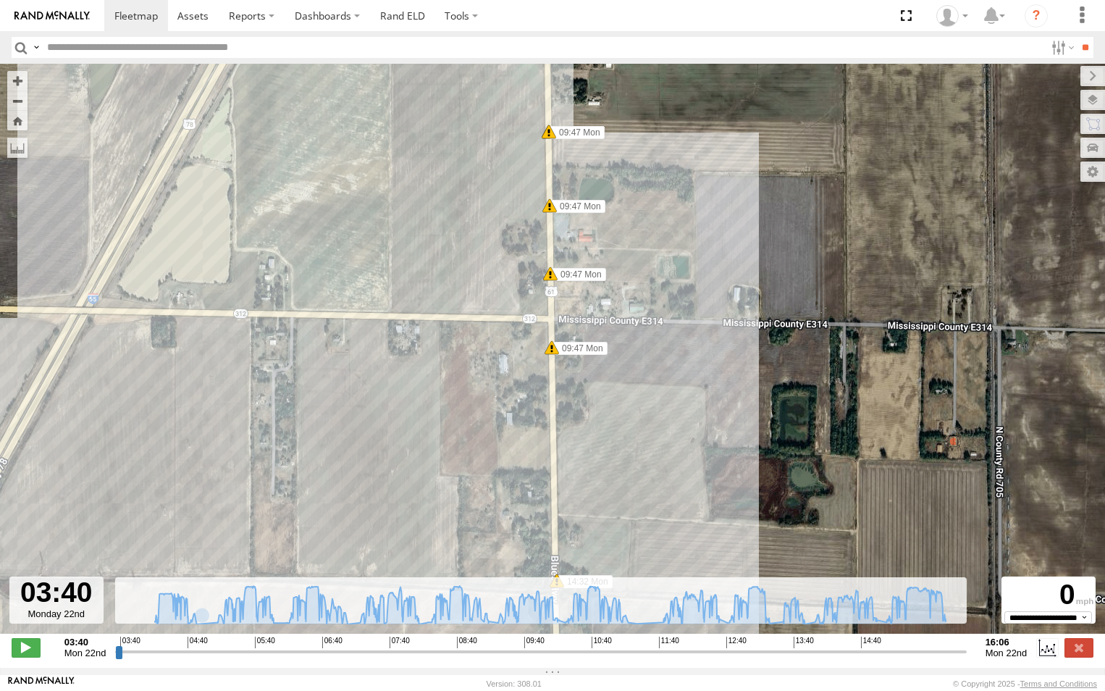
click at [552, 353] on span at bounding box center [551, 347] width 14 height 14
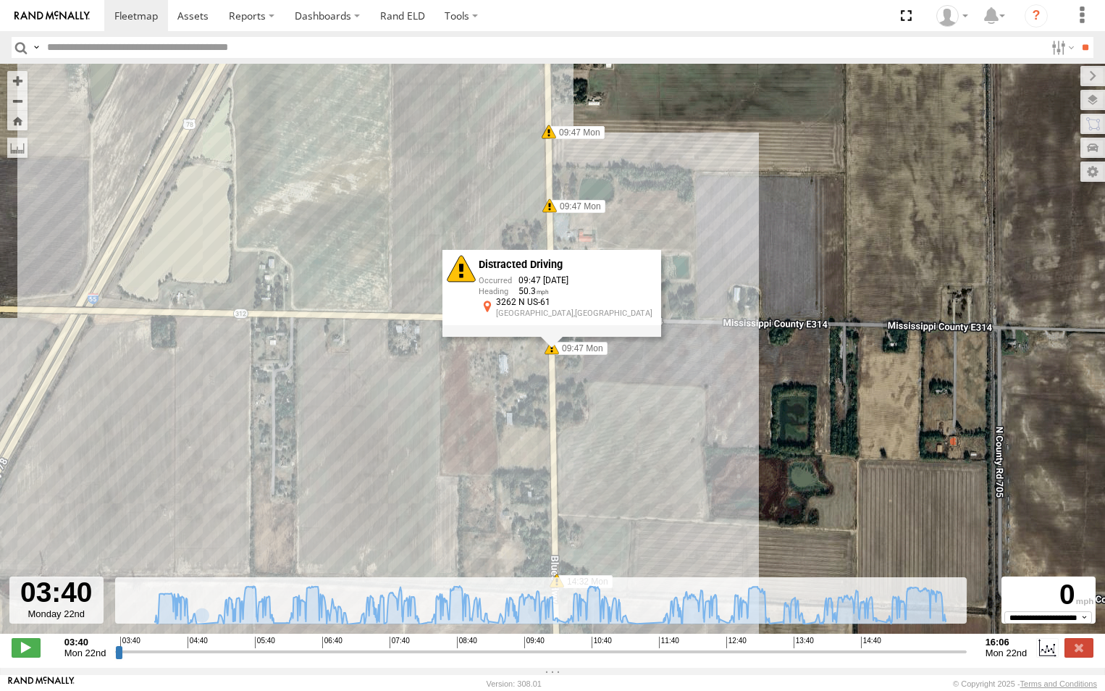
click at [549, 209] on span at bounding box center [549, 205] width 14 height 14
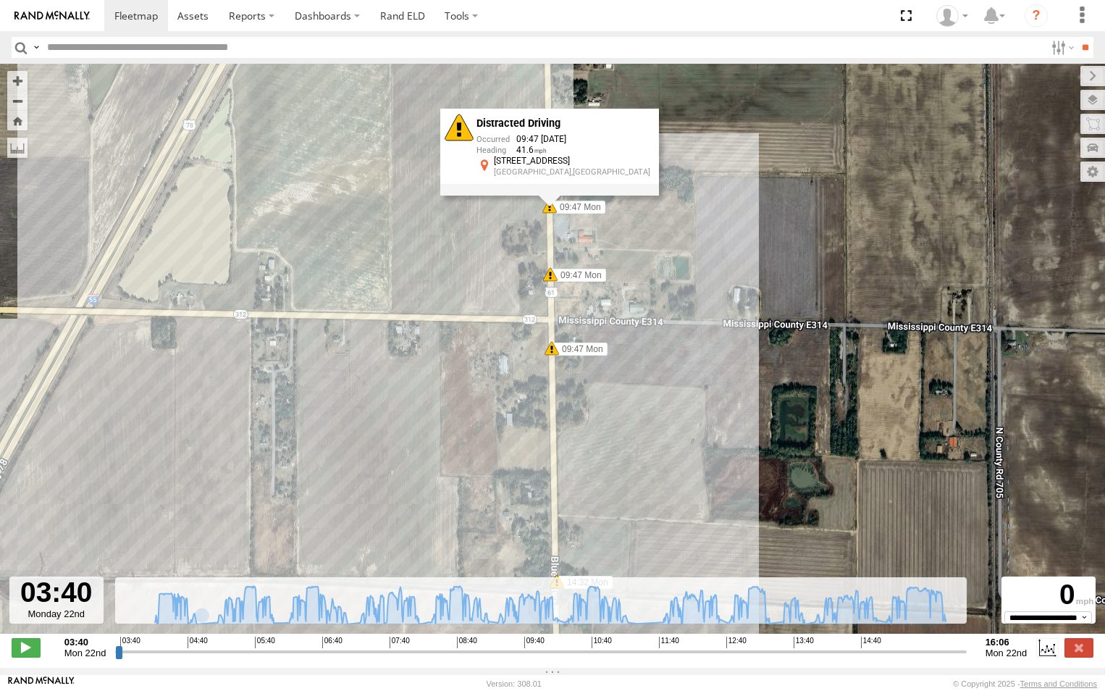
click at [511, 239] on div "105 03:40 Mon 03:42 Mon 03:42 Mon 03:55 Mon 15:37 Mon 15:37 Mon 15:42 Mon 10:41…" at bounding box center [552, 356] width 1105 height 585
click at [510, 239] on div "105 03:40 Mon 03:42 Mon 03:42 Mon 03:55 Mon 15:37 Mon 15:37 Mon 15:42 Mon 10:41…" at bounding box center [552, 356] width 1105 height 585
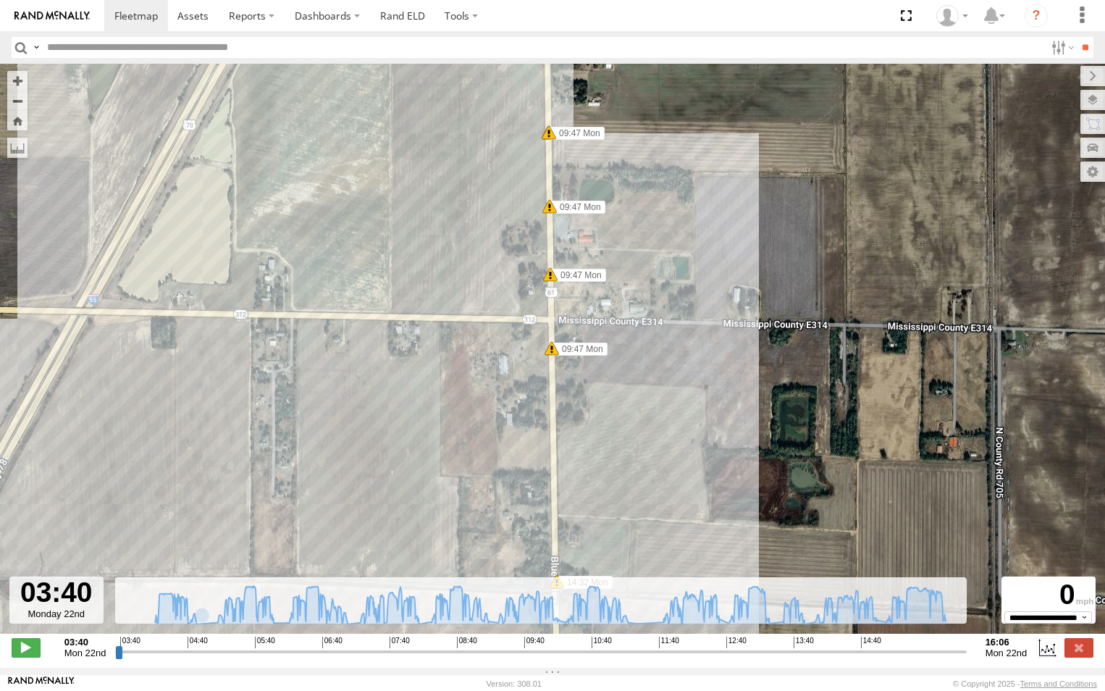
click at [549, 277] on span at bounding box center [550, 274] width 14 height 14
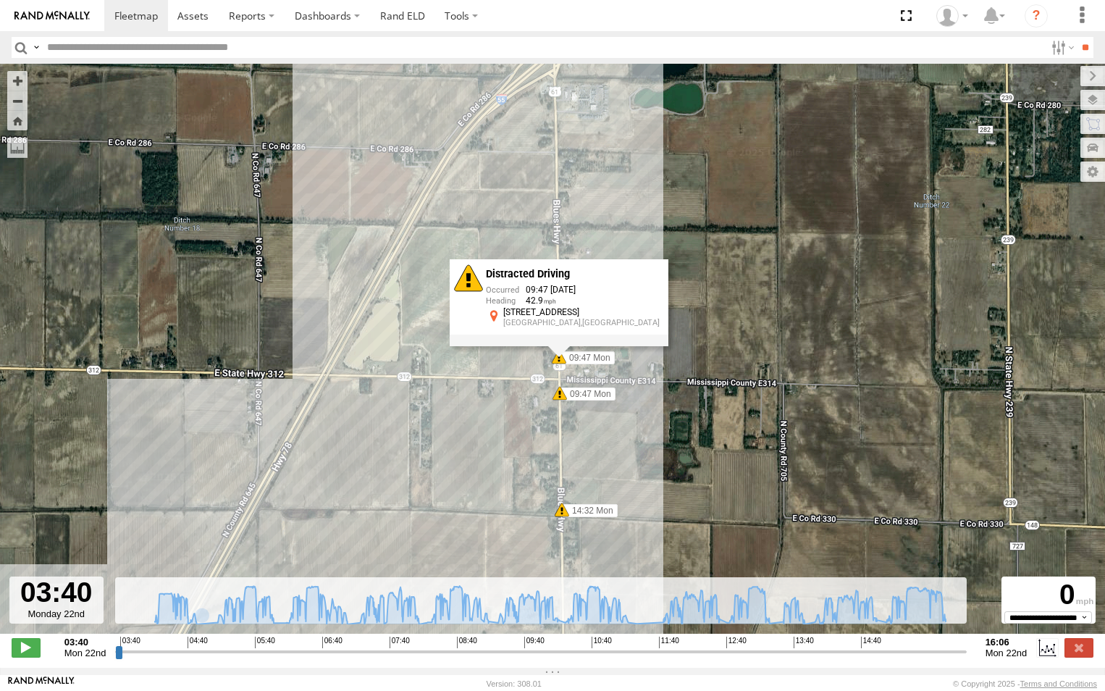
drag, startPoint x: 444, startPoint y: 206, endPoint x: 460, endPoint y: 291, distance: 86.2
click at [460, 293] on div "105 03:40 Mon 03:42 Mon 03:42 Mon 03:55 Mon 15:37 Mon 15:37 Mon 15:42 Mon 10:41…" at bounding box center [552, 356] width 1105 height 585
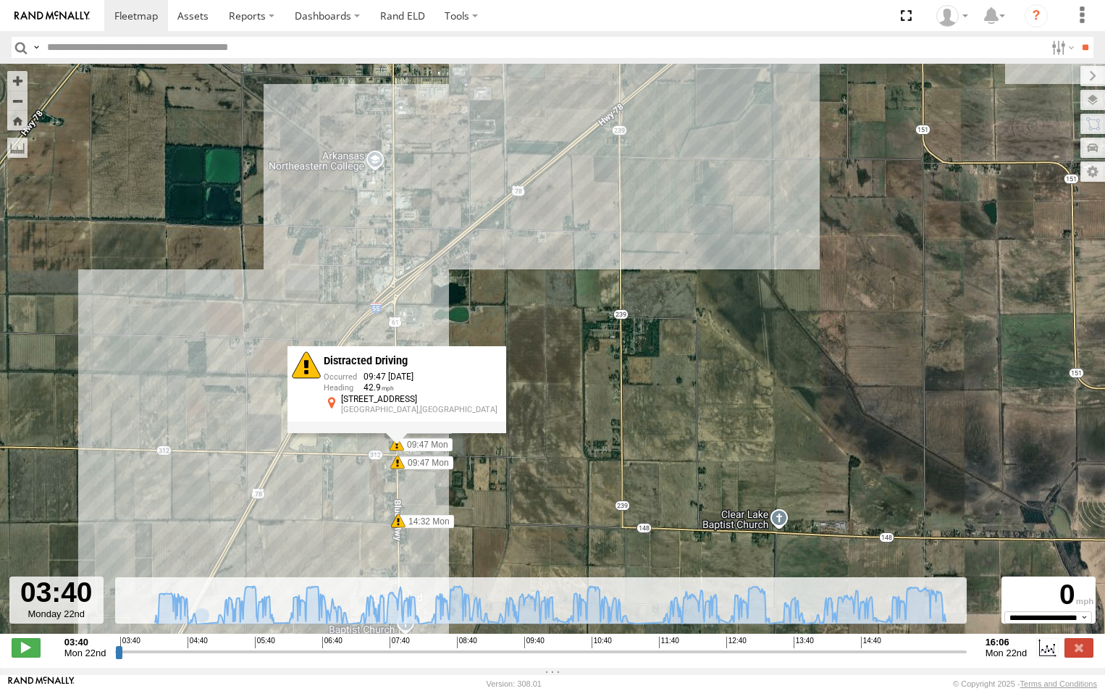
drag, startPoint x: 616, startPoint y: 174, endPoint x: 487, endPoint y: 278, distance: 166.3
click at [488, 277] on div "105 03:40 Mon 03:42 Mon 03:42 Mon 03:55 Mon 15:37 Mon 15:37 Mon 15:42 Mon 10:41…" at bounding box center [552, 356] width 1105 height 585
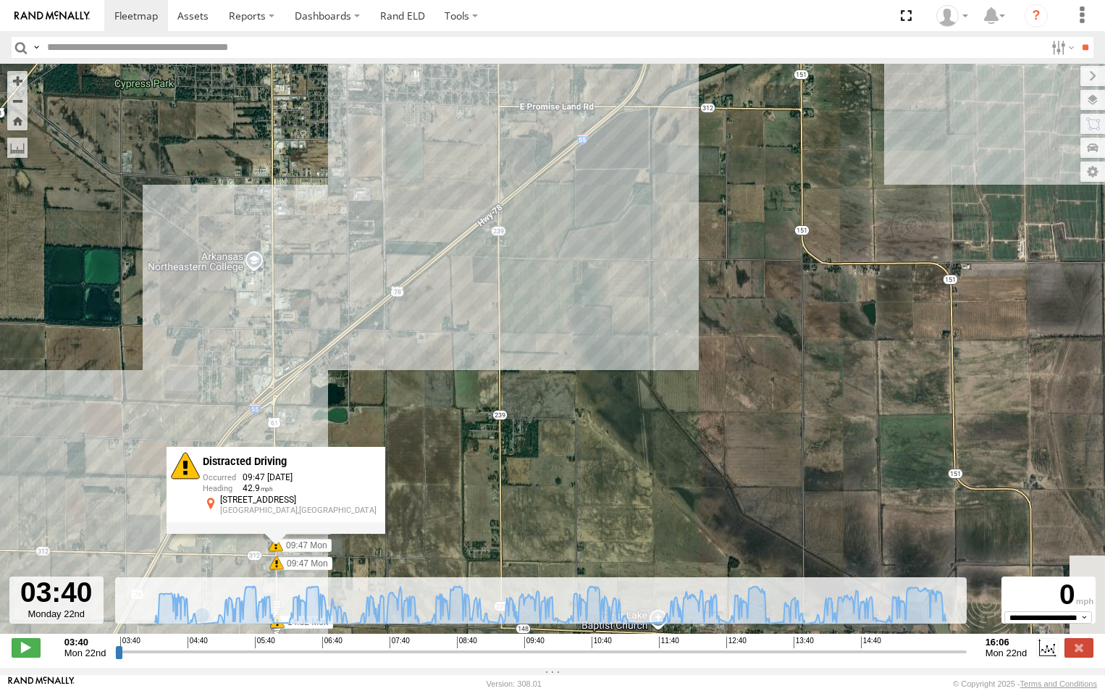
drag, startPoint x: 620, startPoint y: 178, endPoint x: 505, endPoint y: 277, distance: 150.9
click at [507, 277] on div "105 03:40 Mon 03:42 Mon 03:42 Mon 03:55 Mon 15:37 Mon 15:37 Mon 15:42 Mon 10:41…" at bounding box center [552, 356] width 1105 height 585
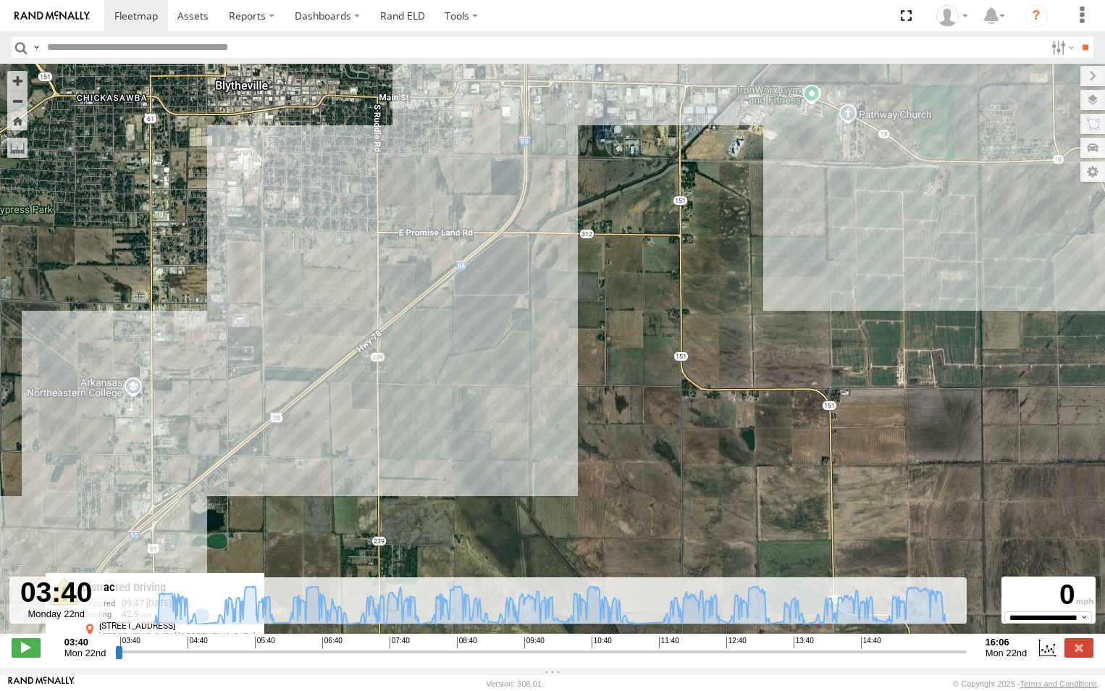
drag, startPoint x: 568, startPoint y: 224, endPoint x: 489, endPoint y: 311, distance: 117.4
click at [484, 318] on div "105 03:40 Mon 03:42 Mon 03:42 Mon 03:55 Mon 15:37 Mon 15:37 Mon 15:42 Mon 10:41…" at bounding box center [552, 356] width 1105 height 585
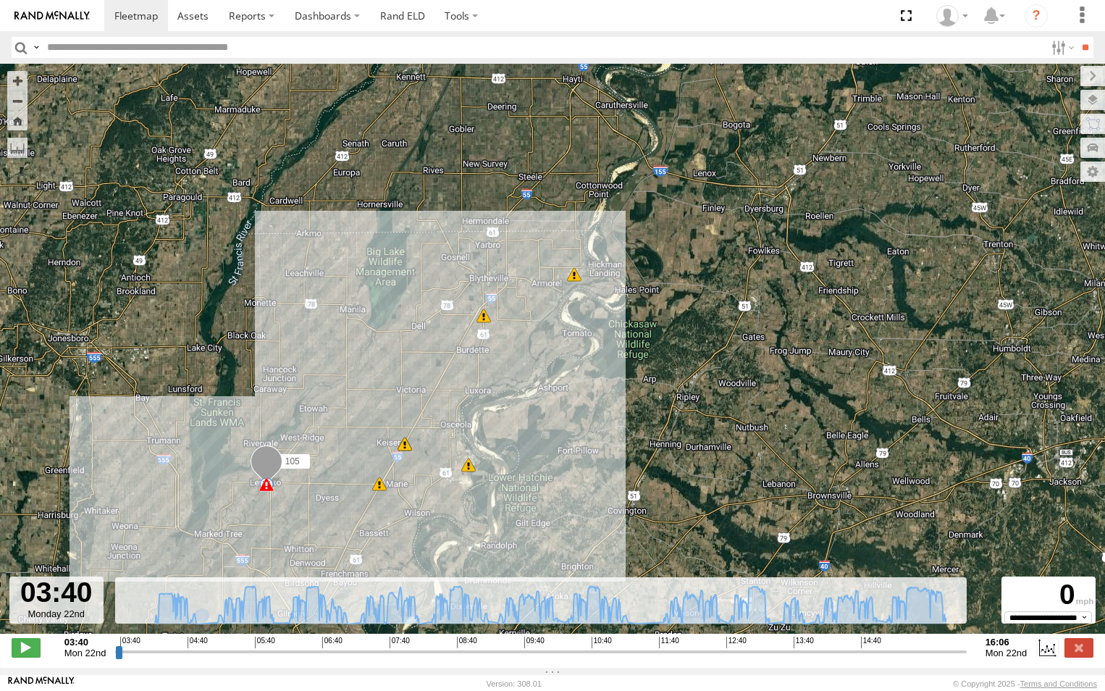
click at [575, 277] on div "6" at bounding box center [574, 274] width 14 height 14
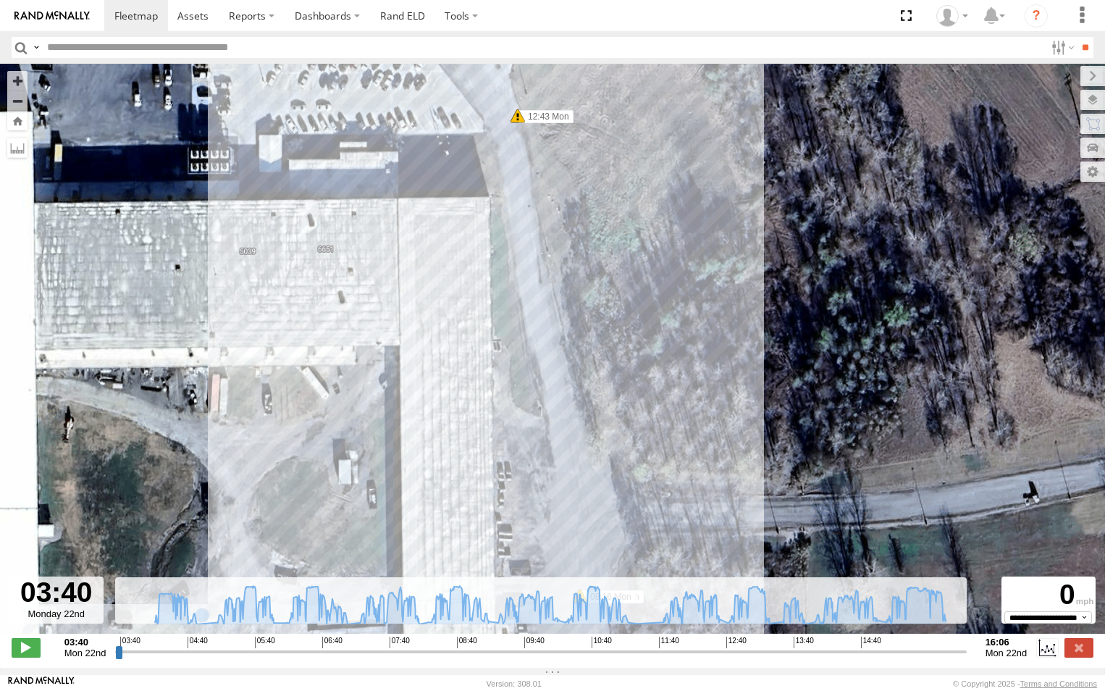
click at [518, 128] on div "105 03:40 Mon 03:42 Mon 03:42 Mon 03:55 Mon 15:37 Mon 15:37 Mon 15:42 Mon 06:09…" at bounding box center [552, 356] width 1105 height 585
click at [518, 127] on div "105 03:40 Mon 03:42 Mon 03:42 Mon 03:55 Mon 15:37 Mon 15:37 Mon 15:42 Mon 06:09…" at bounding box center [552, 356] width 1105 height 585
click at [518, 123] on span at bounding box center [517, 116] width 14 height 14
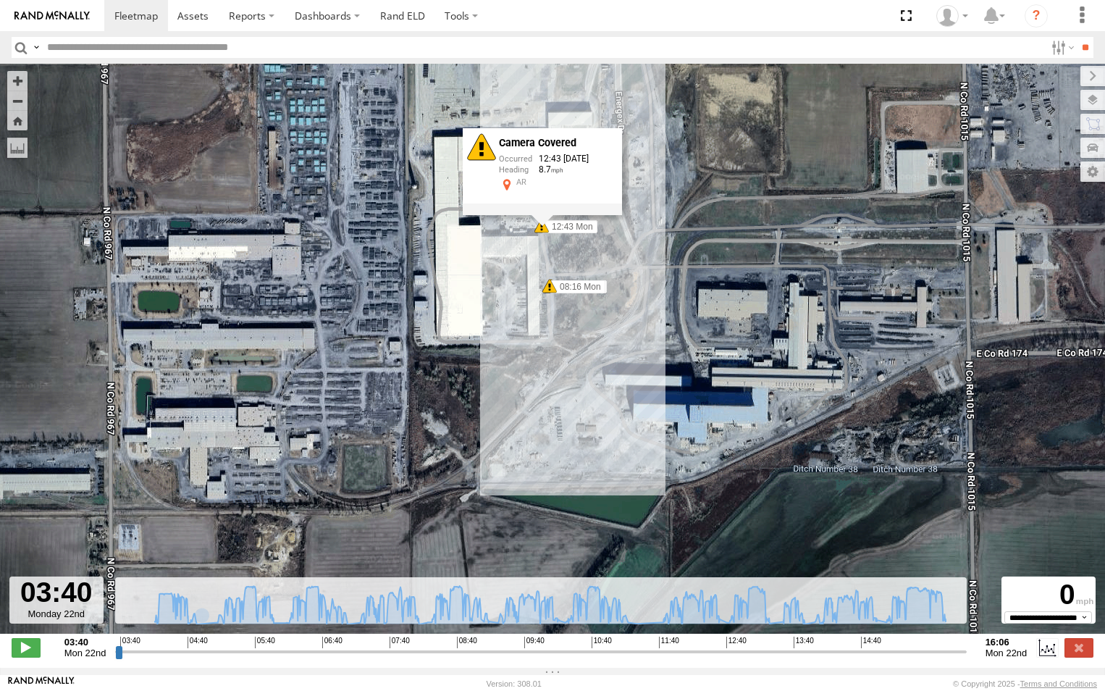
click at [547, 289] on span at bounding box center [549, 286] width 14 height 14
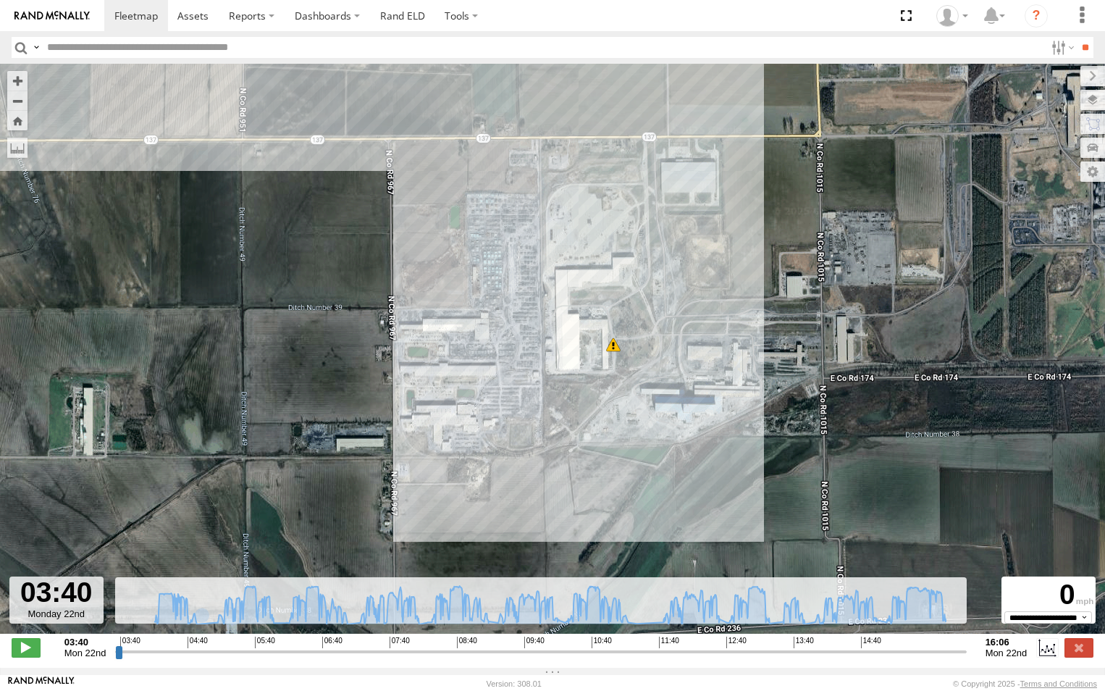
drag, startPoint x: 528, startPoint y: 203, endPoint x: 567, endPoint y: 263, distance: 71.1
click at [567, 263] on div "105 03:40 Mon 03:42 Mon 03:42 Mon 03:55 Mon 15:37 Mon 15:37 Mon 15:42 Mon 6" at bounding box center [552, 356] width 1105 height 585
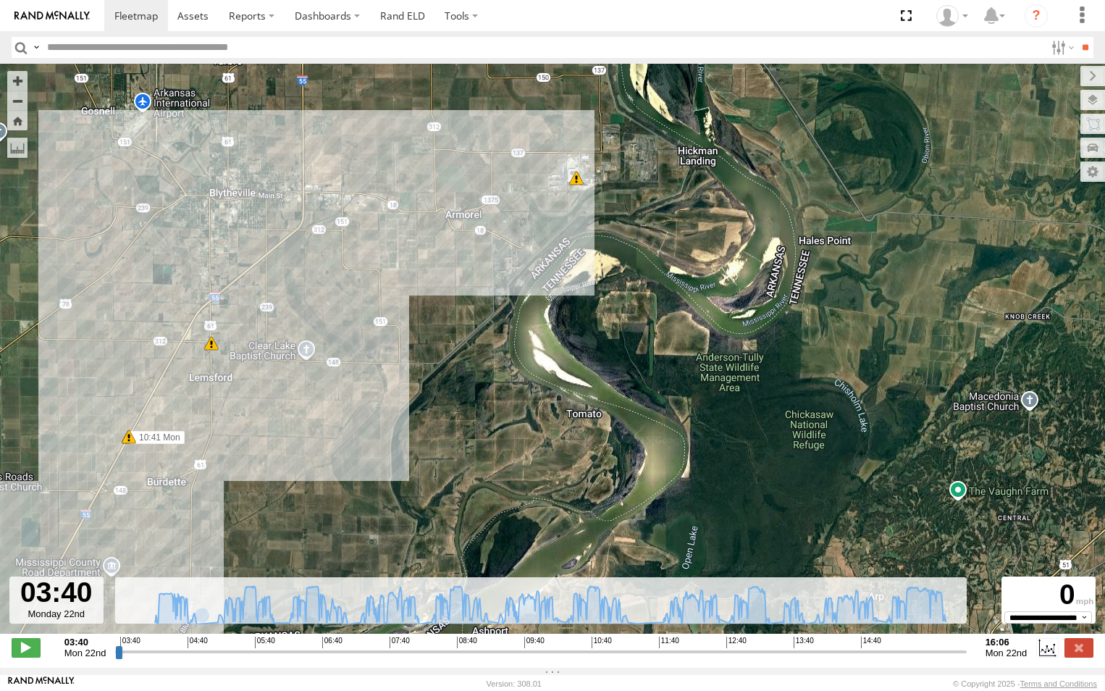
drag, startPoint x: 474, startPoint y: 262, endPoint x: 534, endPoint y: 184, distance: 98.2
click at [533, 185] on div "105 03:40 Mon 03:42 Mon 03:42 Mon 03:55 Mon 15:37 Mon 15:37 Mon 15:42 Mon 6 7 1…" at bounding box center [552, 356] width 1105 height 585
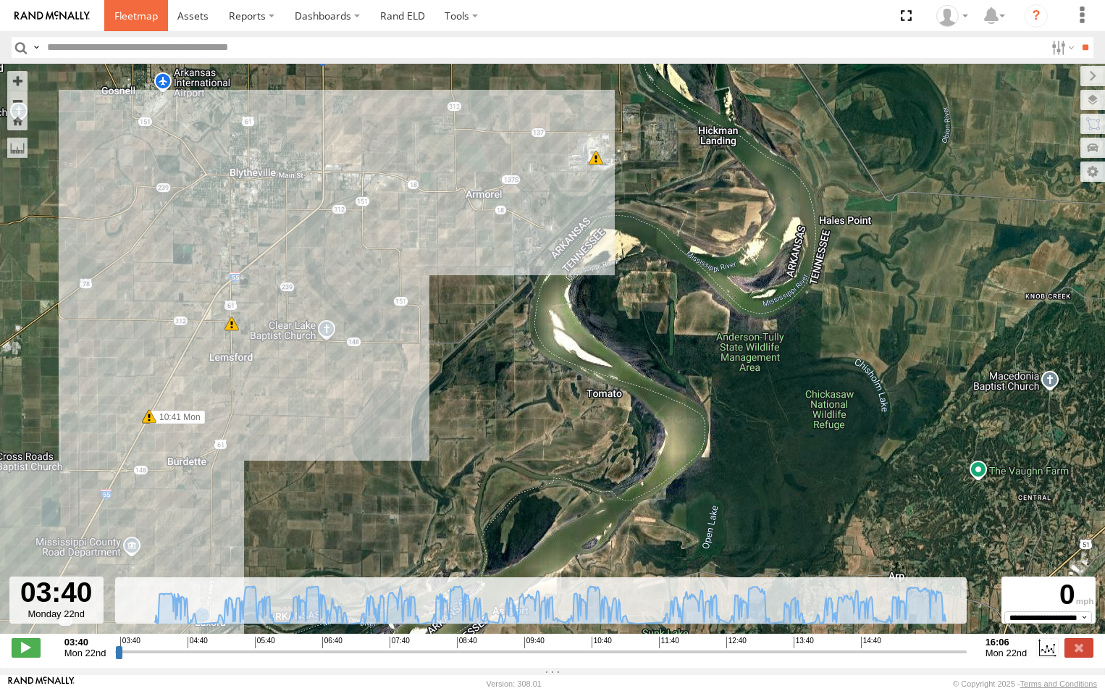
click at [138, 17] on span at bounding box center [135, 16] width 43 height 14
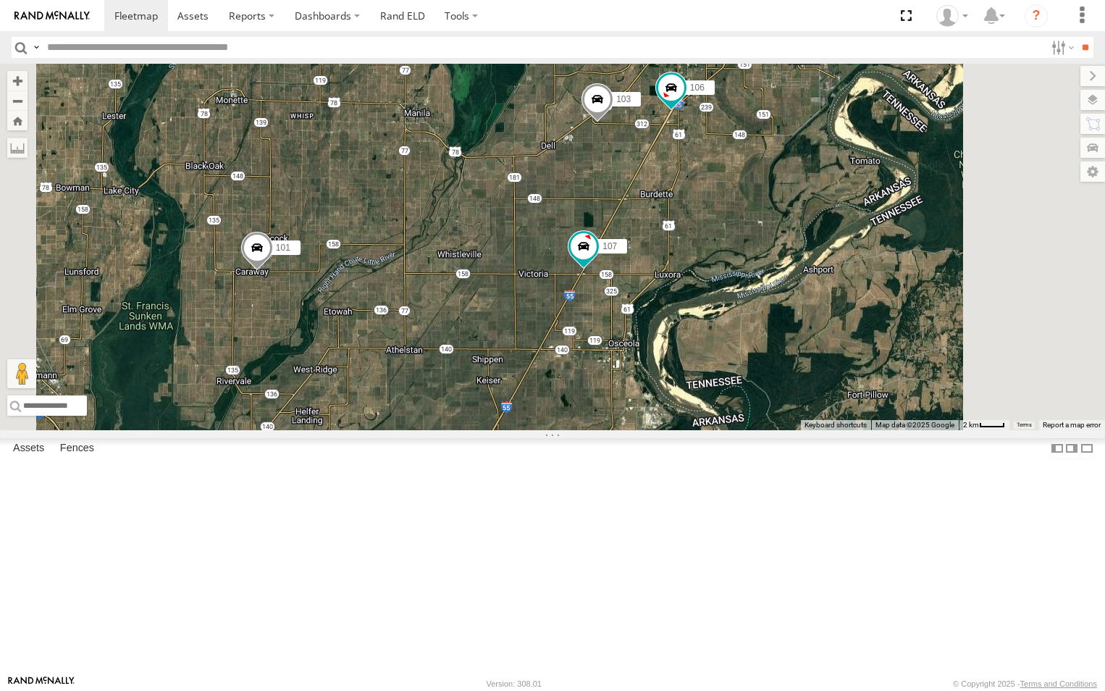
click at [0, 0] on span at bounding box center [0, 0] width 0 height 0
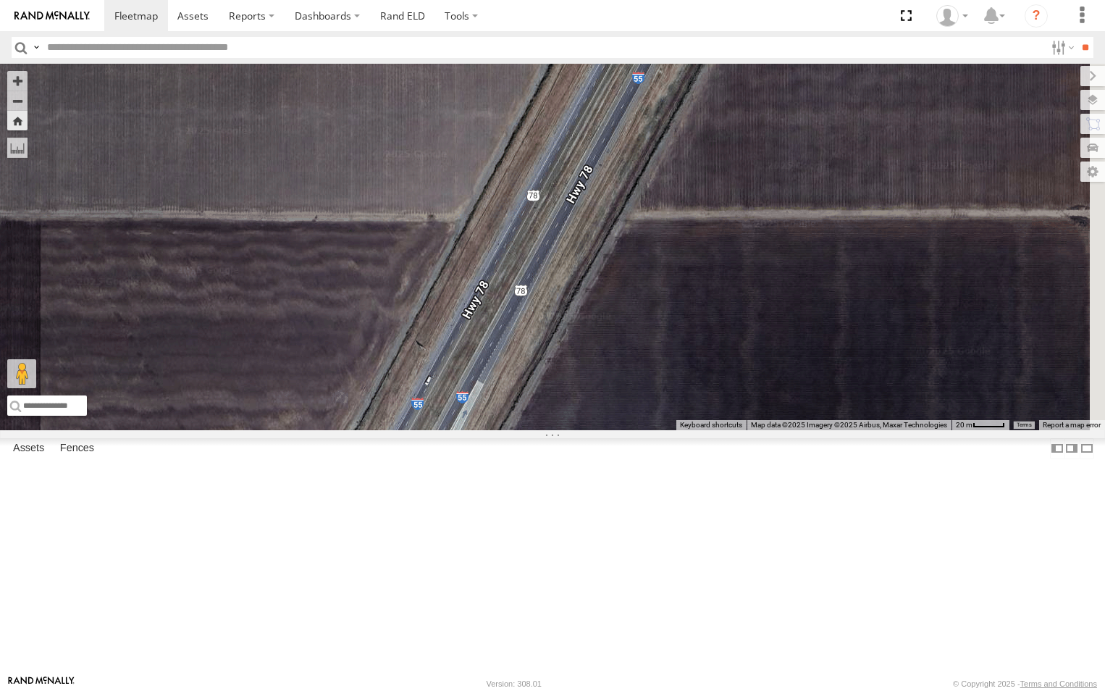
click at [0, 0] on span at bounding box center [0, 0] width 0 height 0
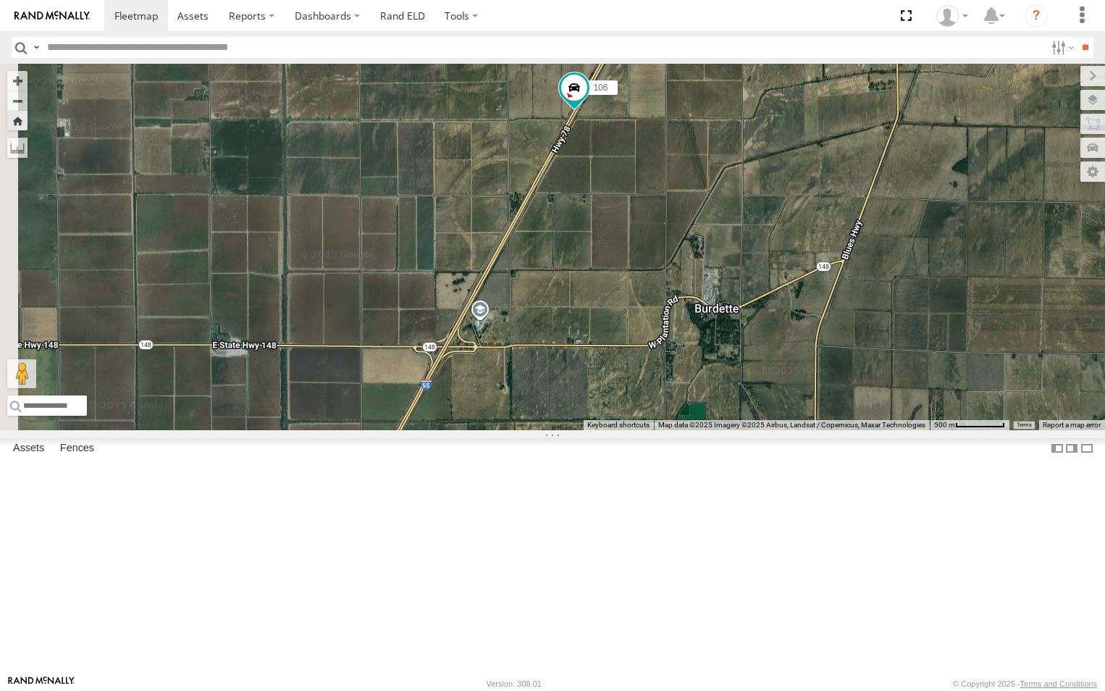
drag, startPoint x: 720, startPoint y: 404, endPoint x: 776, endPoint y: 237, distance: 175.8
click at [776, 237] on div "106" at bounding box center [552, 247] width 1105 height 366
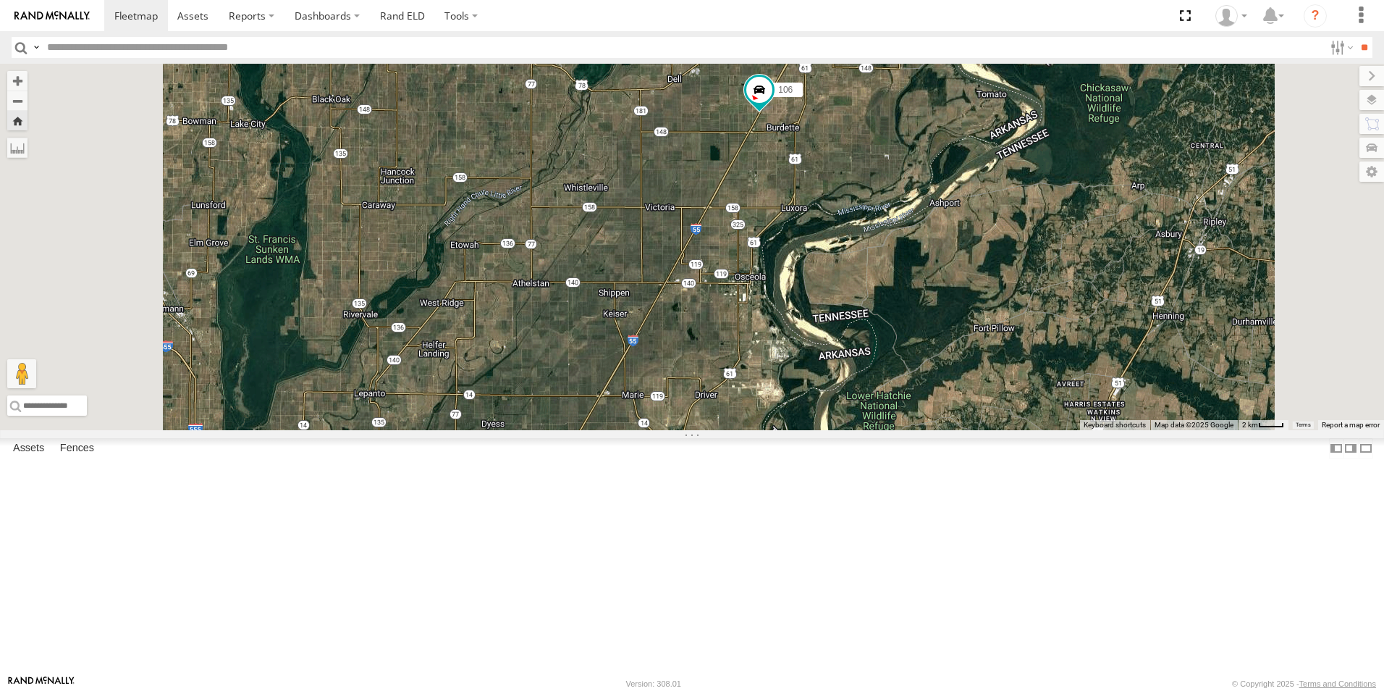
drag, startPoint x: 1004, startPoint y: 353, endPoint x: 1005, endPoint y: 288, distance: 64.5
click at [1004, 292] on div "106" at bounding box center [692, 247] width 1384 height 366
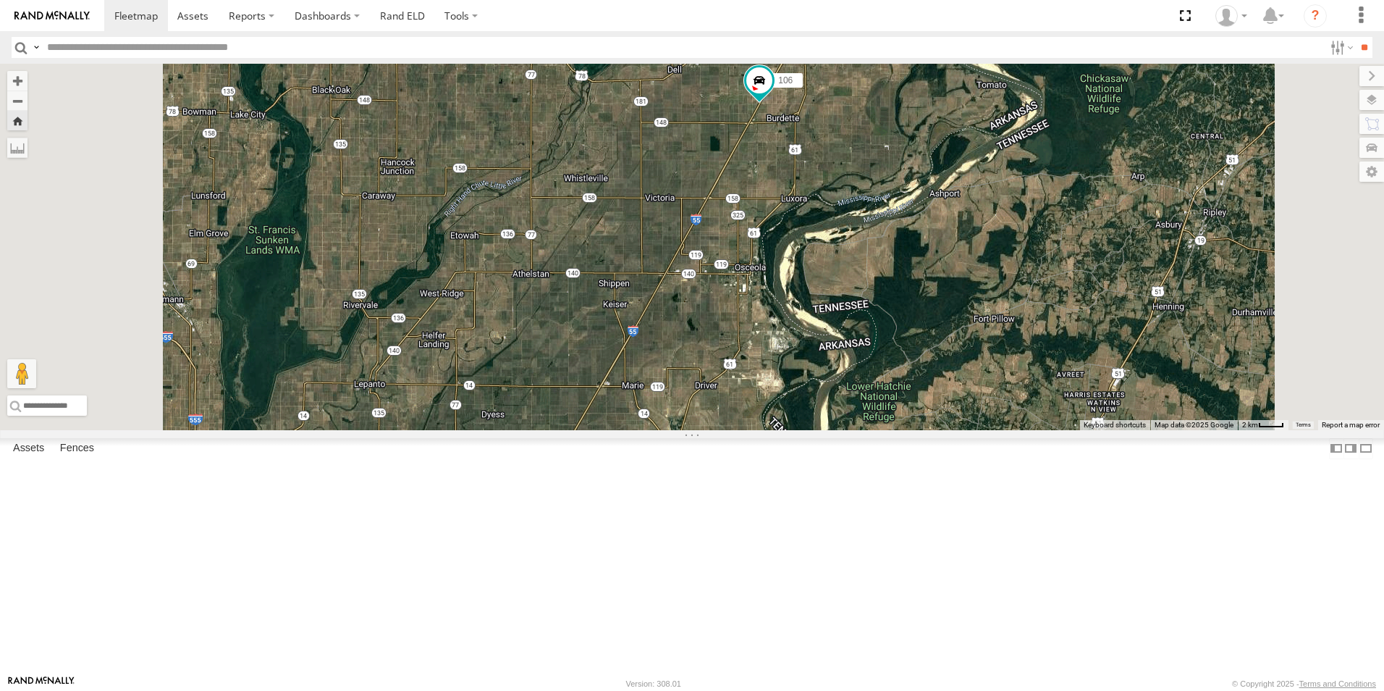
click at [0, 0] on span at bounding box center [0, 0] width 0 height 0
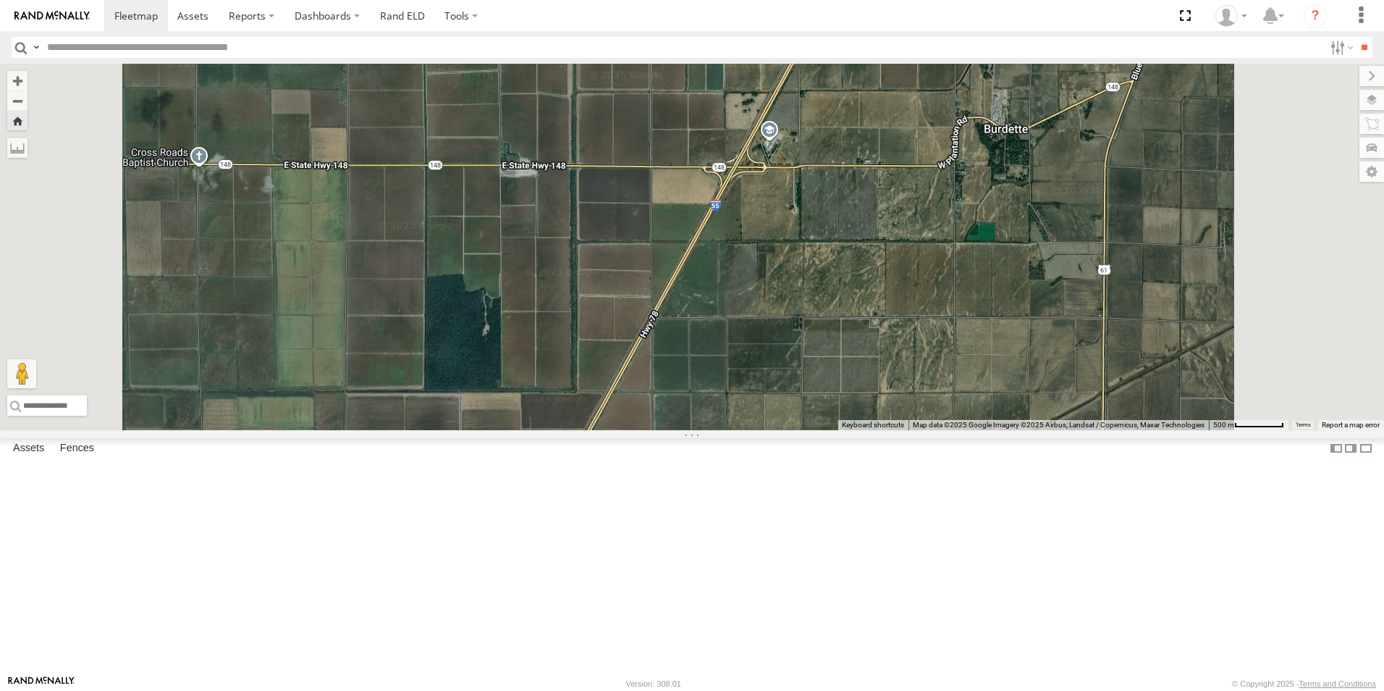
click at [0, 0] on span at bounding box center [0, 0] width 0 height 0
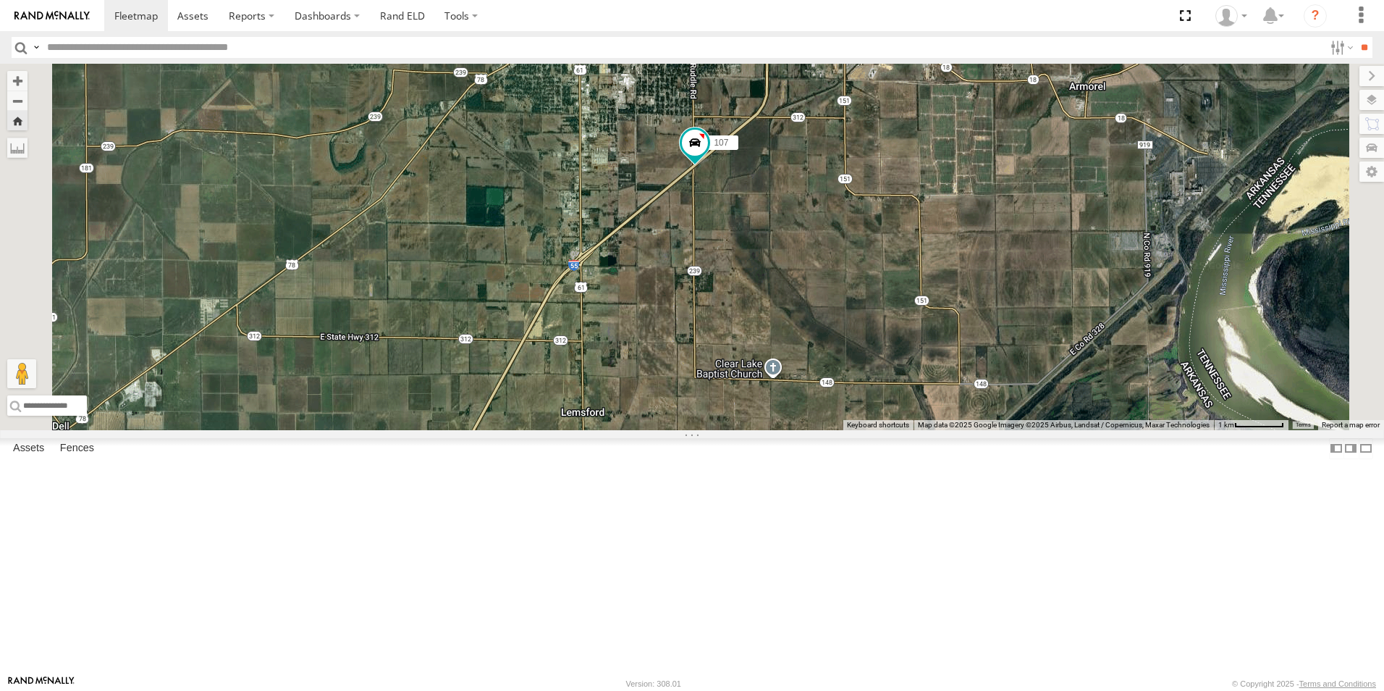
drag, startPoint x: 993, startPoint y: 236, endPoint x: 951, endPoint y: 293, distance: 71.0
click at [954, 297] on div "107" at bounding box center [692, 247] width 1384 height 366
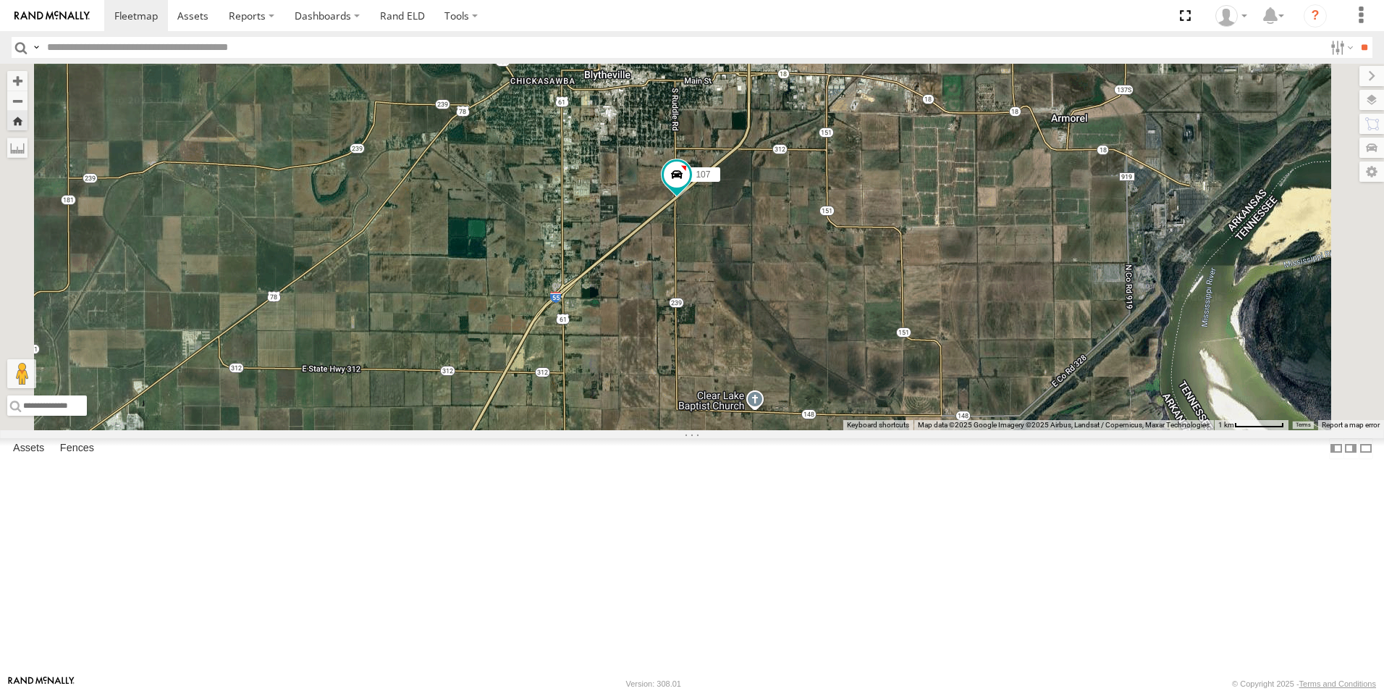
drag, startPoint x: 950, startPoint y: 257, endPoint x: 939, endPoint y: 277, distance: 22.4
click at [939, 277] on div "107" at bounding box center [692, 247] width 1384 height 366
